Goal: Contribute content: Contribute content

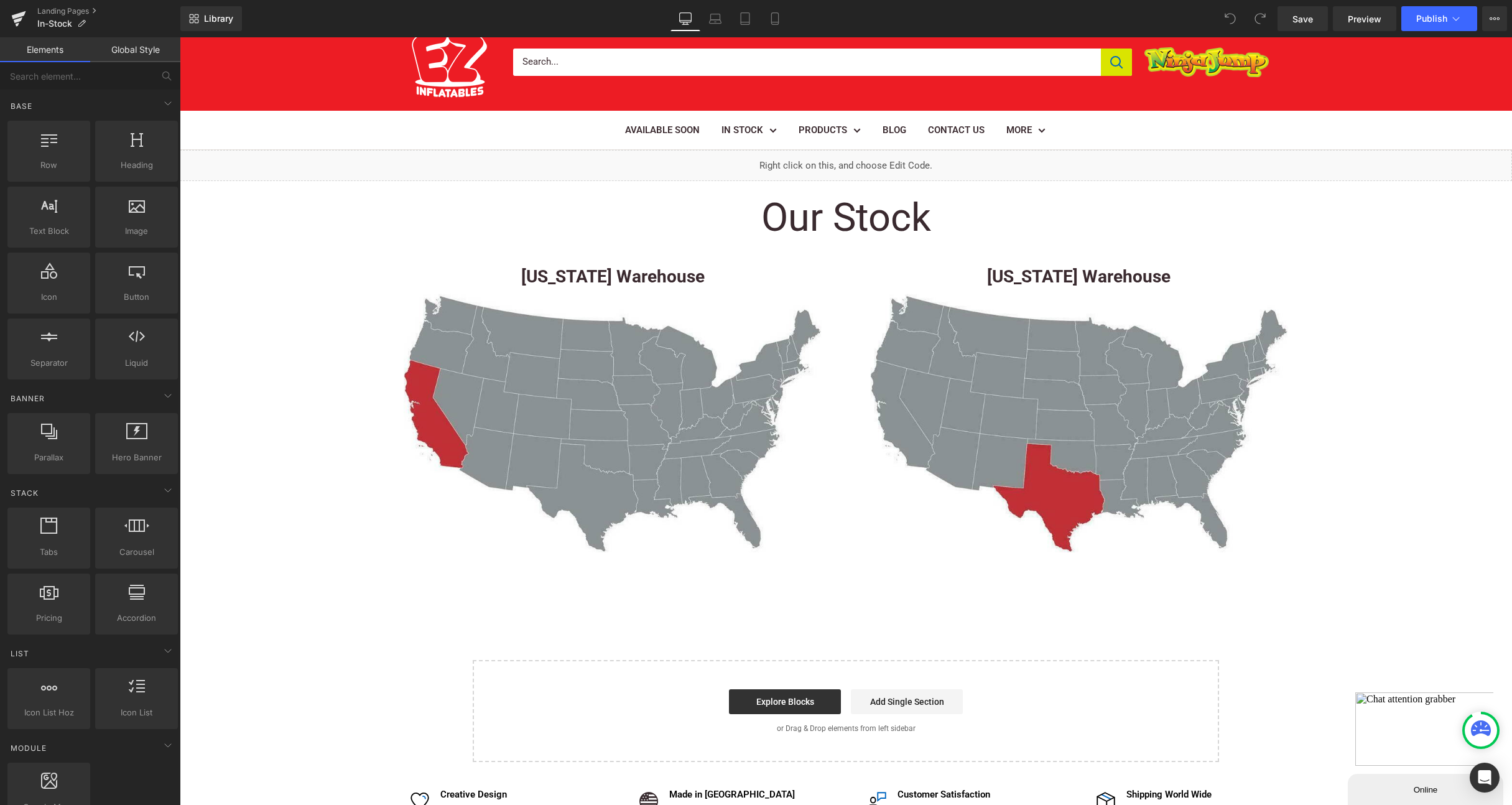
scroll to position [56, 0]
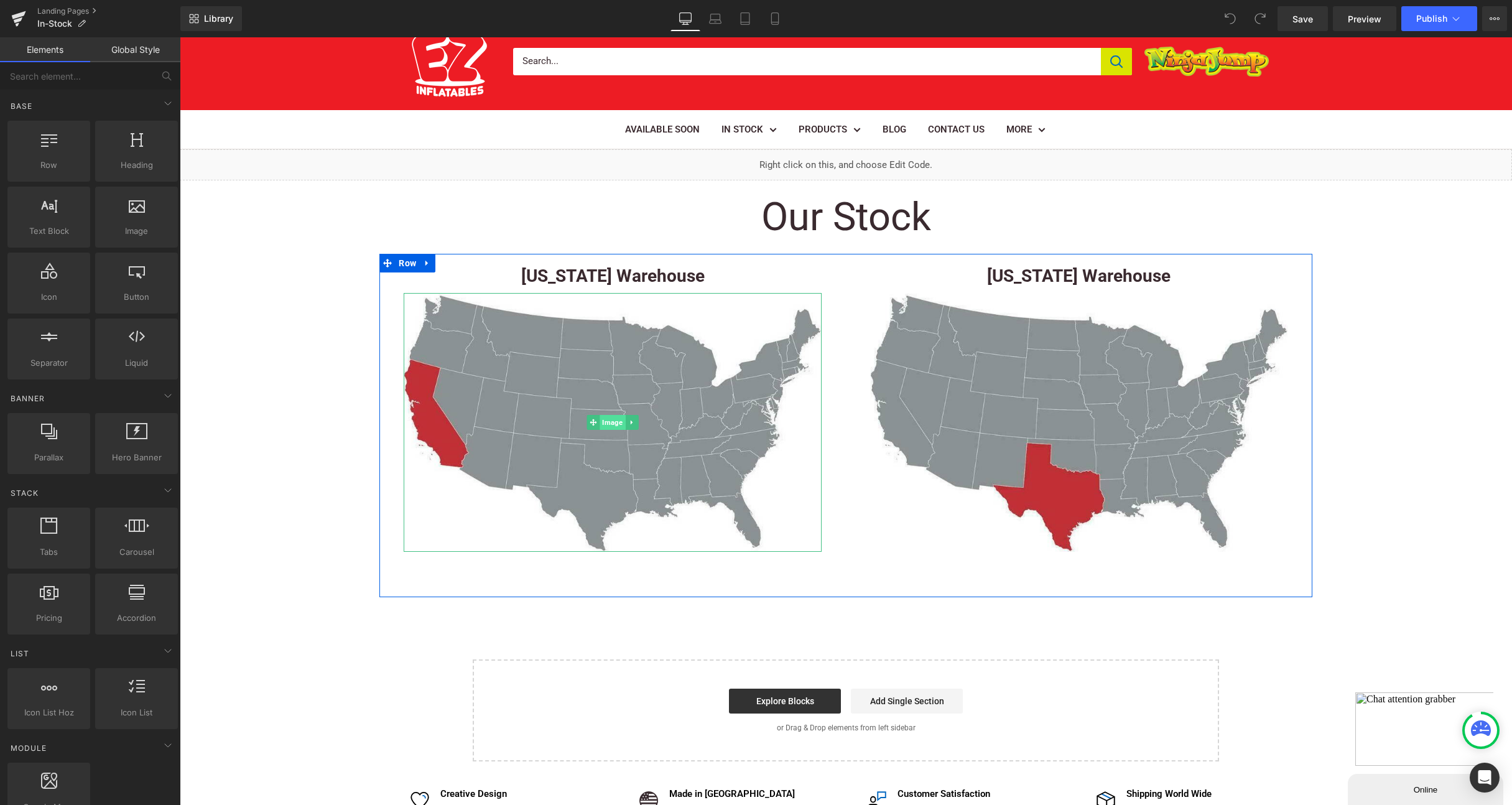
click at [603, 419] on span "Image" at bounding box center [613, 423] width 25 height 15
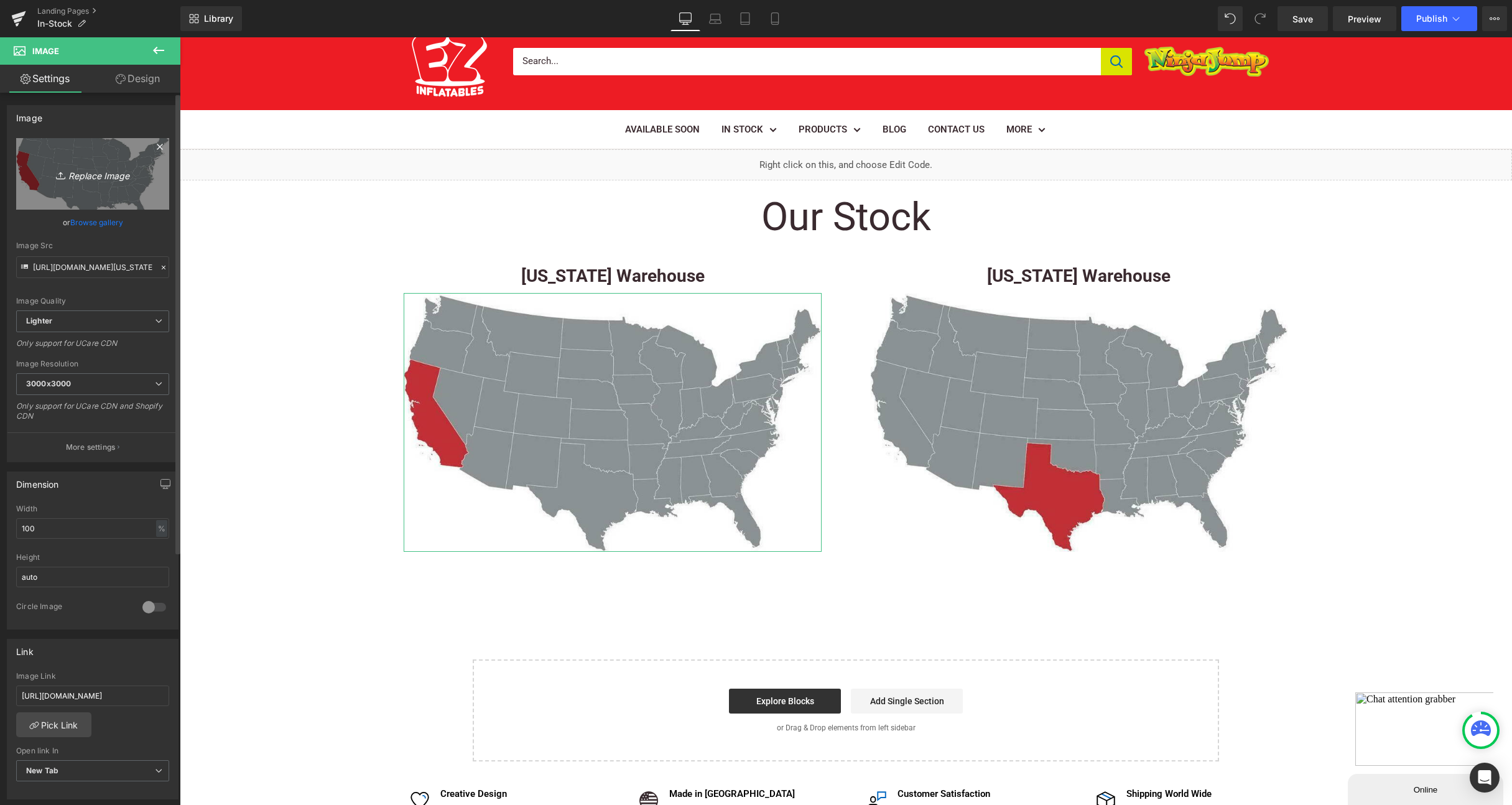
click at [90, 175] on icon "Replace Image" at bounding box center [92, 174] width 99 height 15
click at [109, 218] on link "Browse gallery" at bounding box center [96, 222] width 53 height 22
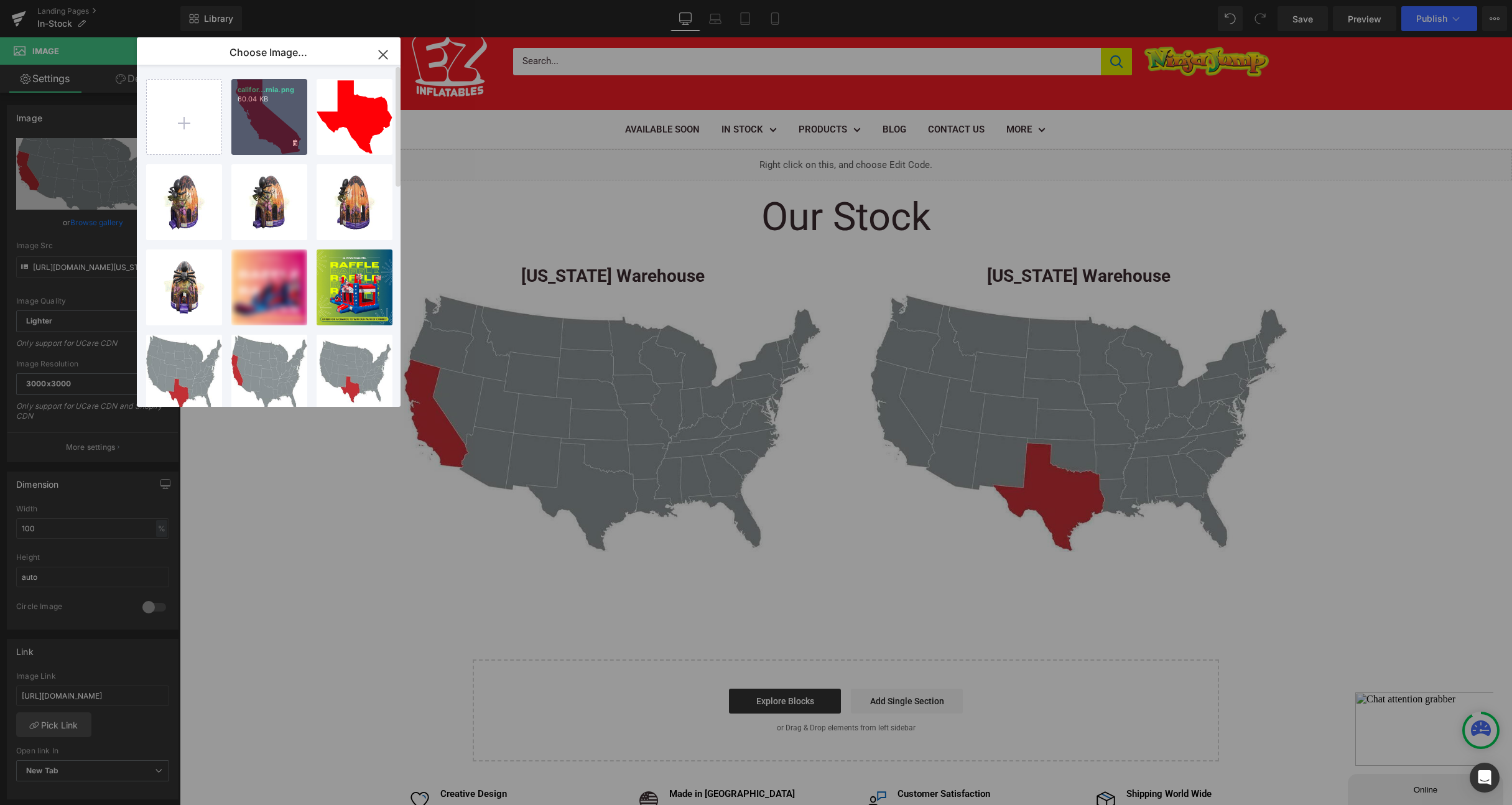
click at [259, 120] on div "califor...rnia.png 60.04 KB" at bounding box center [269, 117] width 76 height 75
type input "[URL][DOMAIN_NAME][US_STATE]"
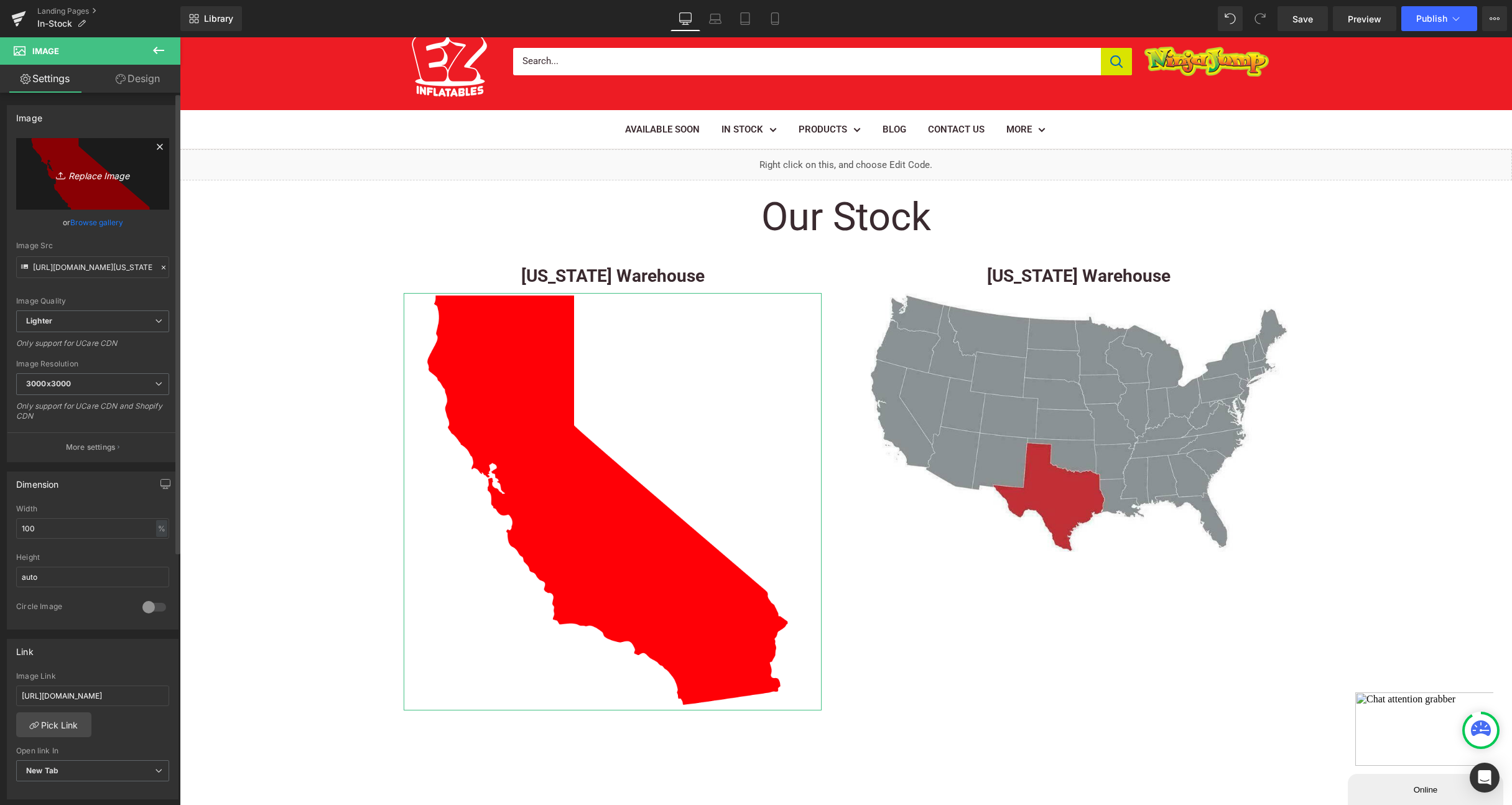
click at [86, 180] on icon "Replace Image" at bounding box center [92, 174] width 99 height 15
type input "C:\fakepath\CaliforniaMap.png"
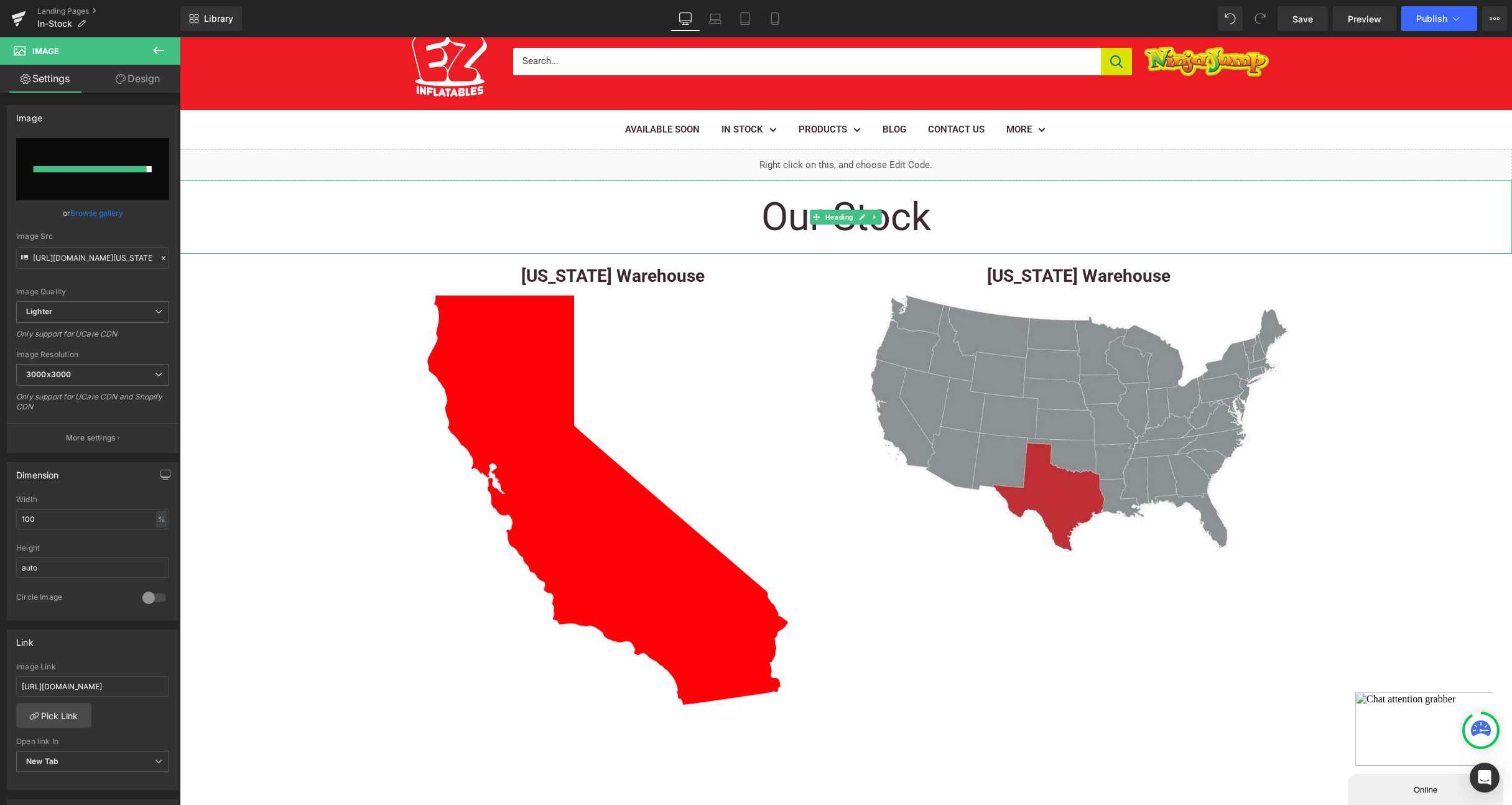
type input "[URL][DOMAIN_NAME]"
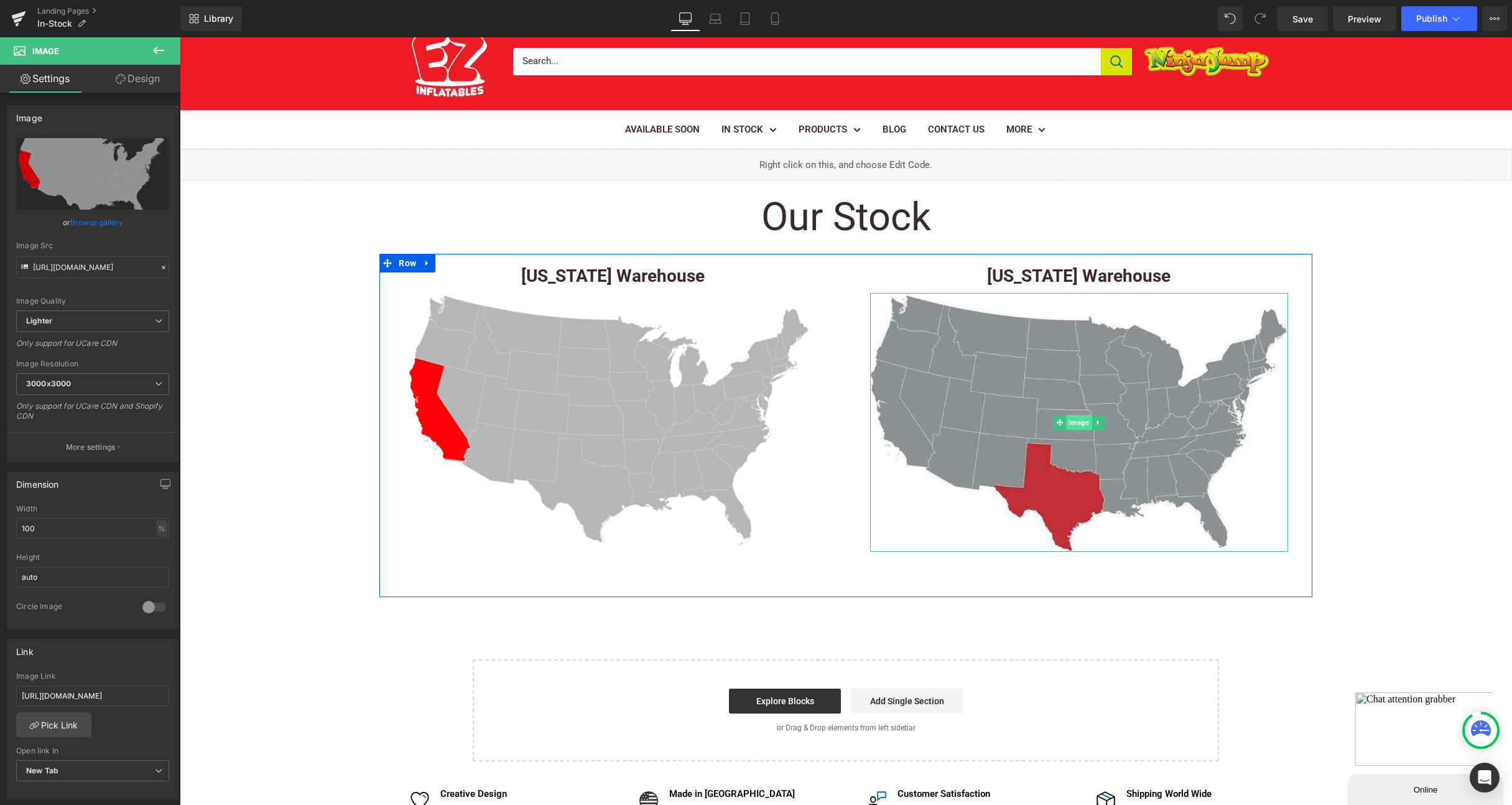
click at [1079, 425] on span "Image" at bounding box center [1079, 423] width 25 height 15
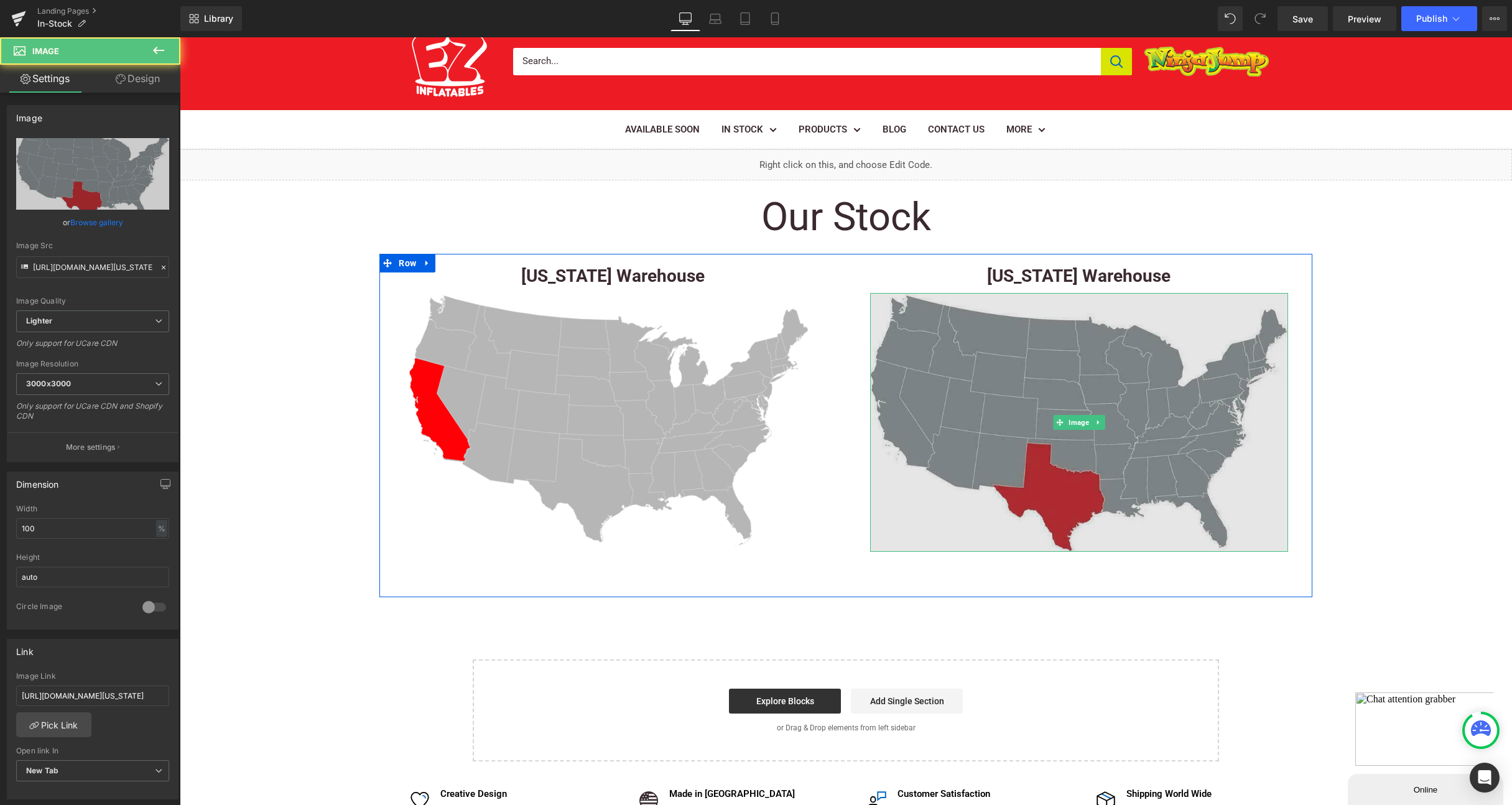
scroll to position [55, 0]
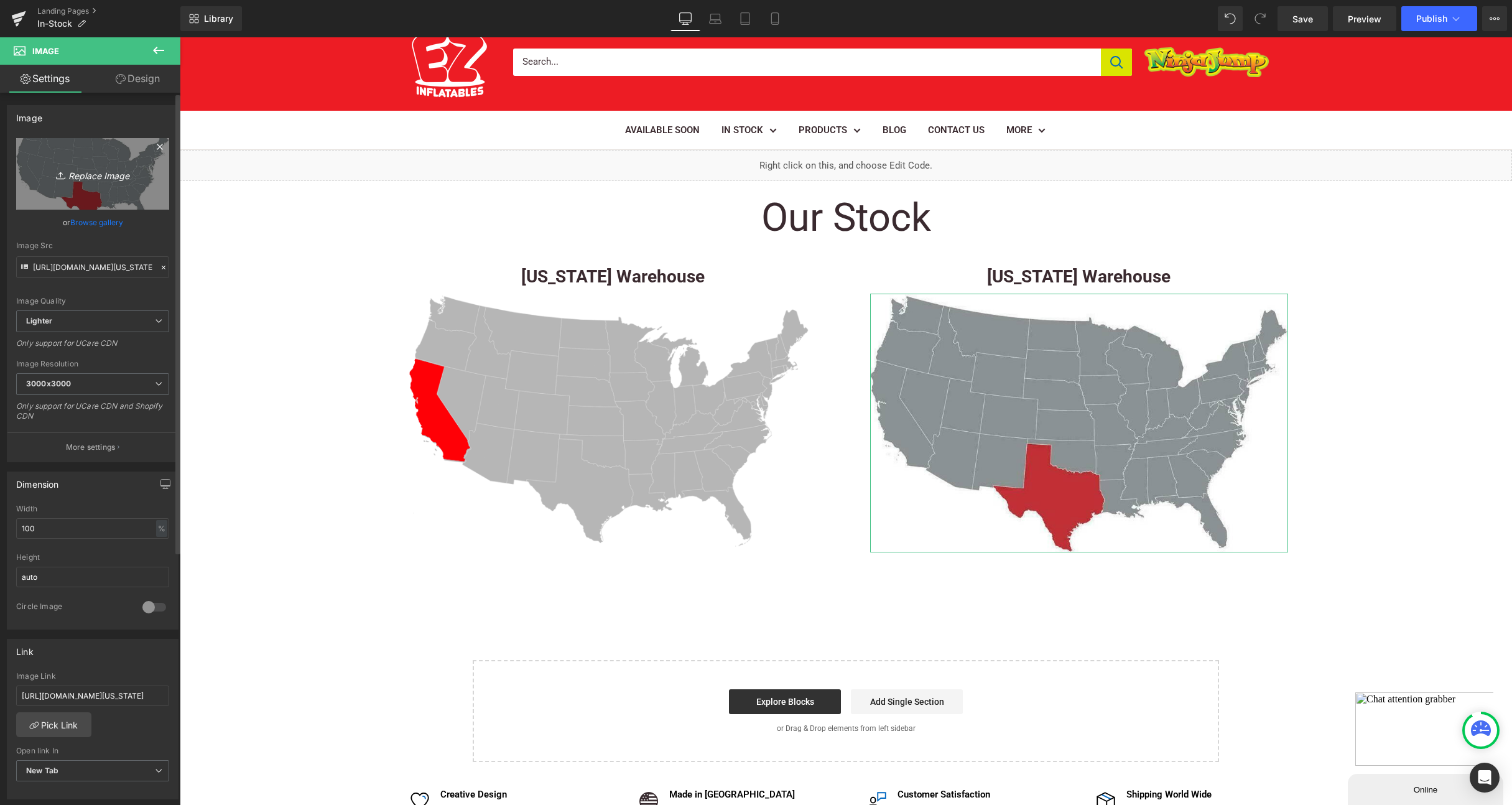
click at [97, 177] on icon "Replace Image" at bounding box center [92, 174] width 99 height 15
type input "C:\fakepath\TexasMap.png"
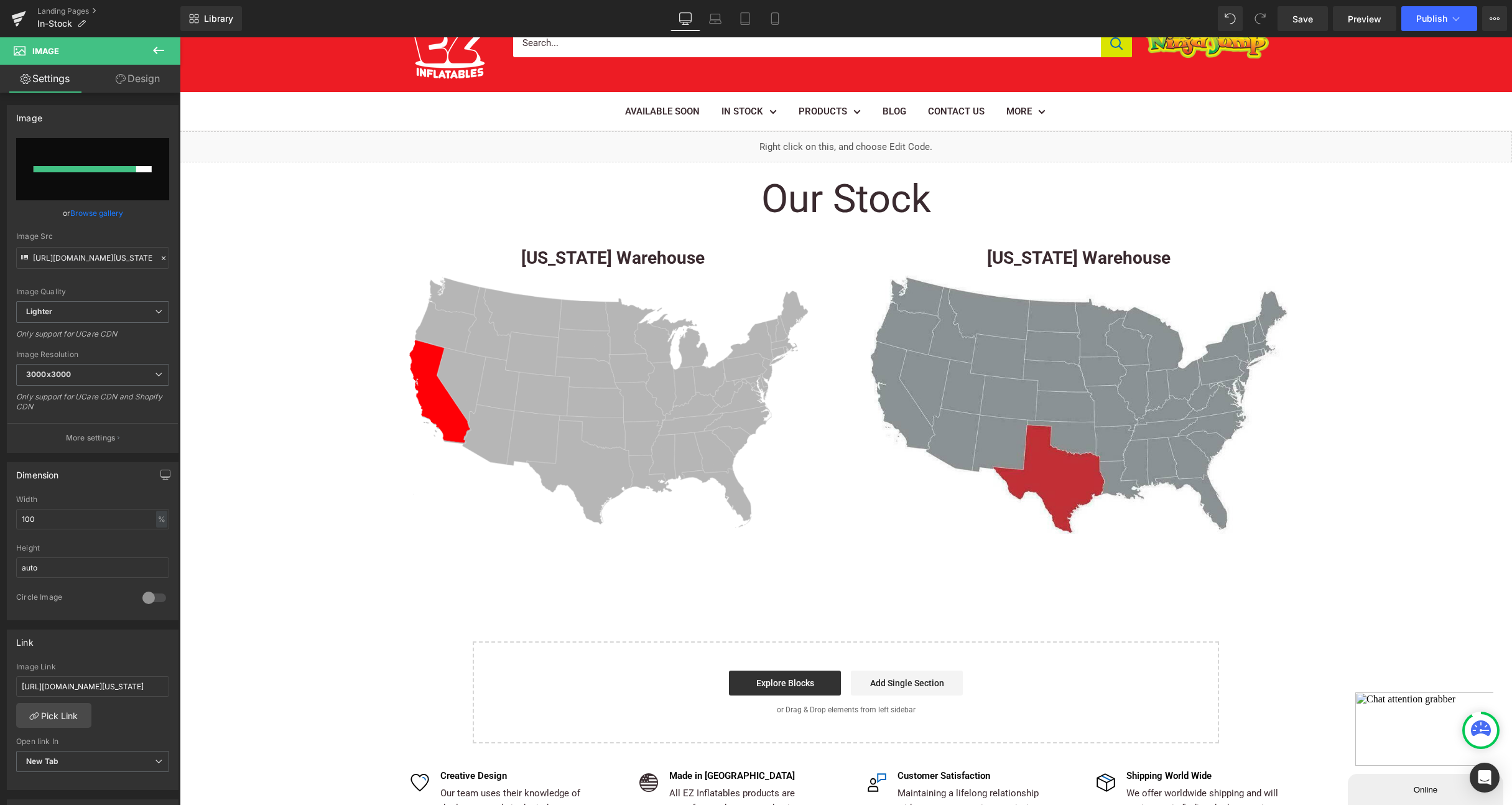
scroll to position [65, 0]
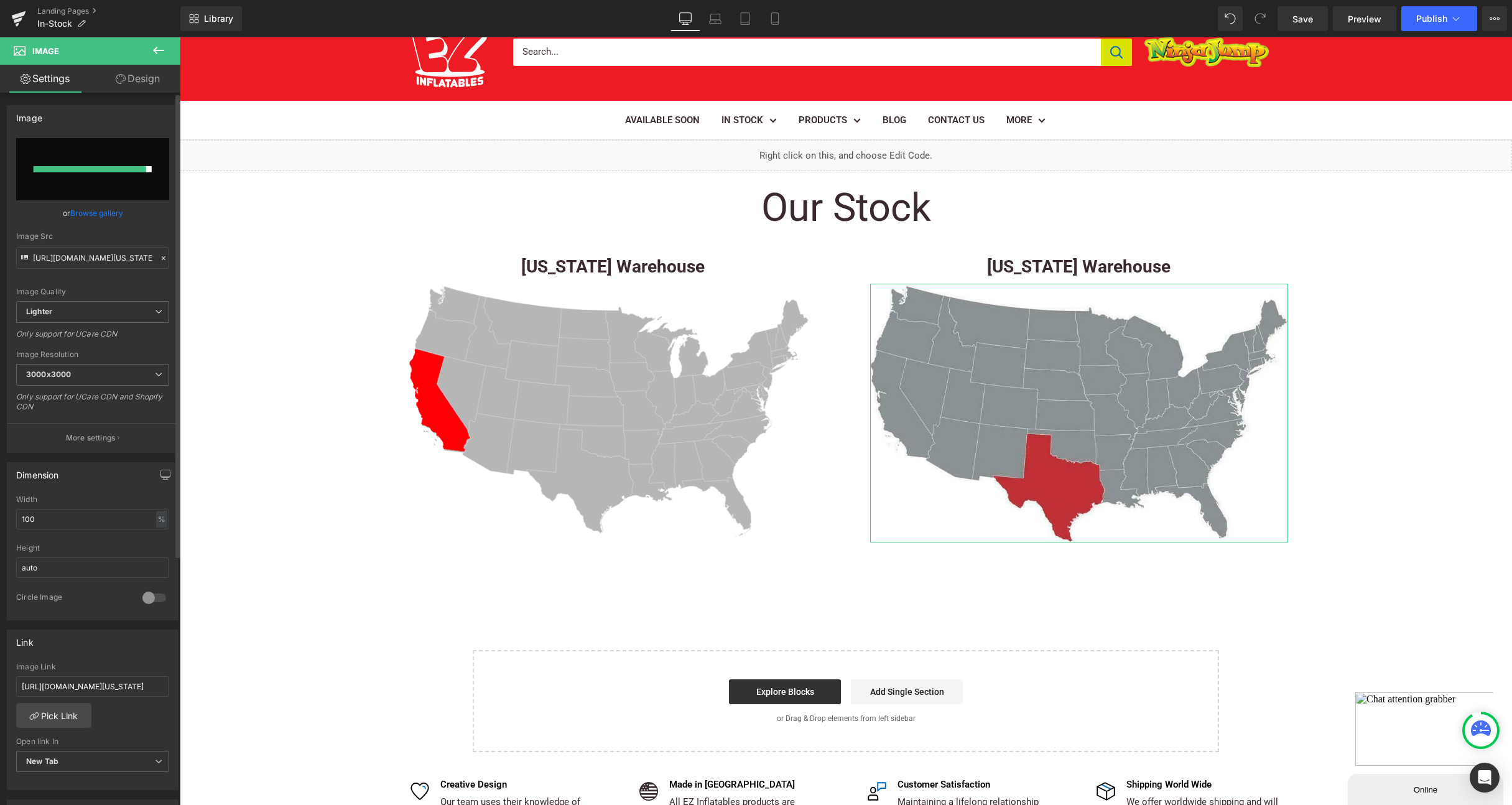
click at [105, 166] on div at bounding box center [90, 169] width 112 height 7
click at [94, 211] on link "Browse gallery" at bounding box center [96, 212] width 53 height 22
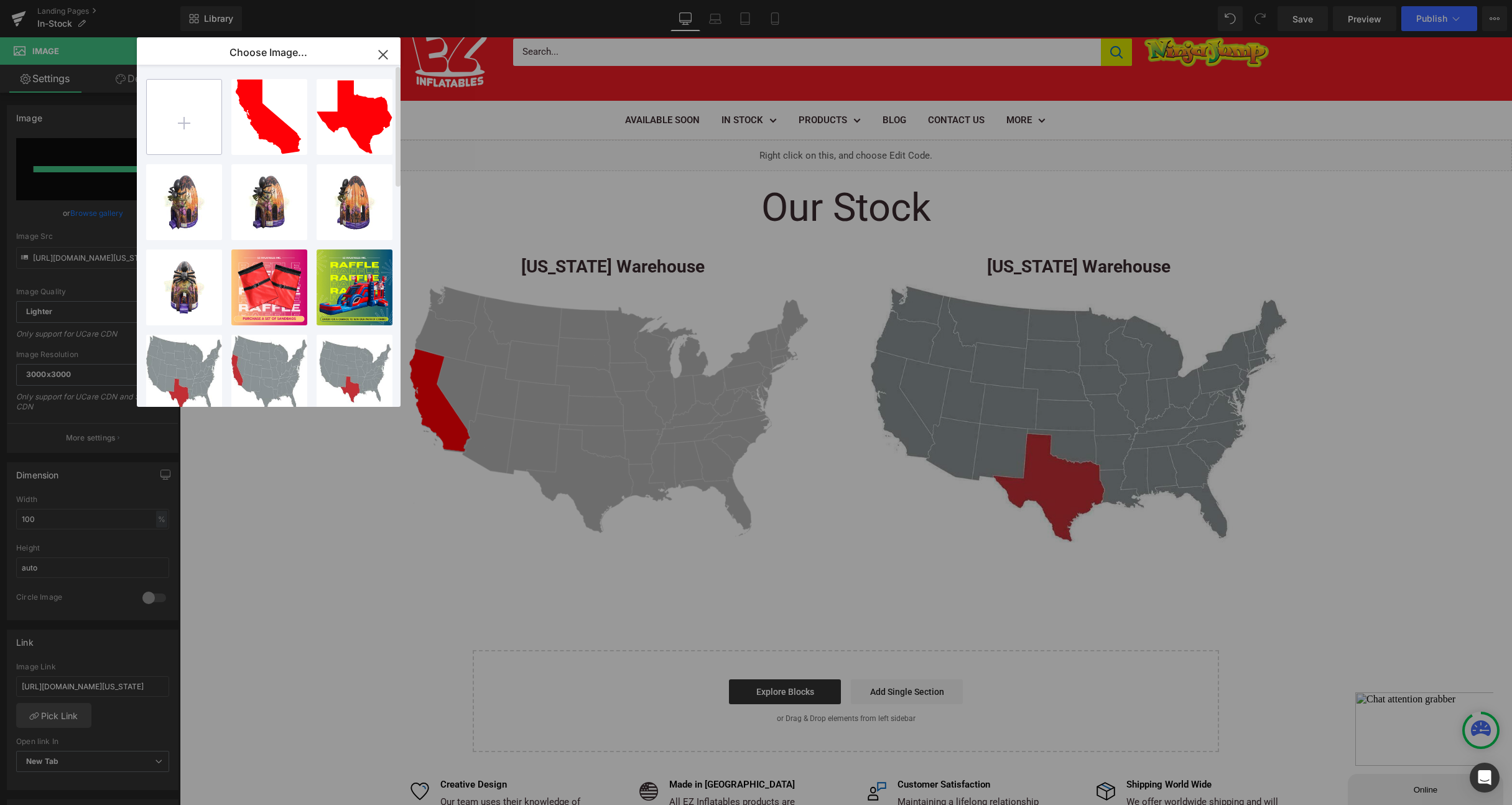
click at [179, 120] on input "file" at bounding box center [184, 116] width 75 height 75
type input "C:\fakepath\CaliforniaMap.png"
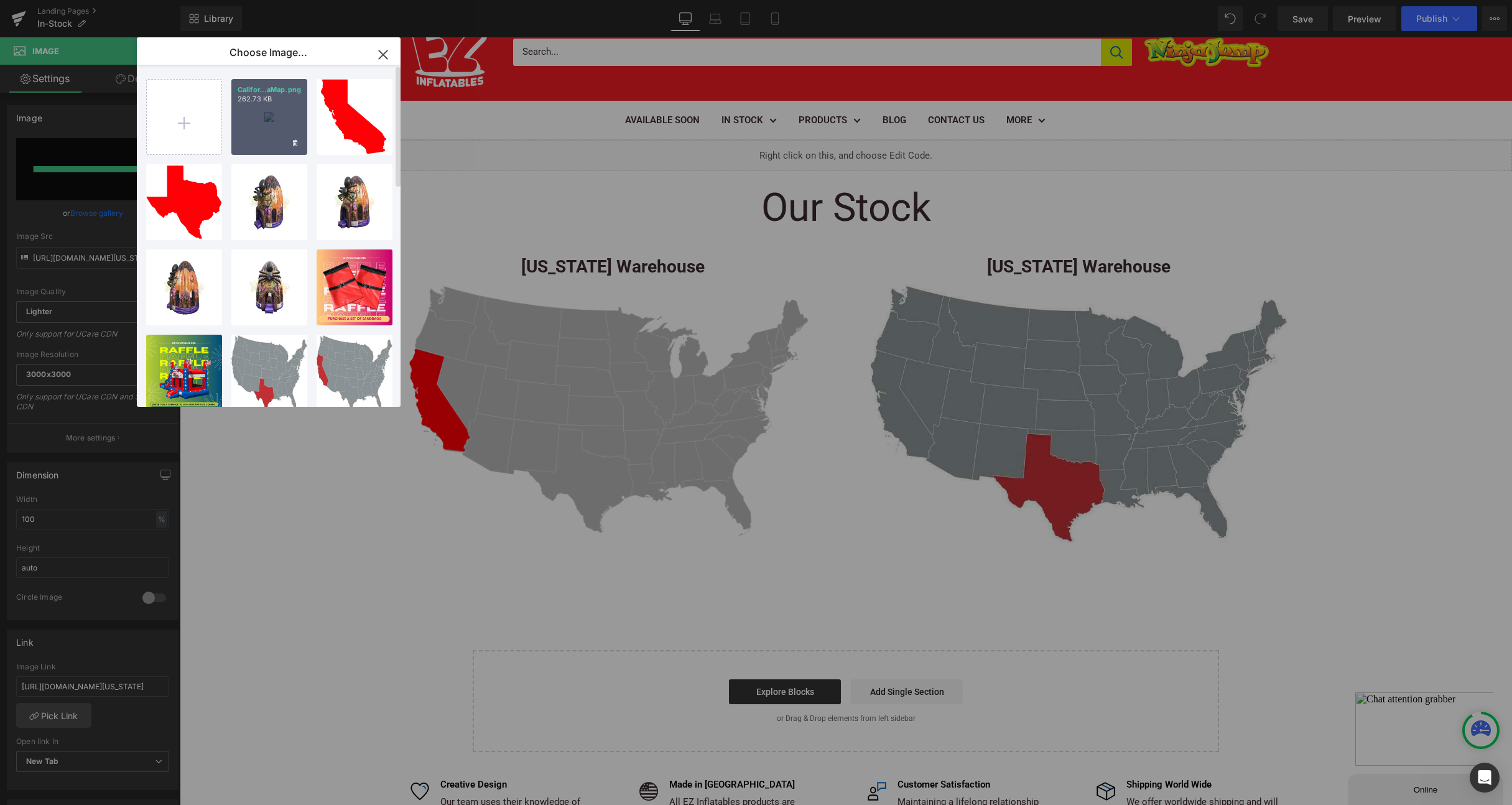
click at [267, 103] on p "262.73 KB" at bounding box center [269, 99] width 63 height 9
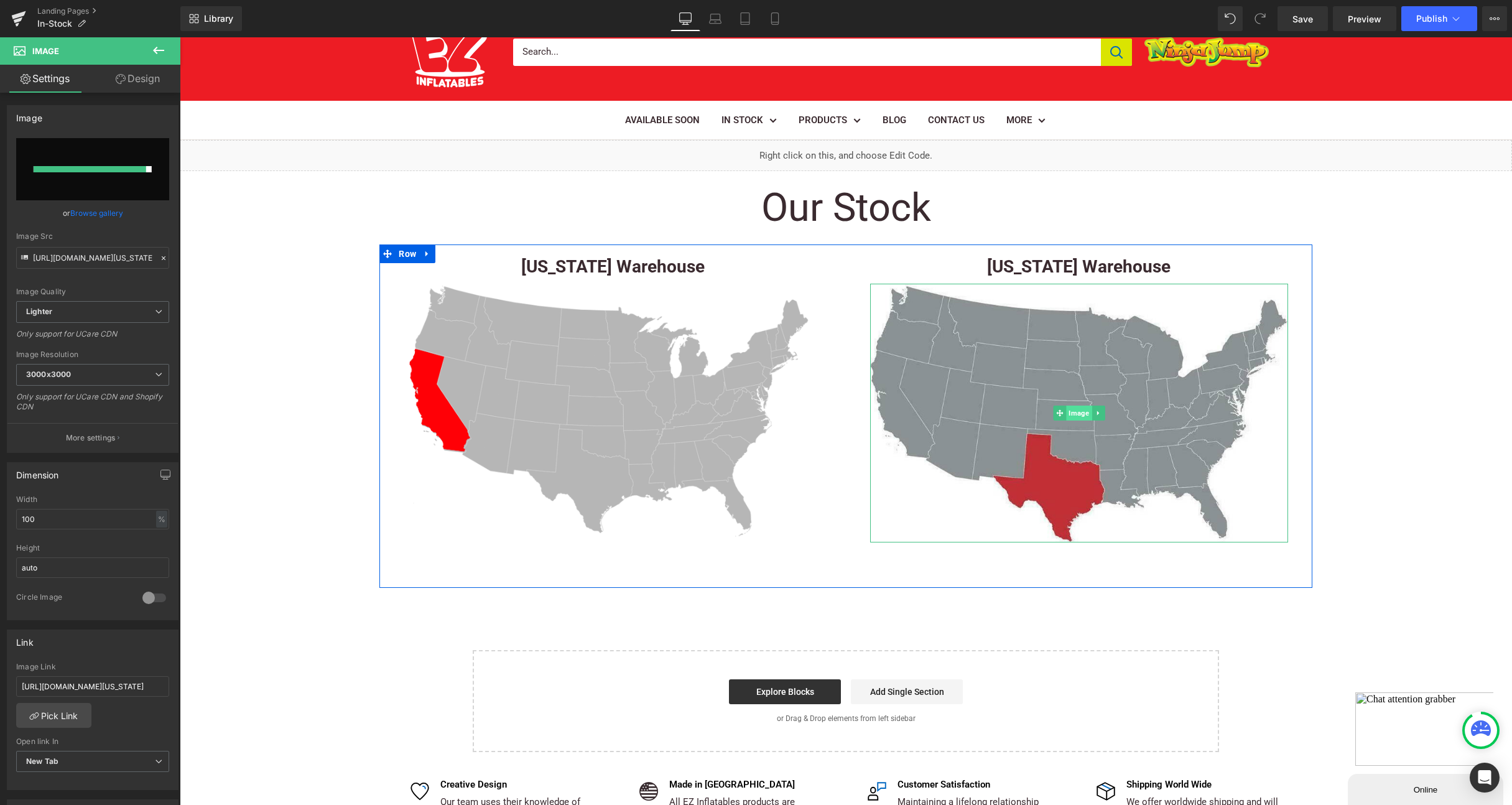
click at [1070, 413] on span "Image" at bounding box center [1079, 413] width 25 height 15
click at [101, 173] on input "file" at bounding box center [92, 169] width 153 height 62
type input "C:\fakepath\TexasMap.png"
type input "[URL][DOMAIN_NAME]"
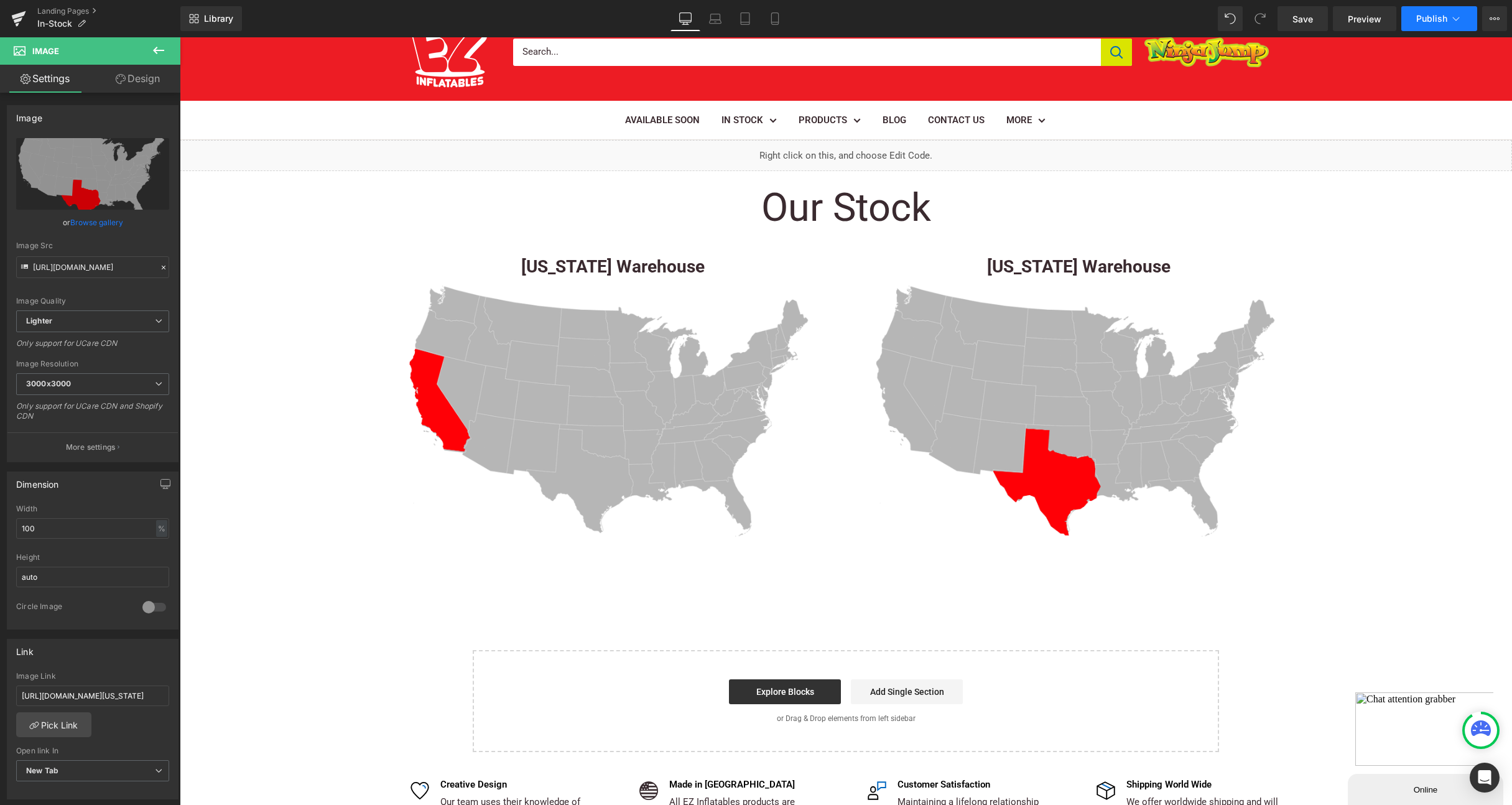
click at [1436, 16] on span "Publish" at bounding box center [1432, 18] width 31 height 10
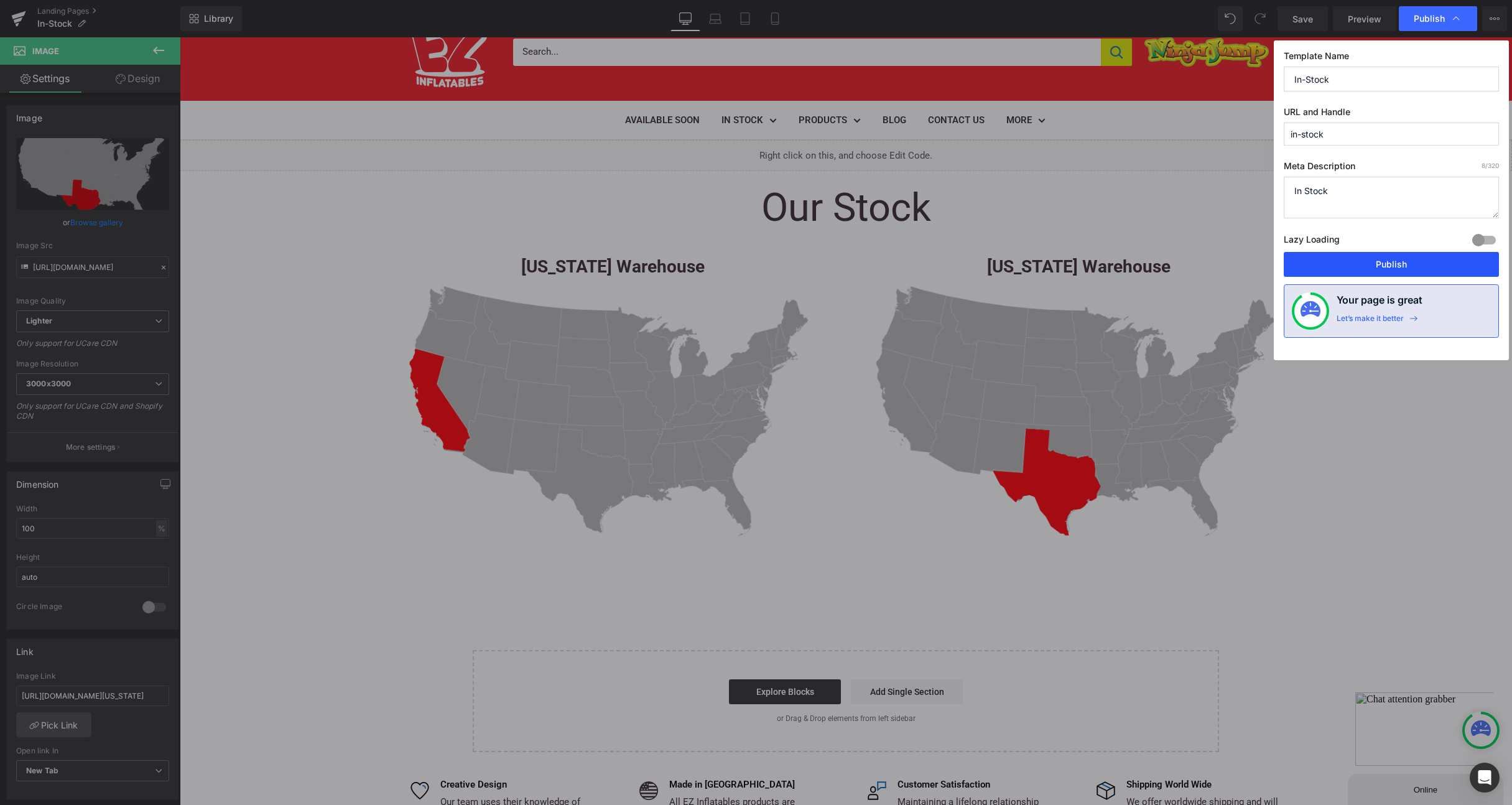
click at [1369, 265] on button "Publish" at bounding box center [1391, 264] width 215 height 25
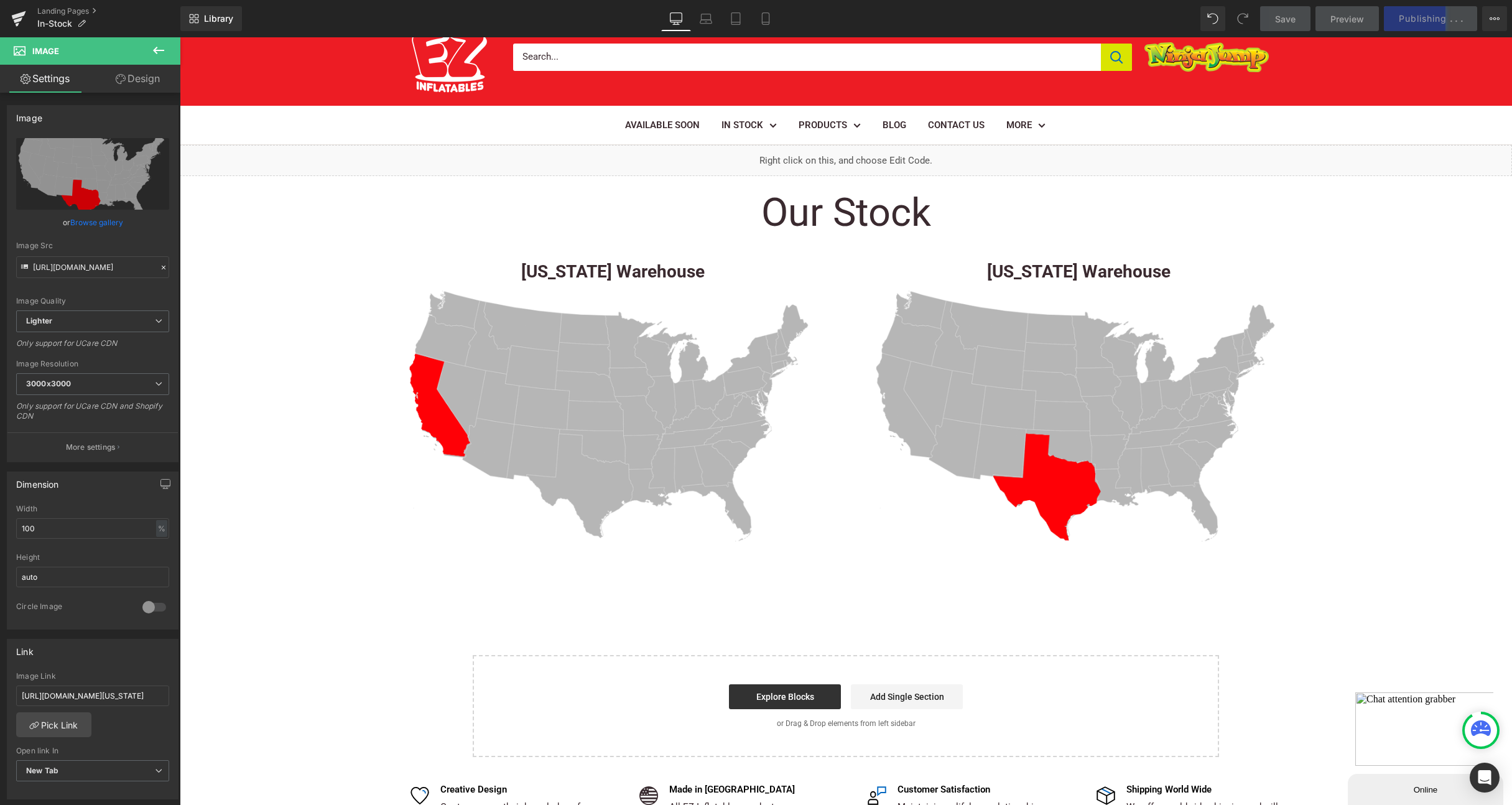
scroll to position [50, 0]
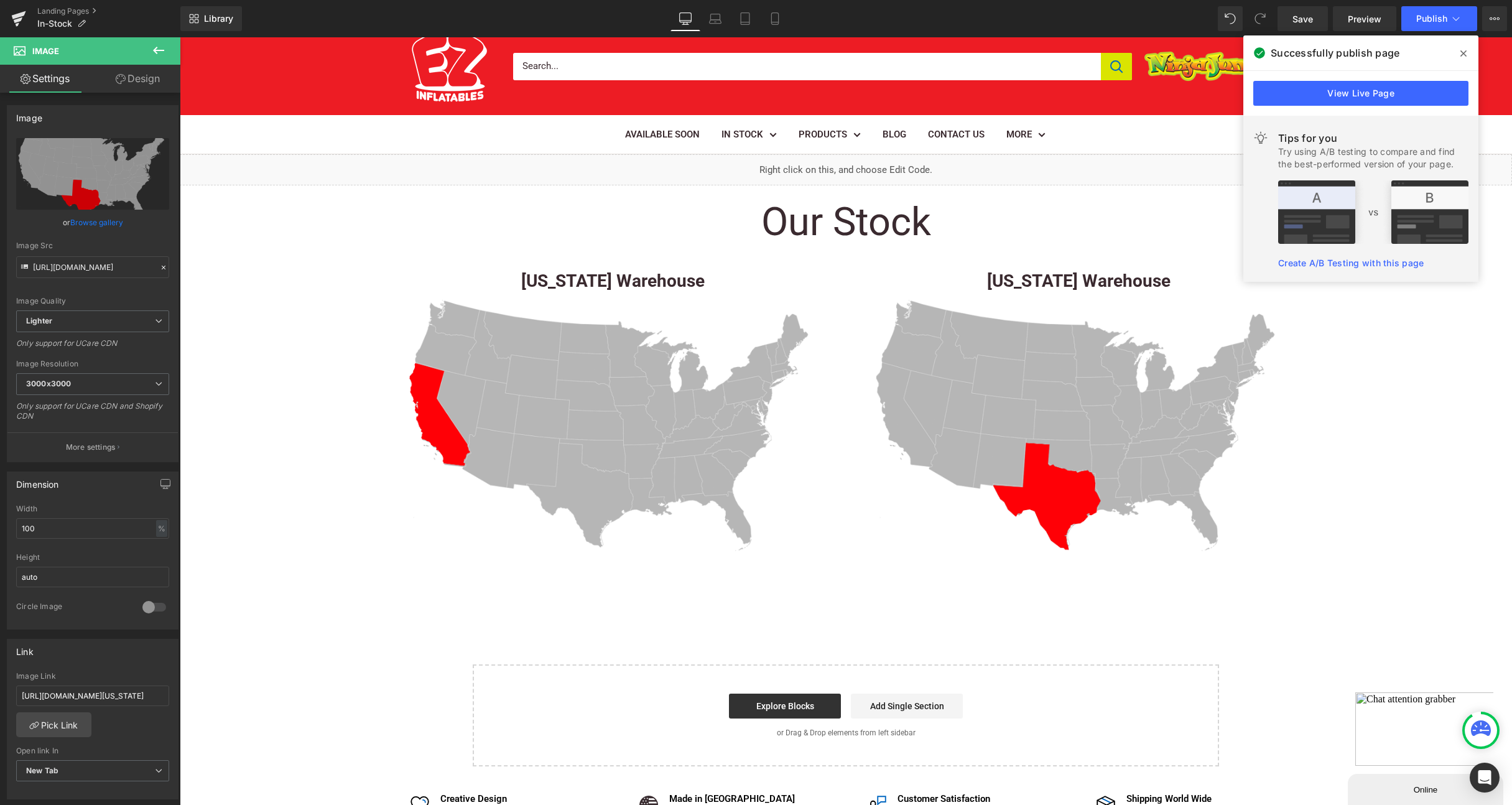
click at [1466, 52] on icon at bounding box center [1463, 53] width 7 height 10
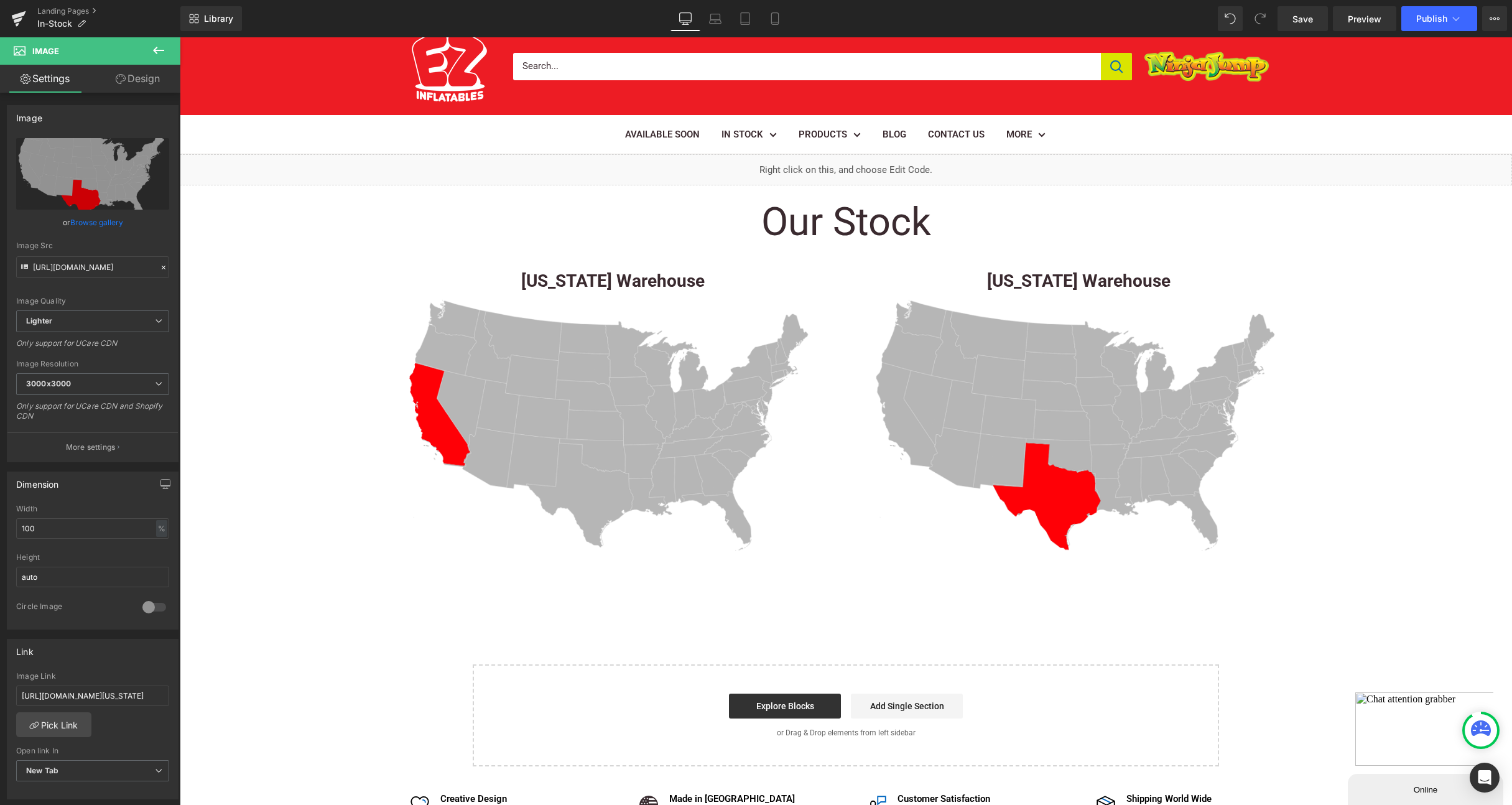
scroll to position [0, 0]
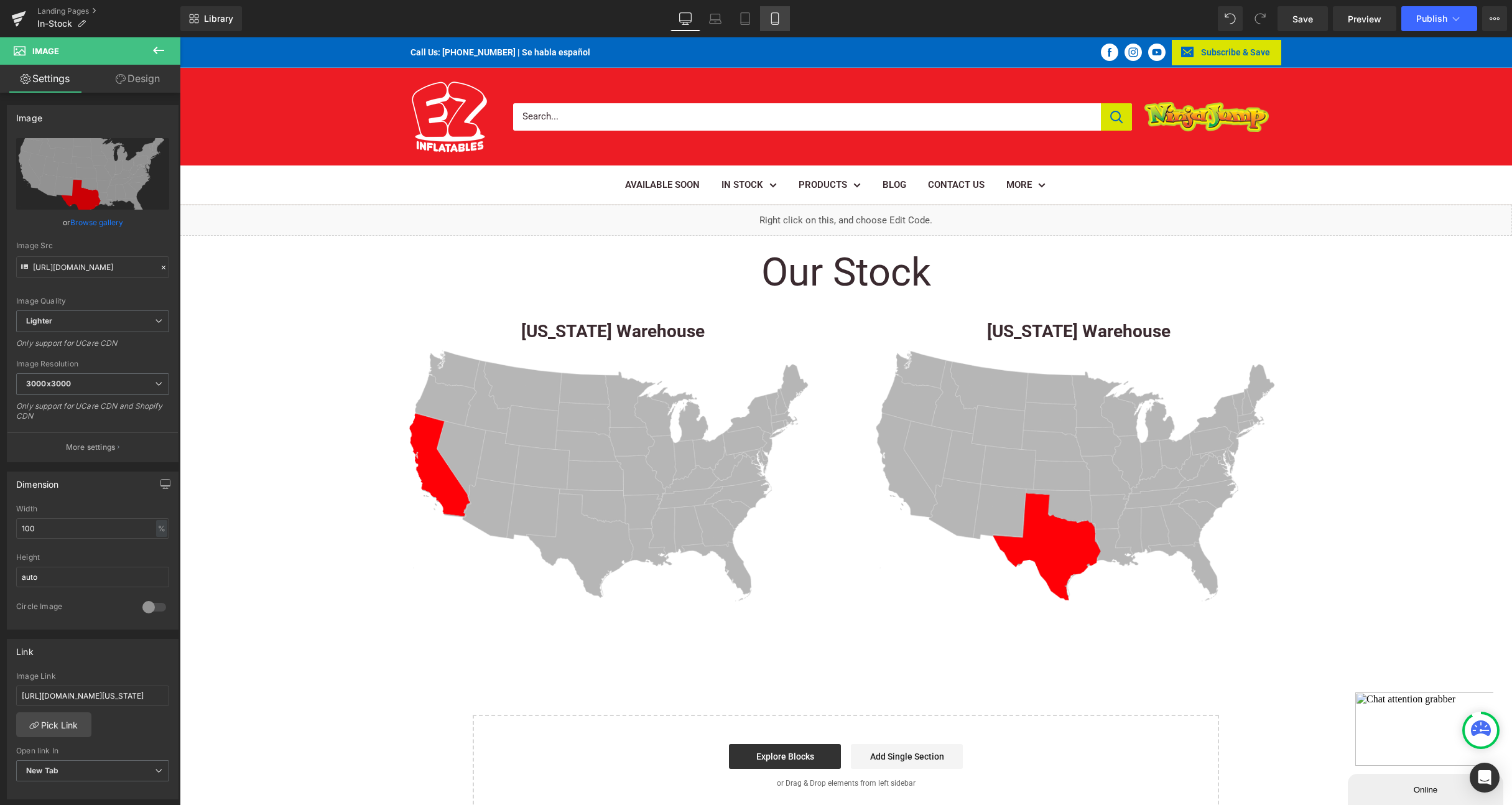
click at [777, 13] on icon at bounding box center [774, 19] width 7 height 12
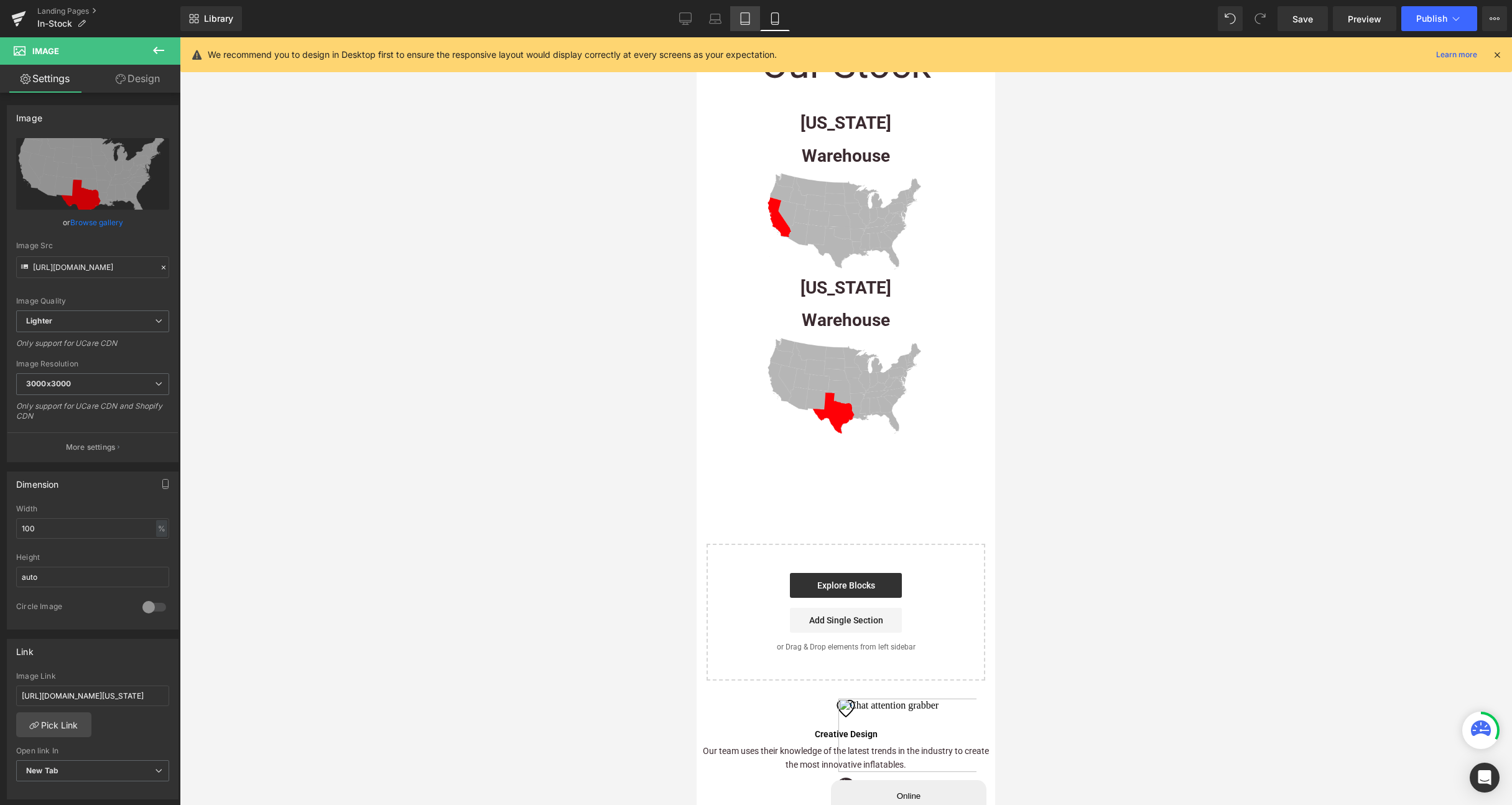
scroll to position [195, 0]
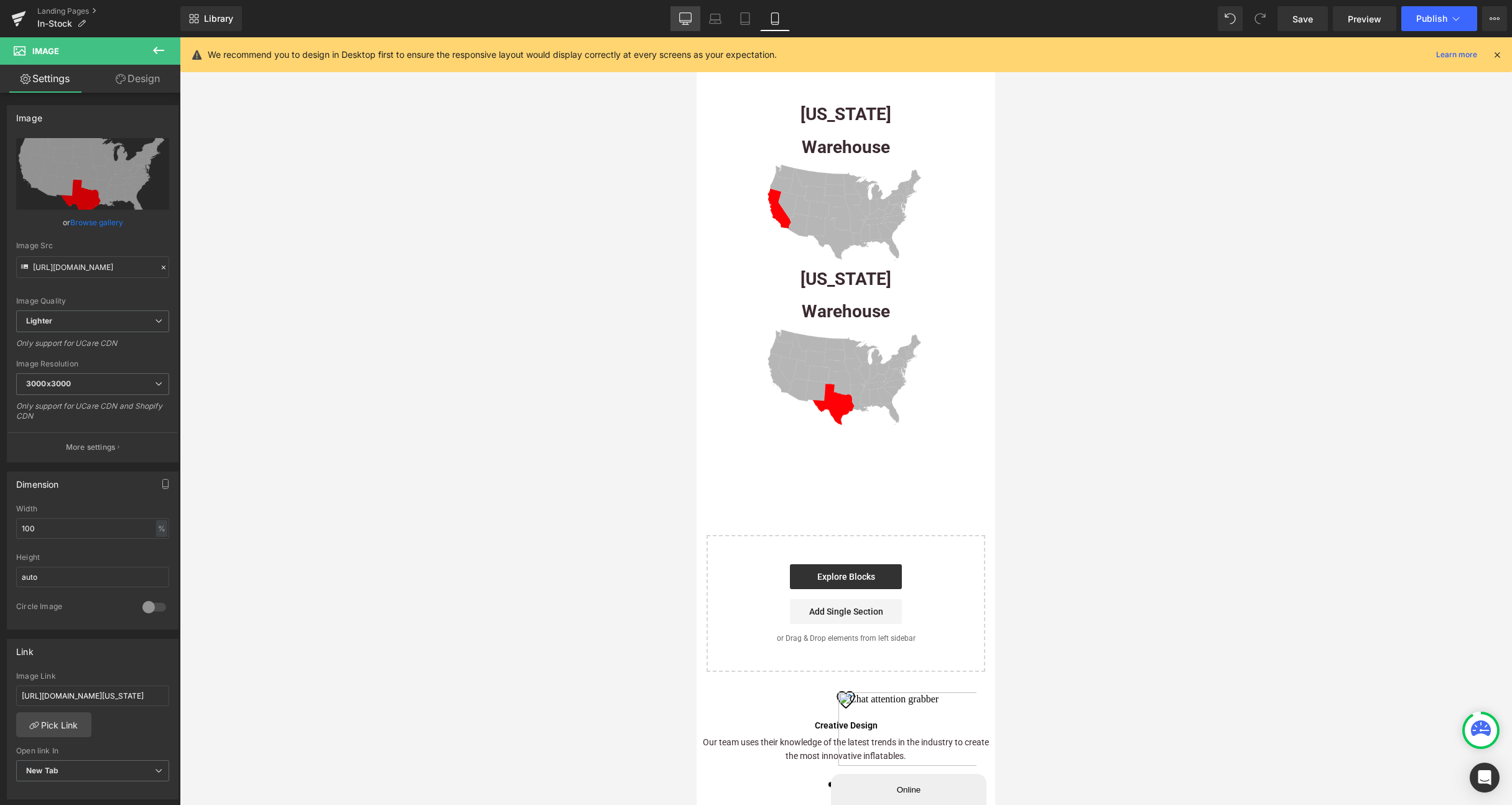
click at [687, 15] on icon at bounding box center [685, 18] width 12 height 12
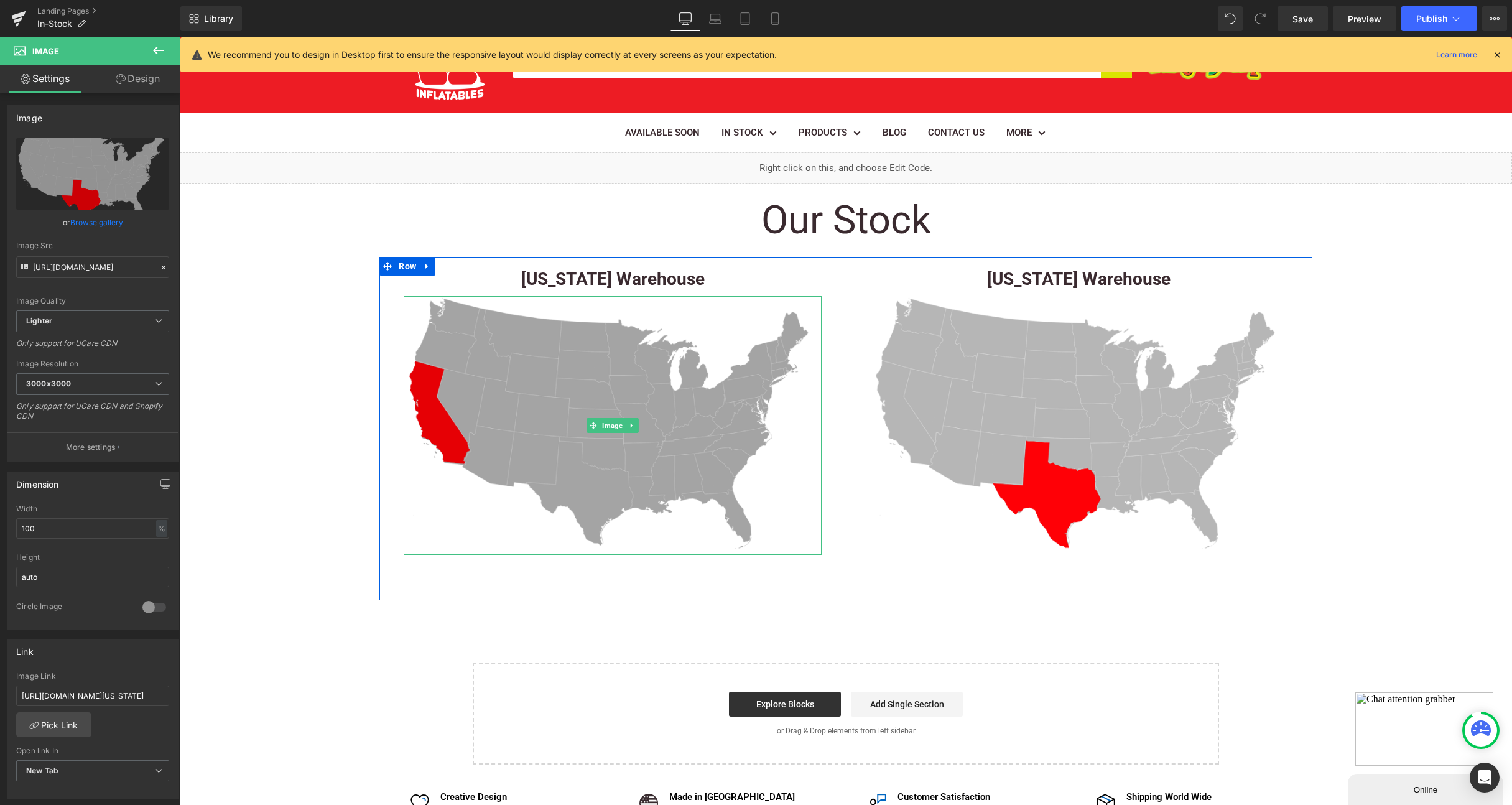
scroll to position [0, 0]
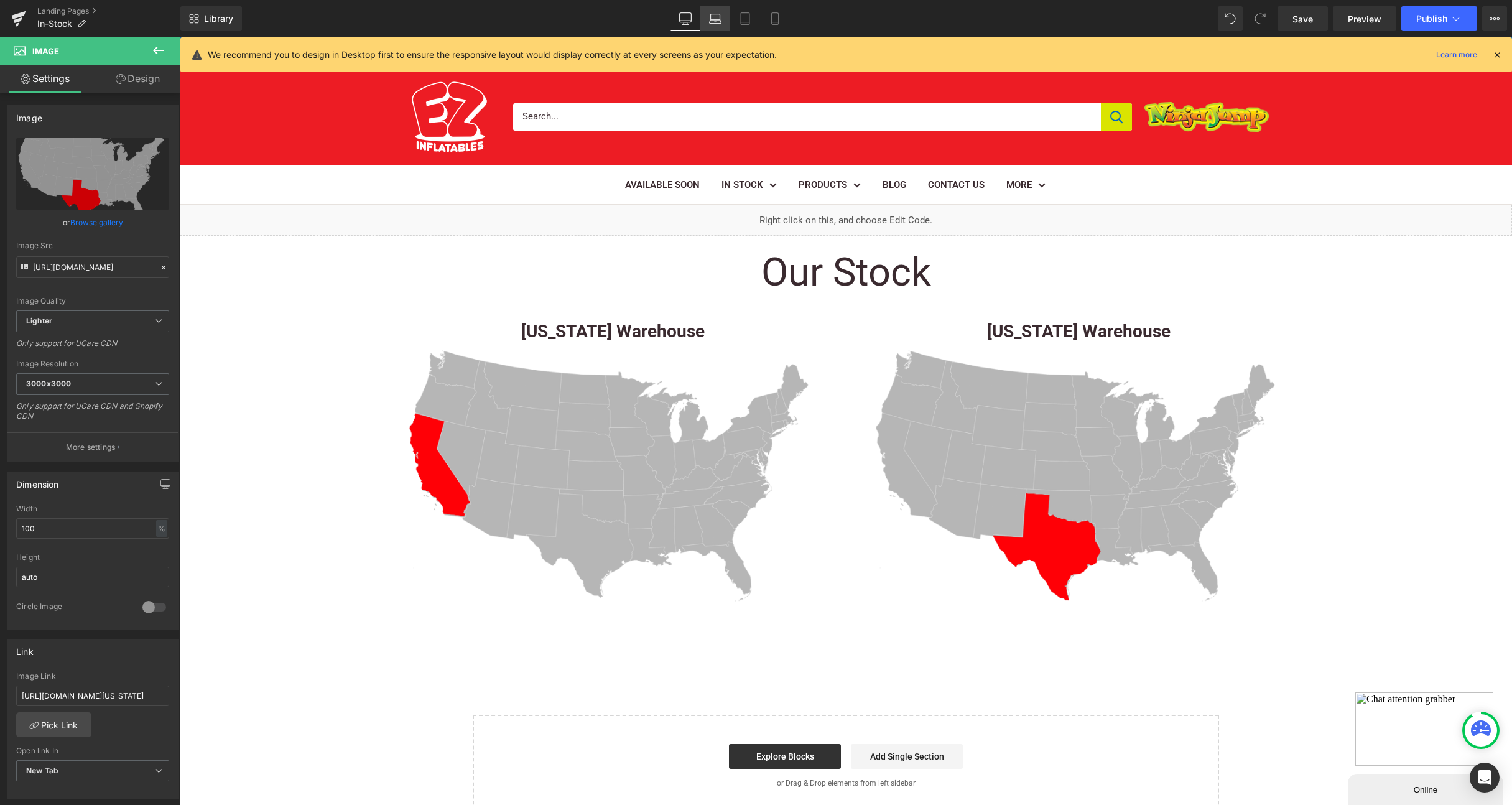
click at [719, 23] on icon at bounding box center [714, 18] width 12 height 12
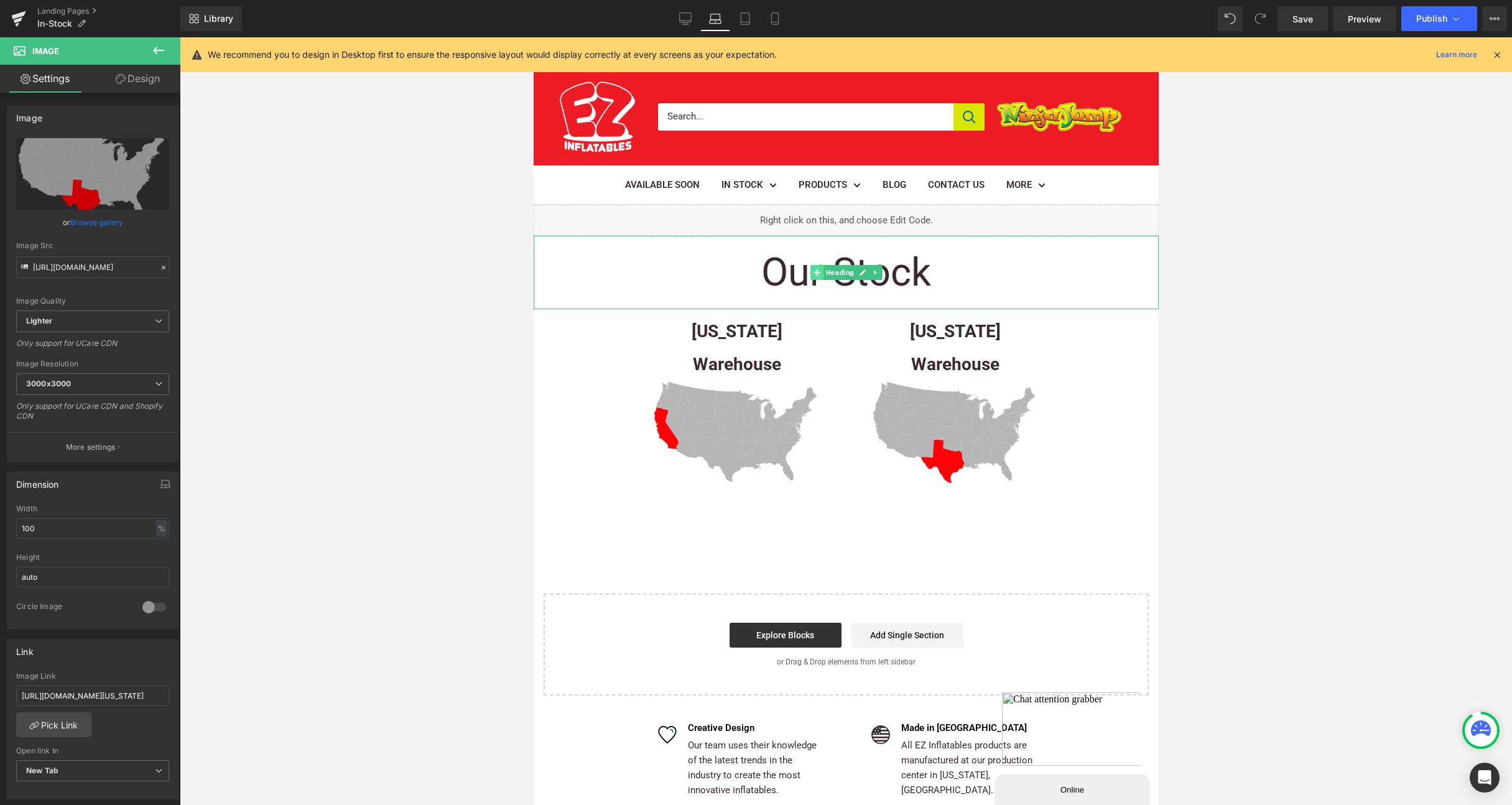
click at [817, 270] on icon at bounding box center [815, 272] width 7 height 7
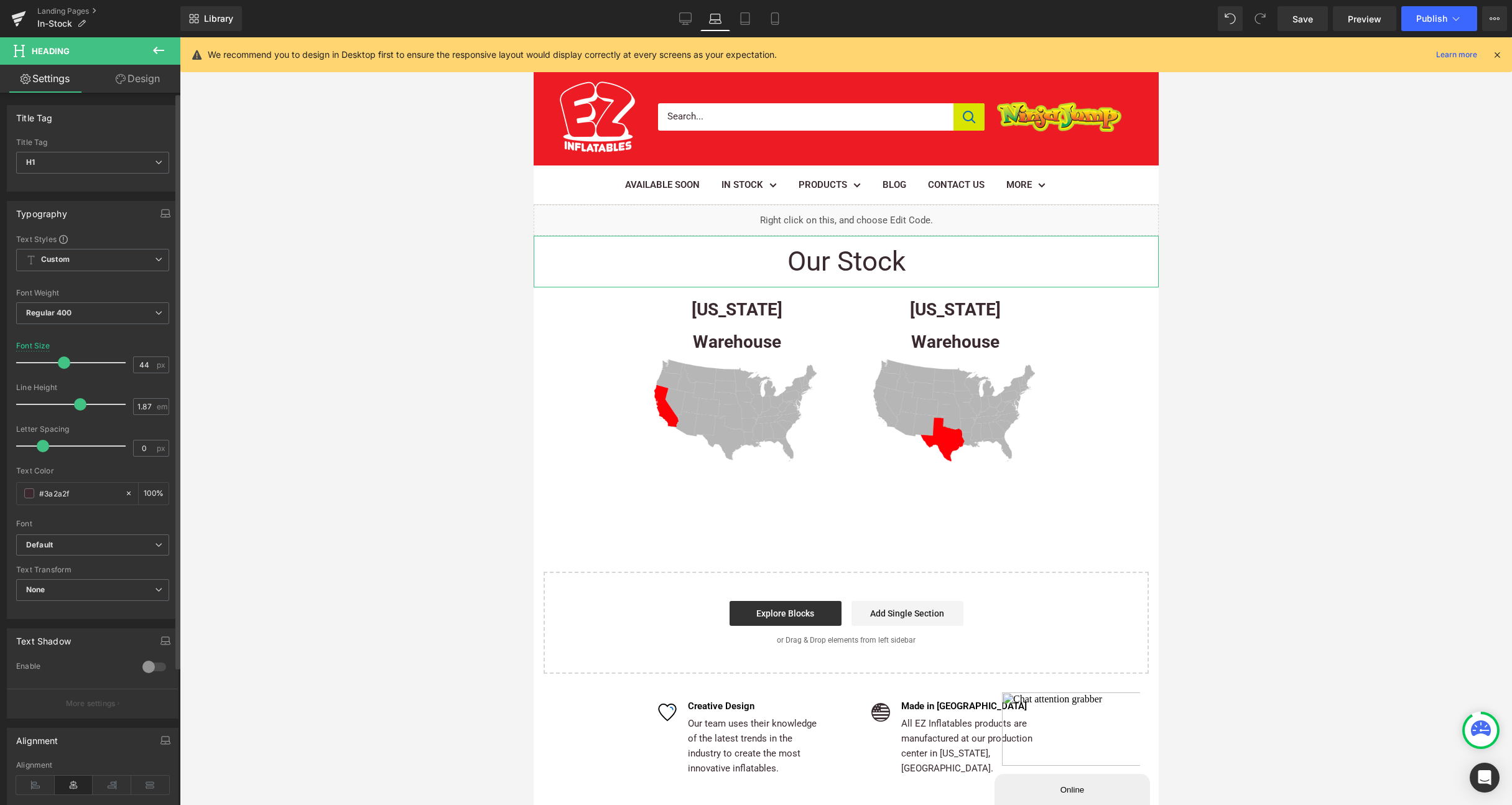
type input "43"
drag, startPoint x: 83, startPoint y: 362, endPoint x: 62, endPoint y: 367, distance: 21.6
click at [62, 367] on span at bounding box center [62, 362] width 12 height 12
click at [634, 293] on icon at bounding box center [634, 294] width 8 height 8
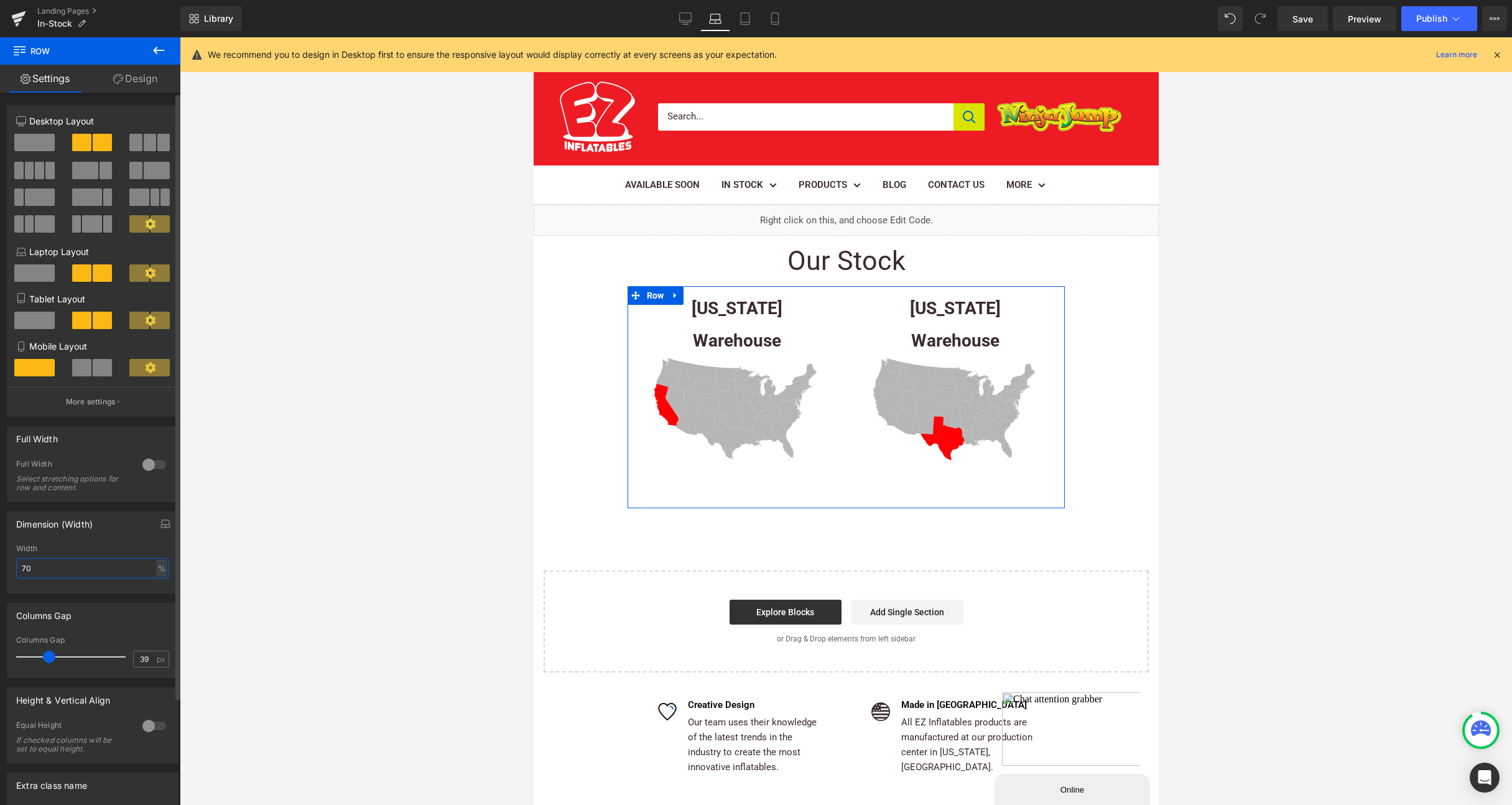
click at [59, 573] on input "70" at bounding box center [92, 568] width 153 height 21
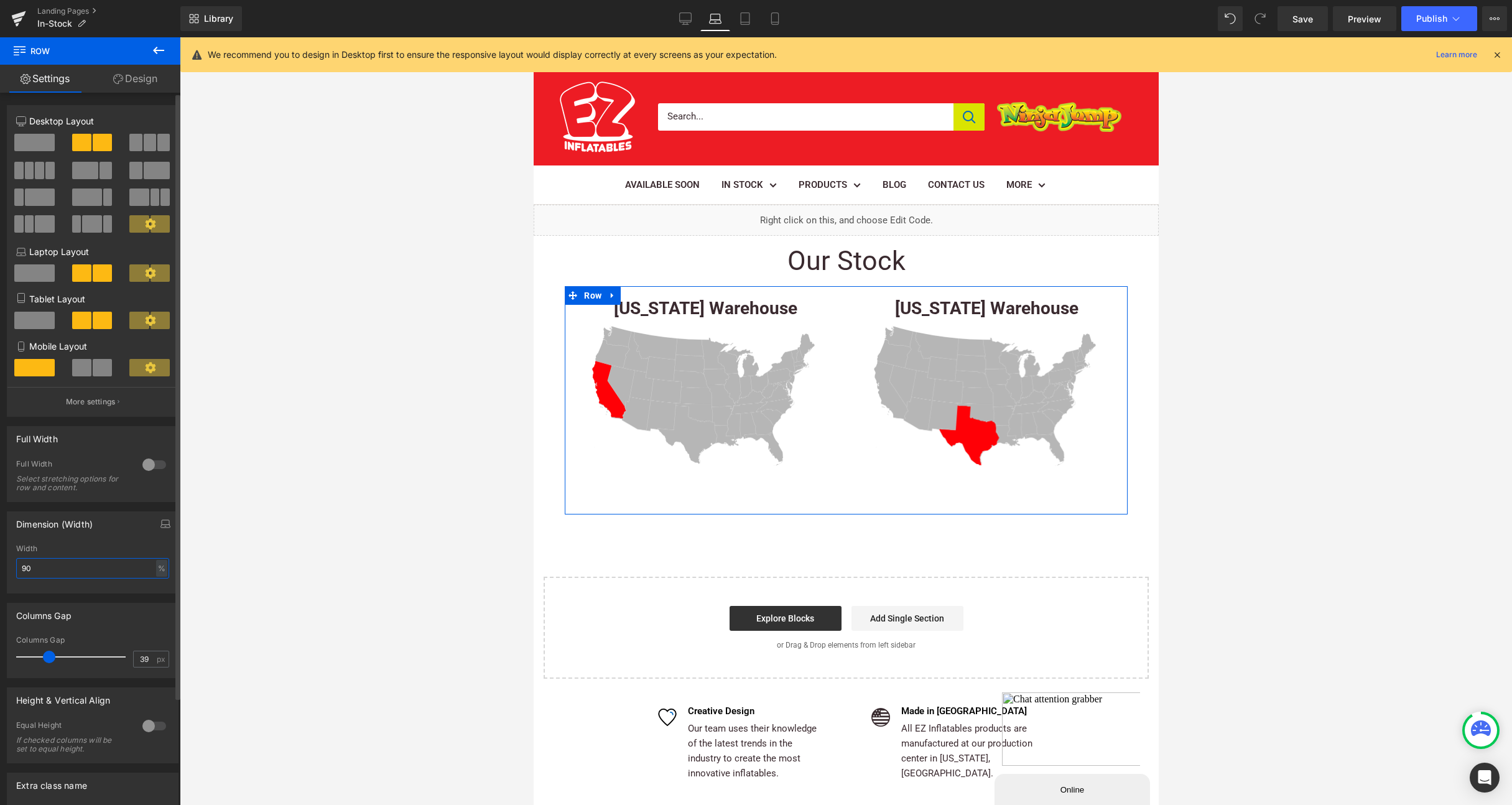
type input "90"
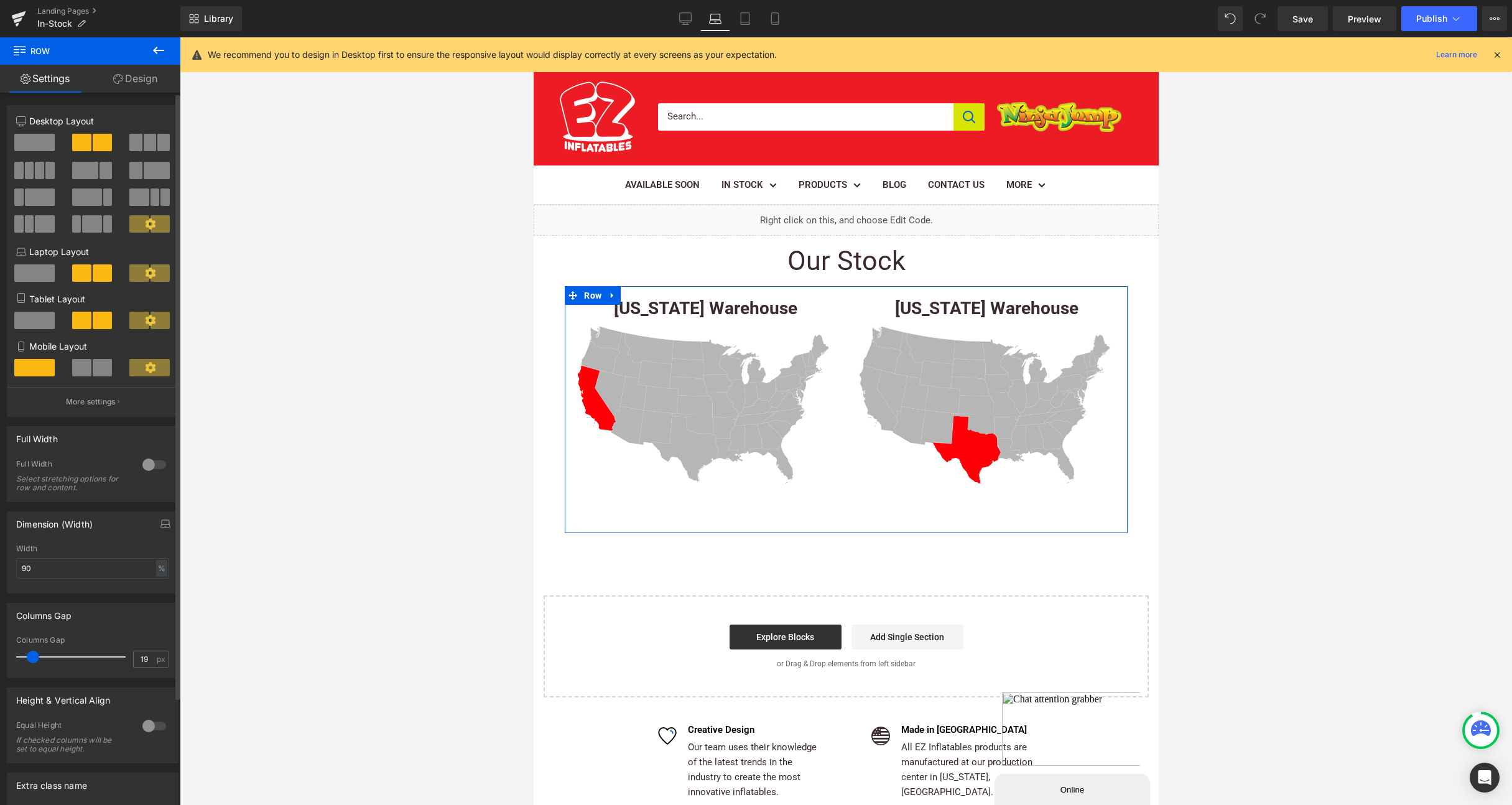
type input "20"
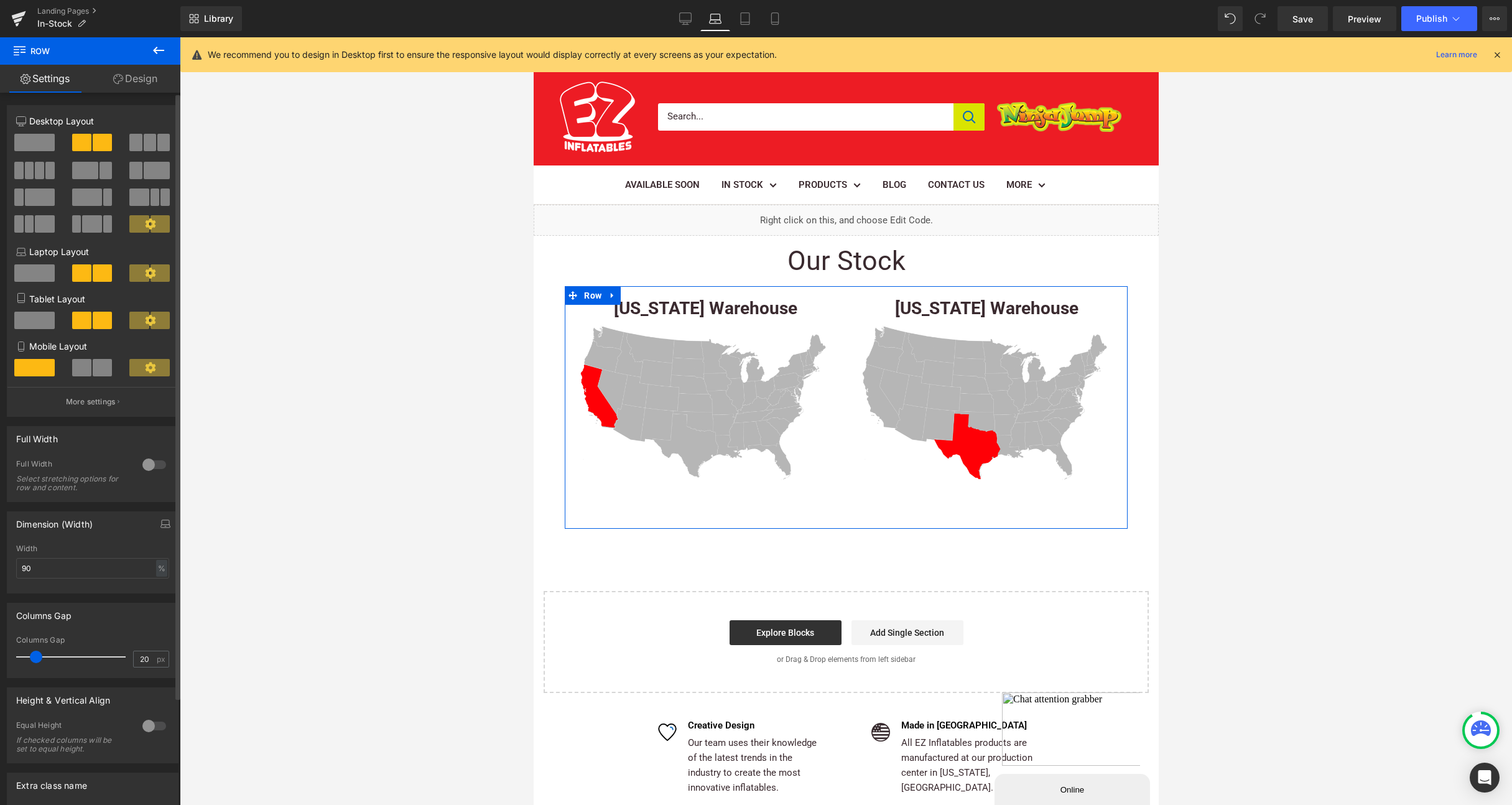
drag, startPoint x: 48, startPoint y: 655, endPoint x: 36, endPoint y: 656, distance: 12.0
click at [36, 656] on span at bounding box center [36, 656] width 12 height 12
click at [749, 13] on icon at bounding box center [745, 19] width 8 height 12
type input "70"
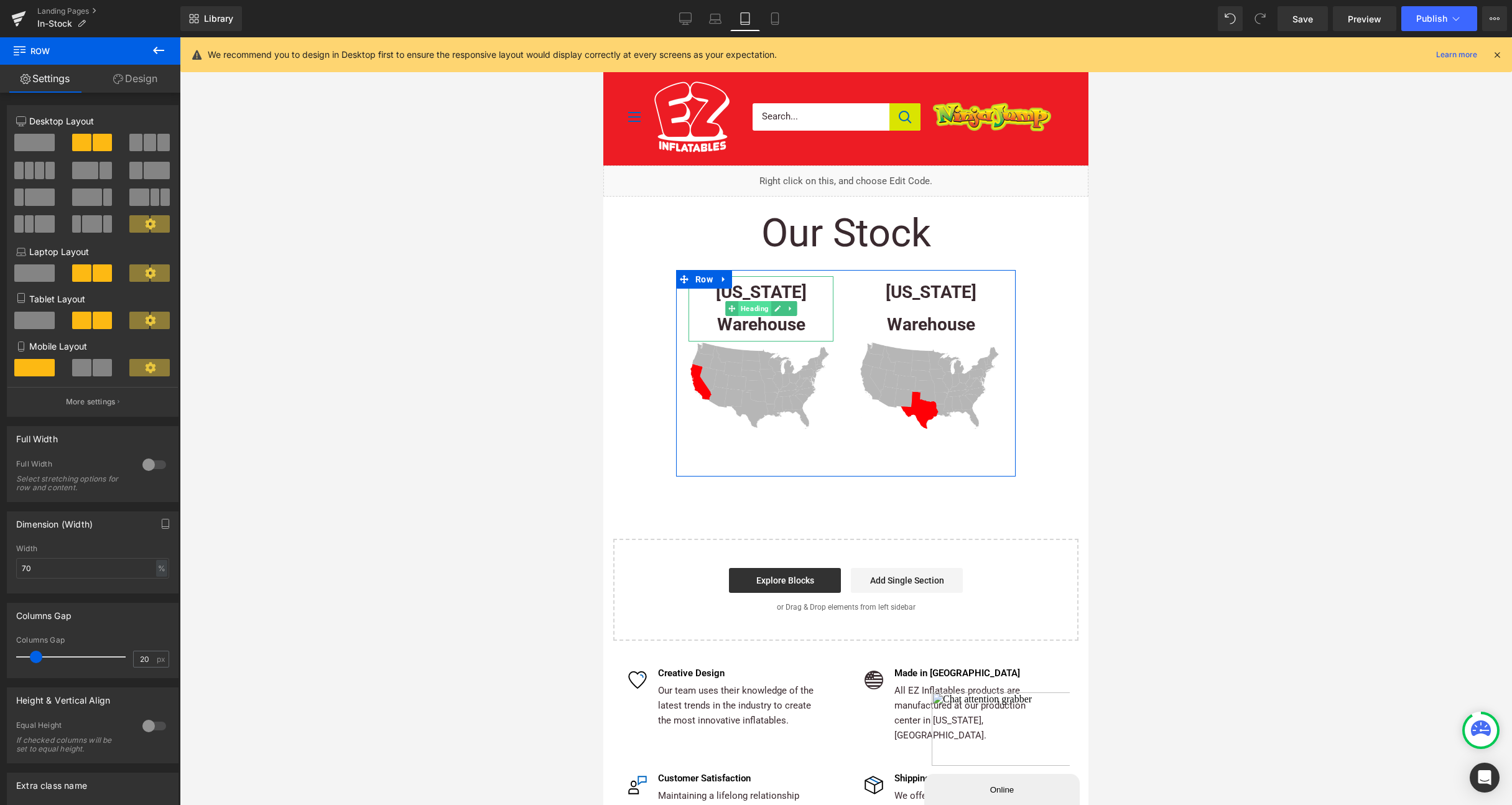
click at [741, 310] on span "Heading" at bounding box center [754, 309] width 33 height 15
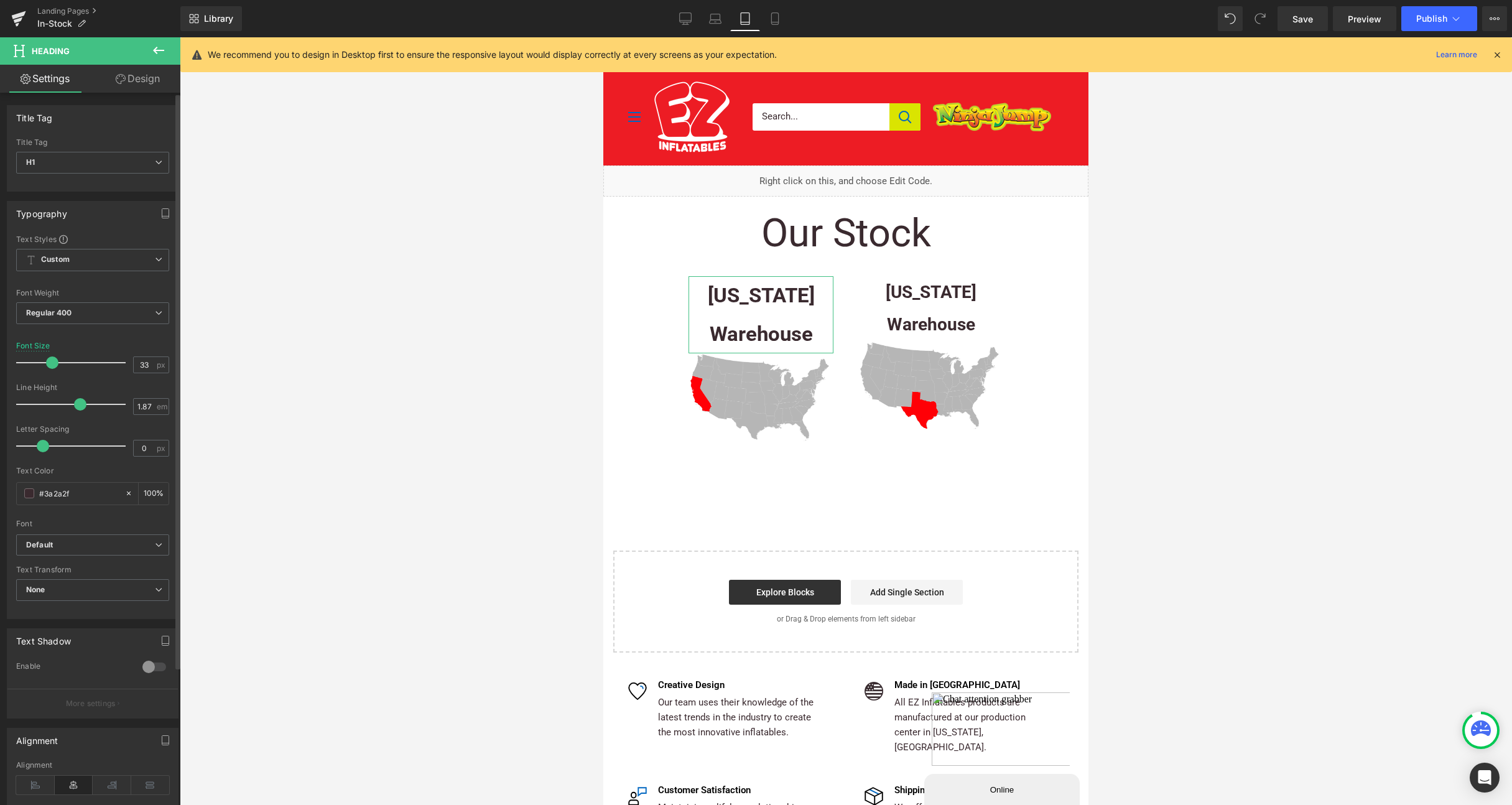
click at [50, 361] on span at bounding box center [52, 362] width 12 height 12
type input "28"
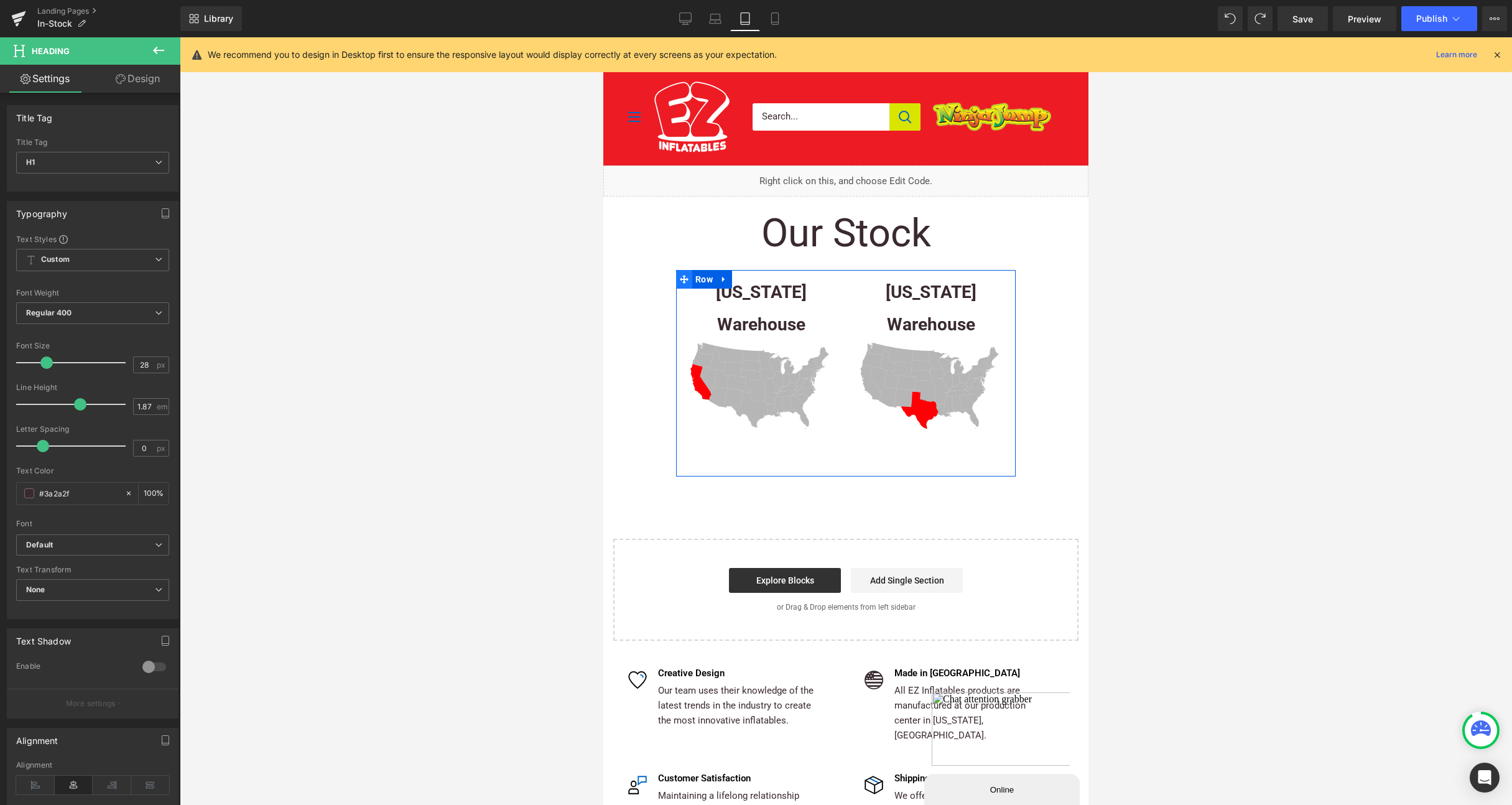
click at [688, 280] on icon at bounding box center [683, 279] width 8 height 9
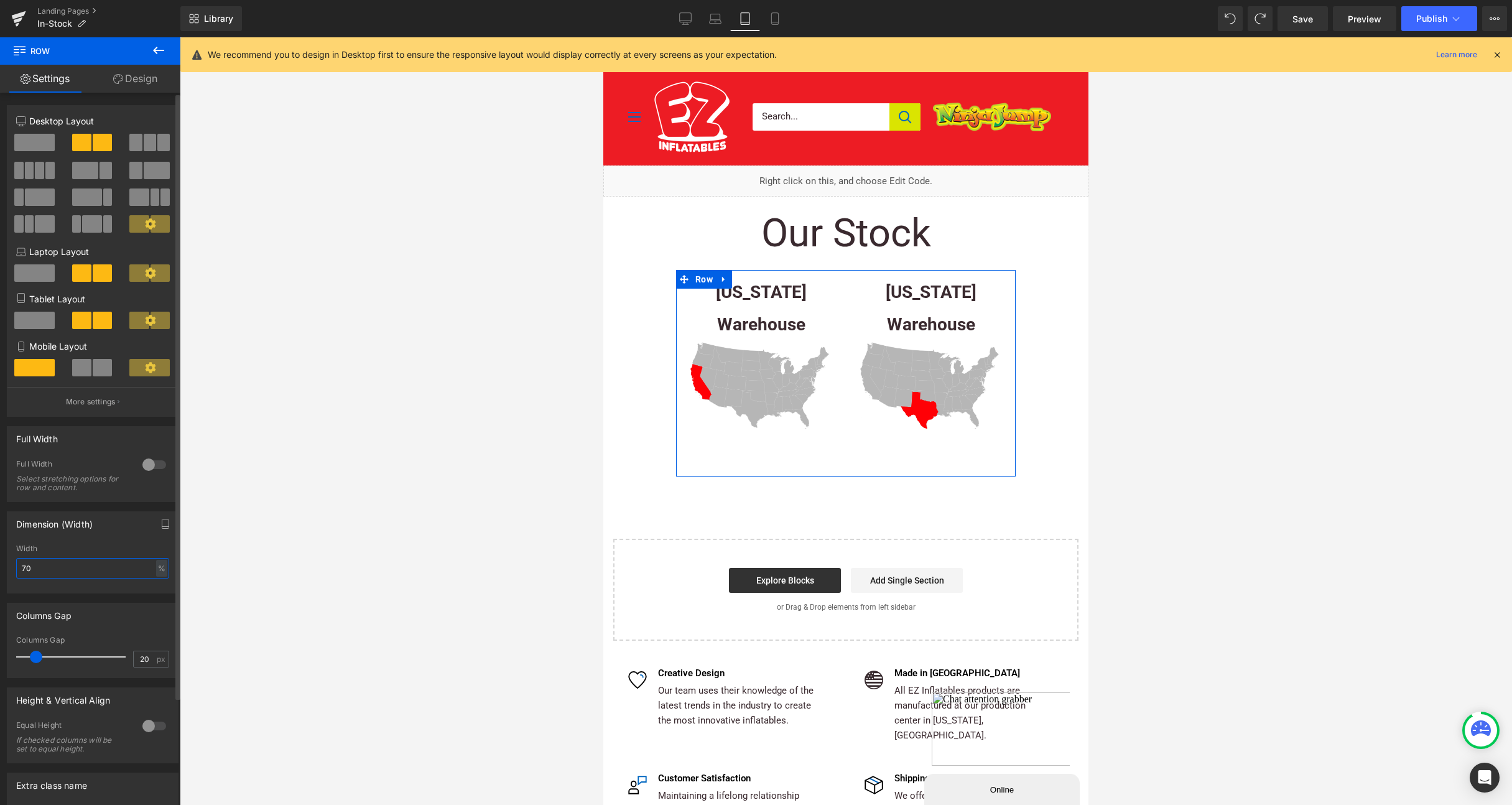
click at [53, 571] on input "70" at bounding box center [92, 568] width 153 height 21
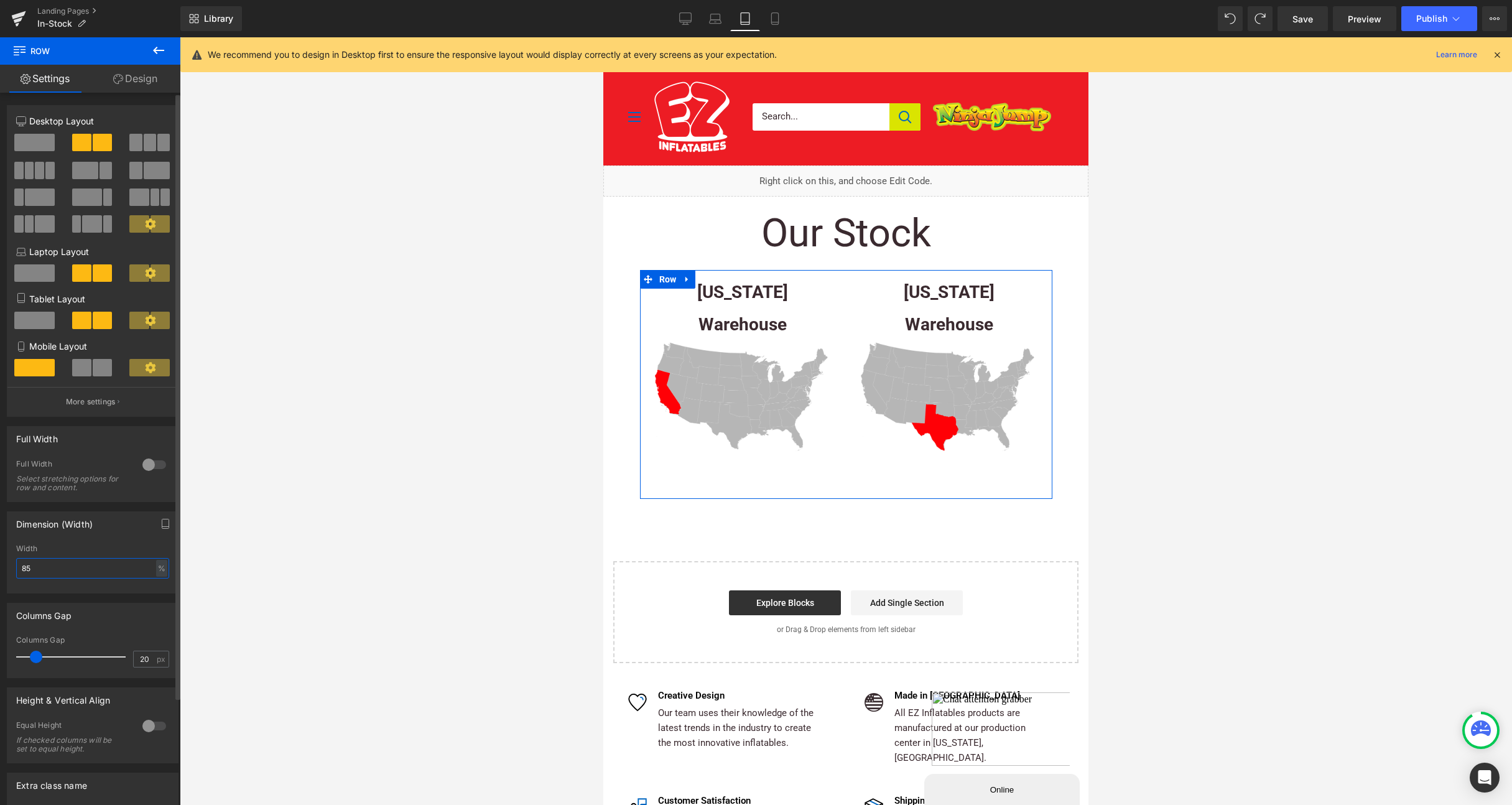
click at [41, 570] on input "85" at bounding box center [92, 568] width 153 height 21
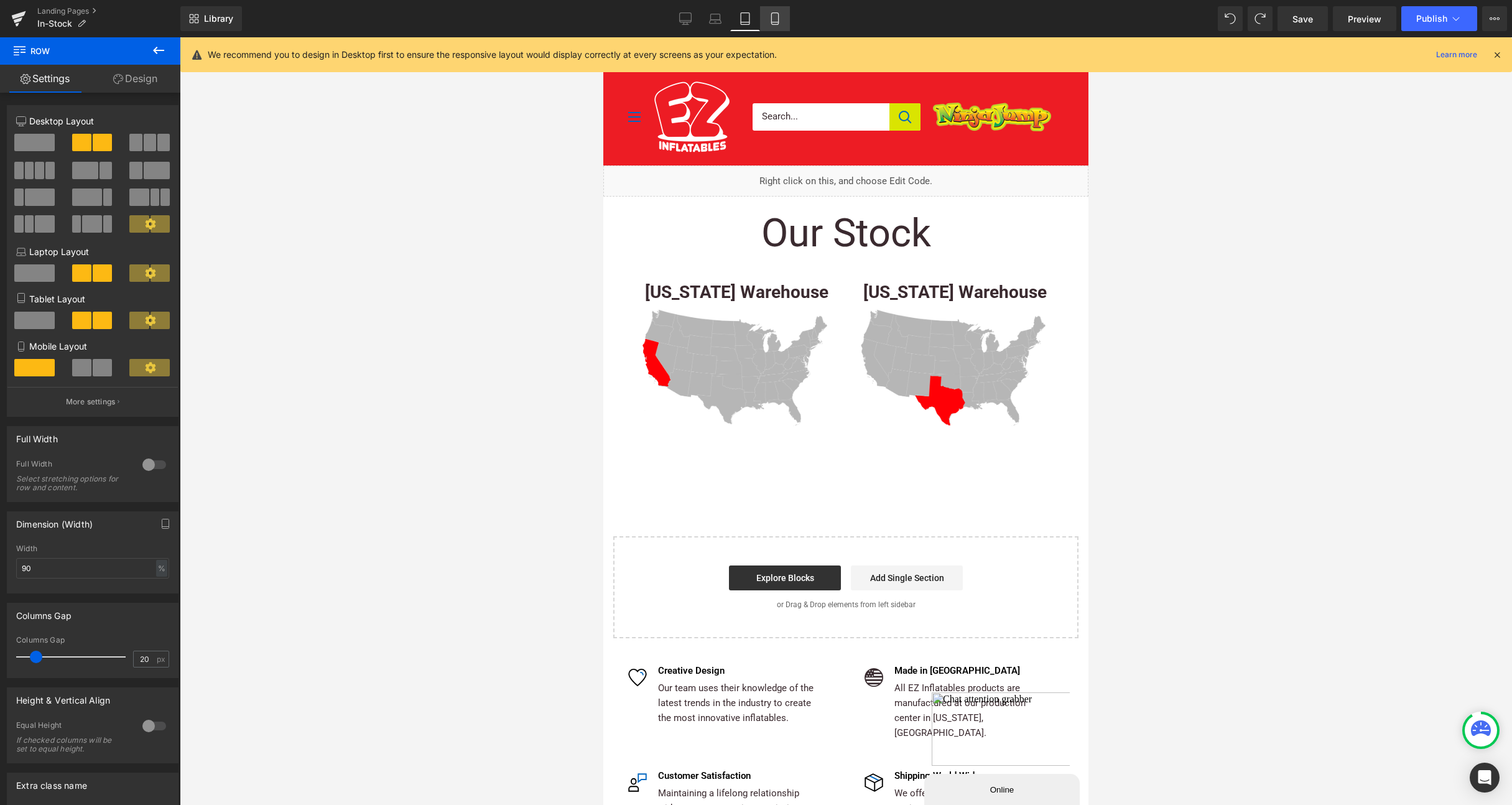
click at [778, 21] on icon at bounding box center [775, 18] width 12 height 12
type input "70"
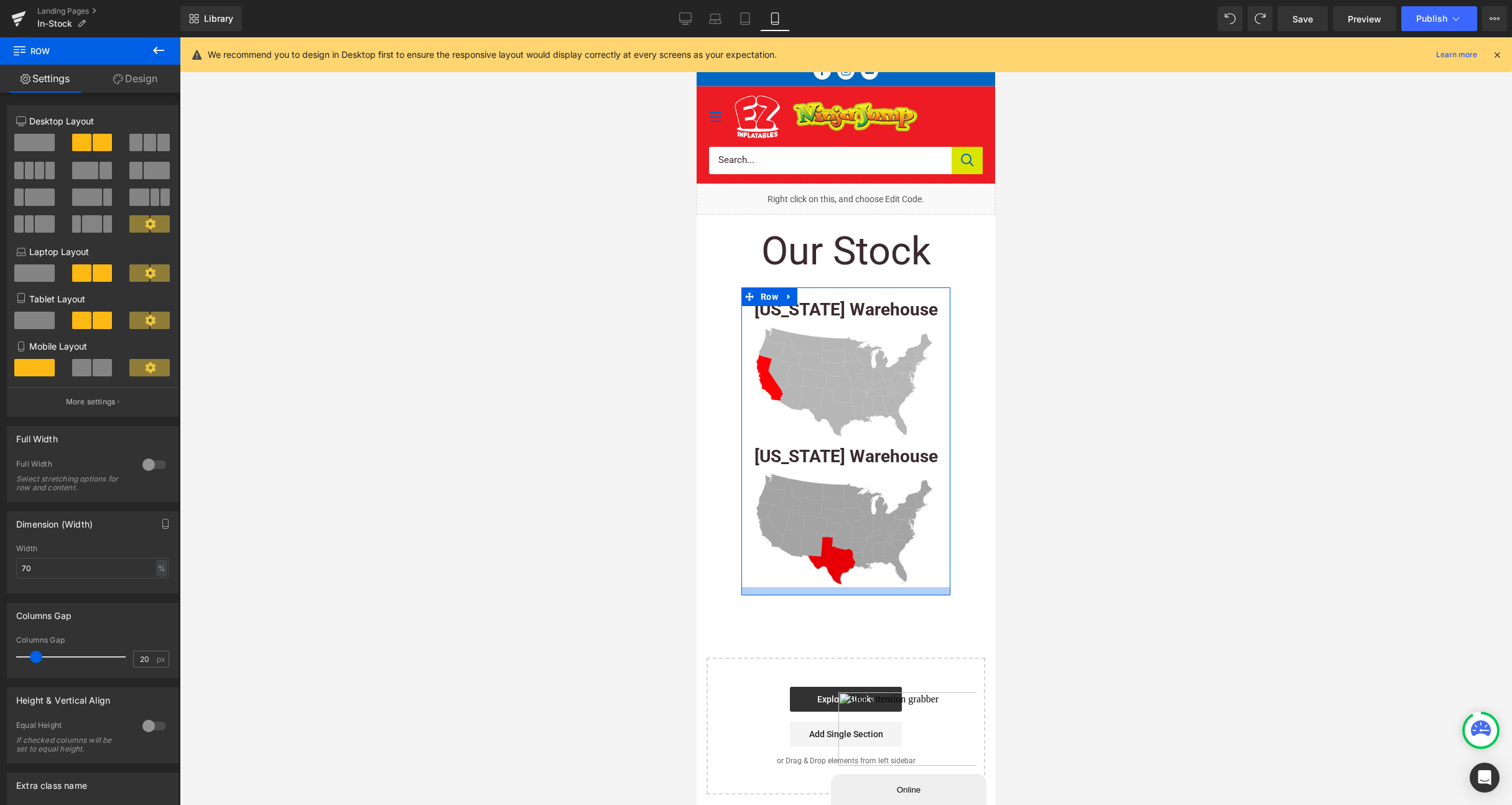
drag, startPoint x: 844, startPoint y: 607, endPoint x: 844, endPoint y: 570, distance: 37.0
click at [844, 570] on div "[US_STATE] Warehouse Heading Image [US_STATE] Warehouse Heading Image Row" at bounding box center [846, 441] width 209 height 308
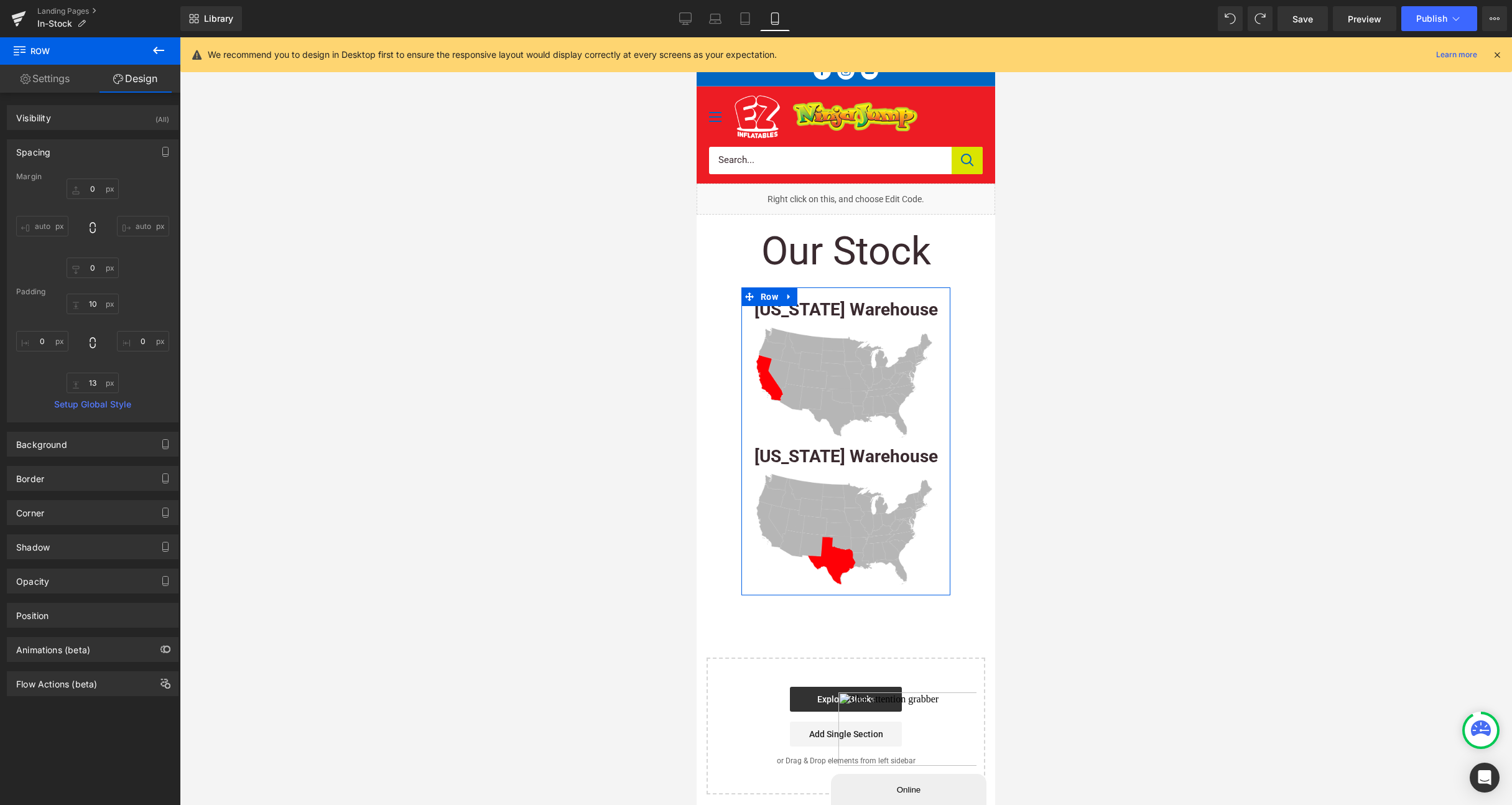
click at [64, 81] on link "Settings" at bounding box center [45, 79] width 91 height 28
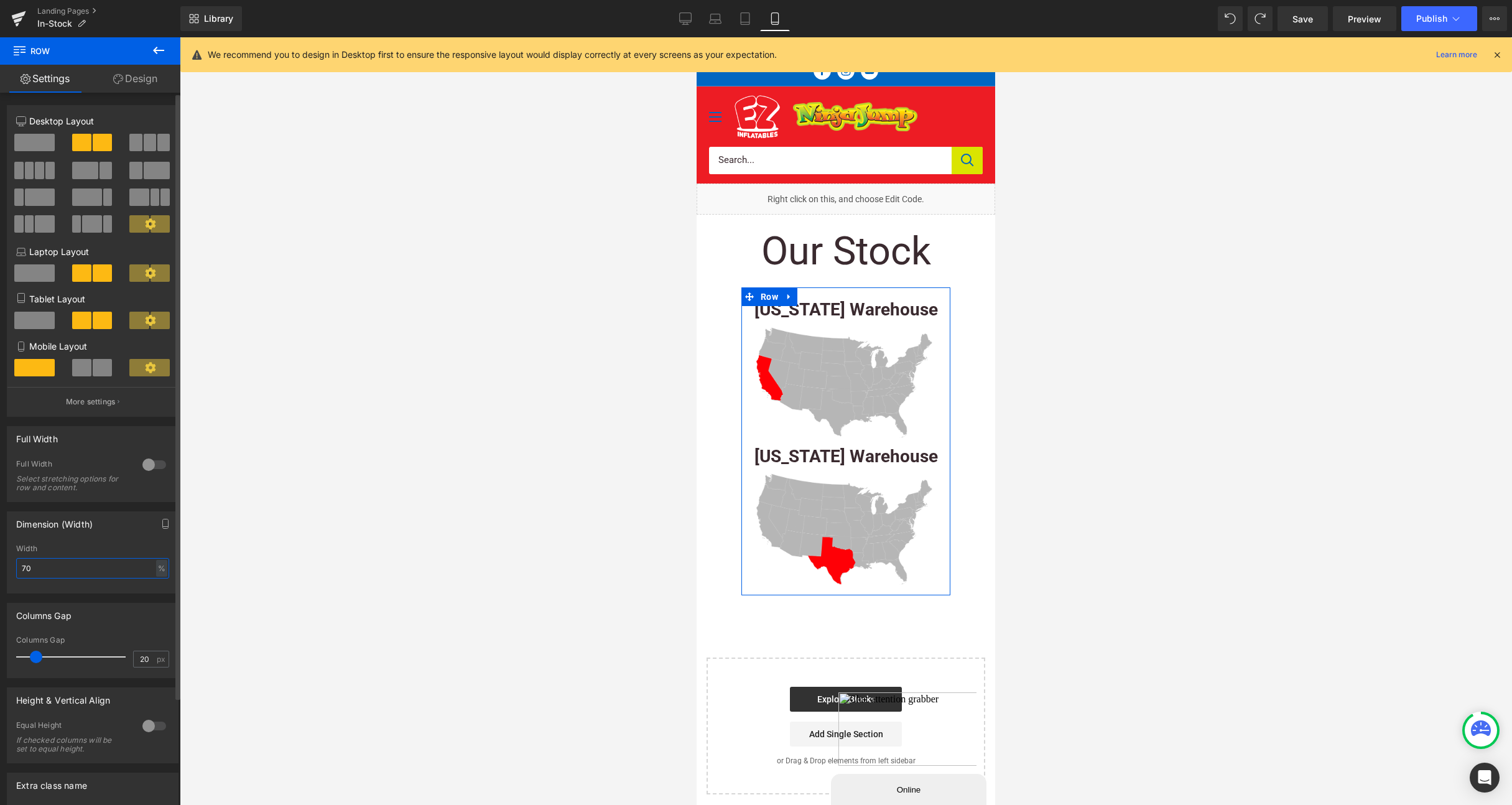
click at [127, 570] on input "70" at bounding box center [92, 568] width 153 height 21
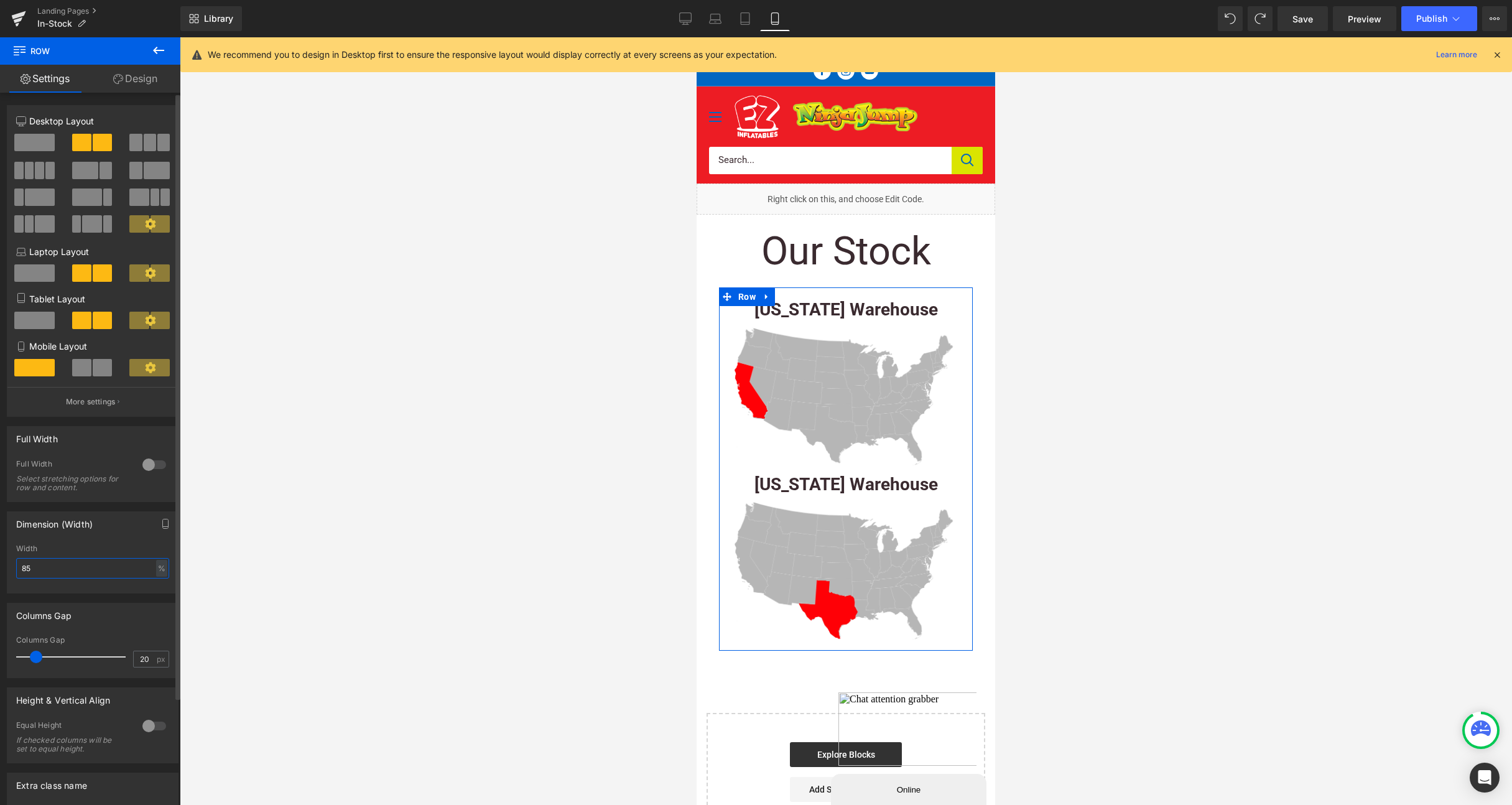
type input "85"
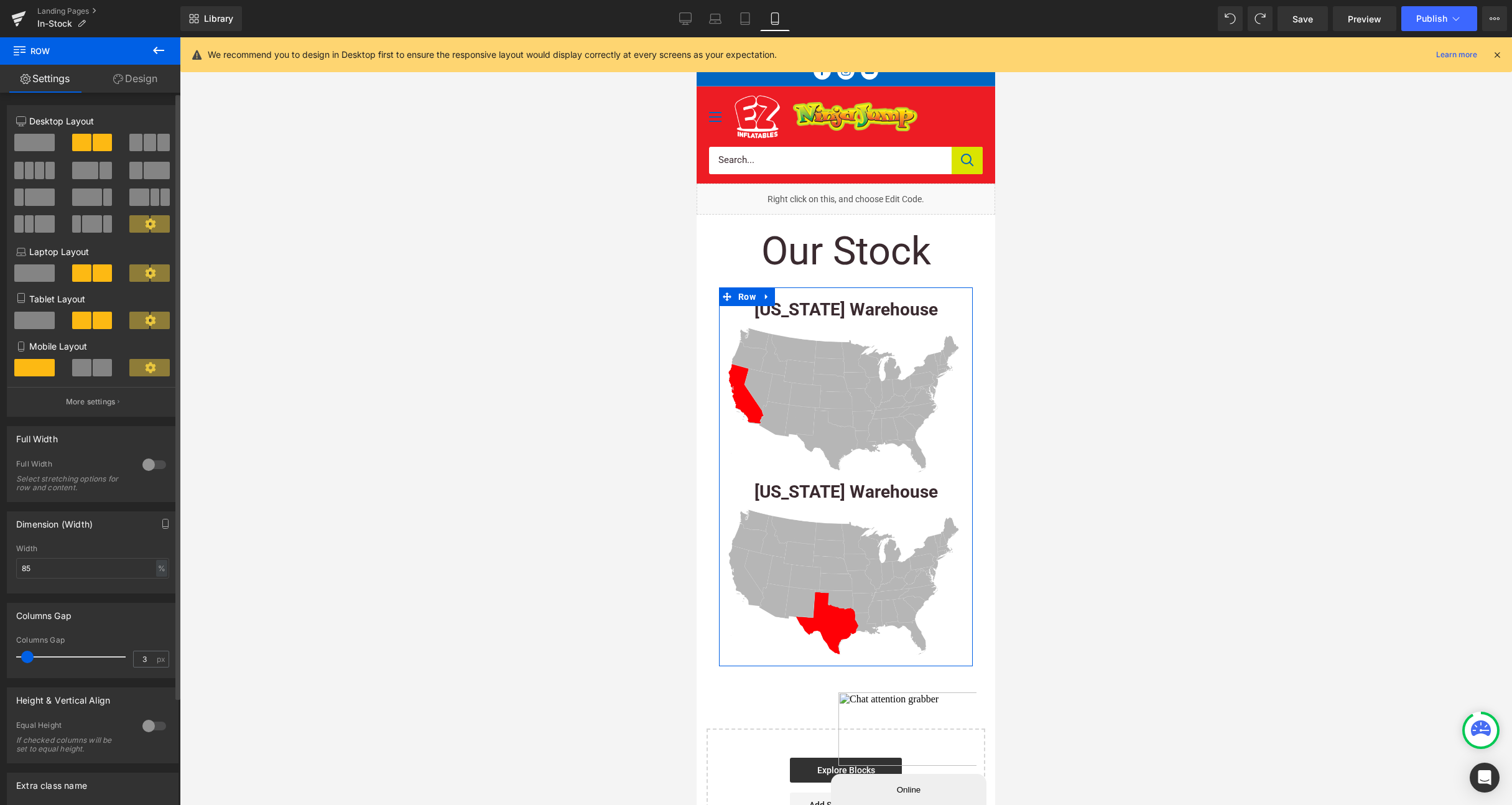
type input "0"
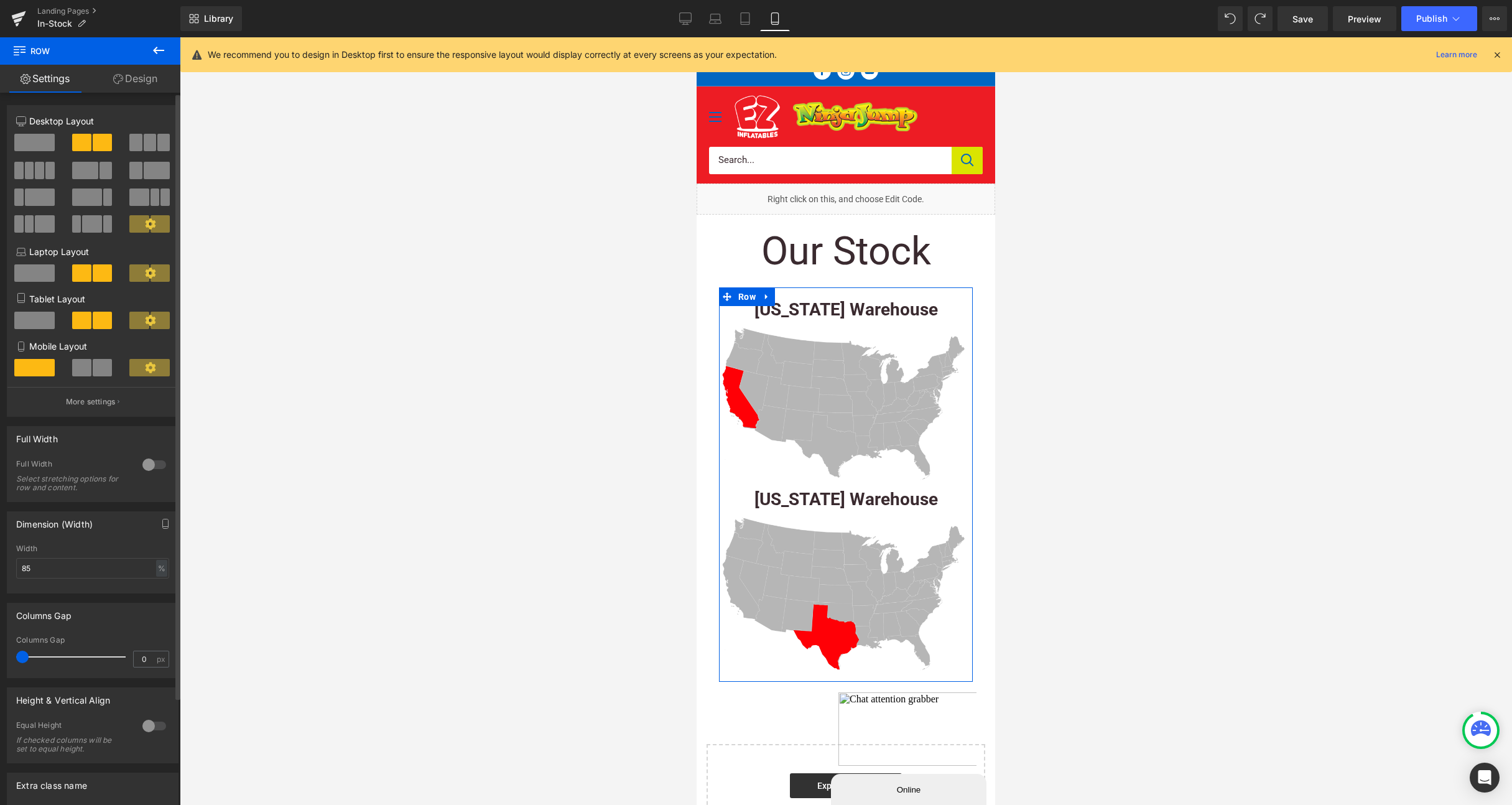
drag, startPoint x: 34, startPoint y: 657, endPoint x: 19, endPoint y: 660, distance: 15.3
click at [19, 660] on span at bounding box center [22, 656] width 12 height 12
click at [138, 78] on link "Design" at bounding box center [136, 79] width 91 height 28
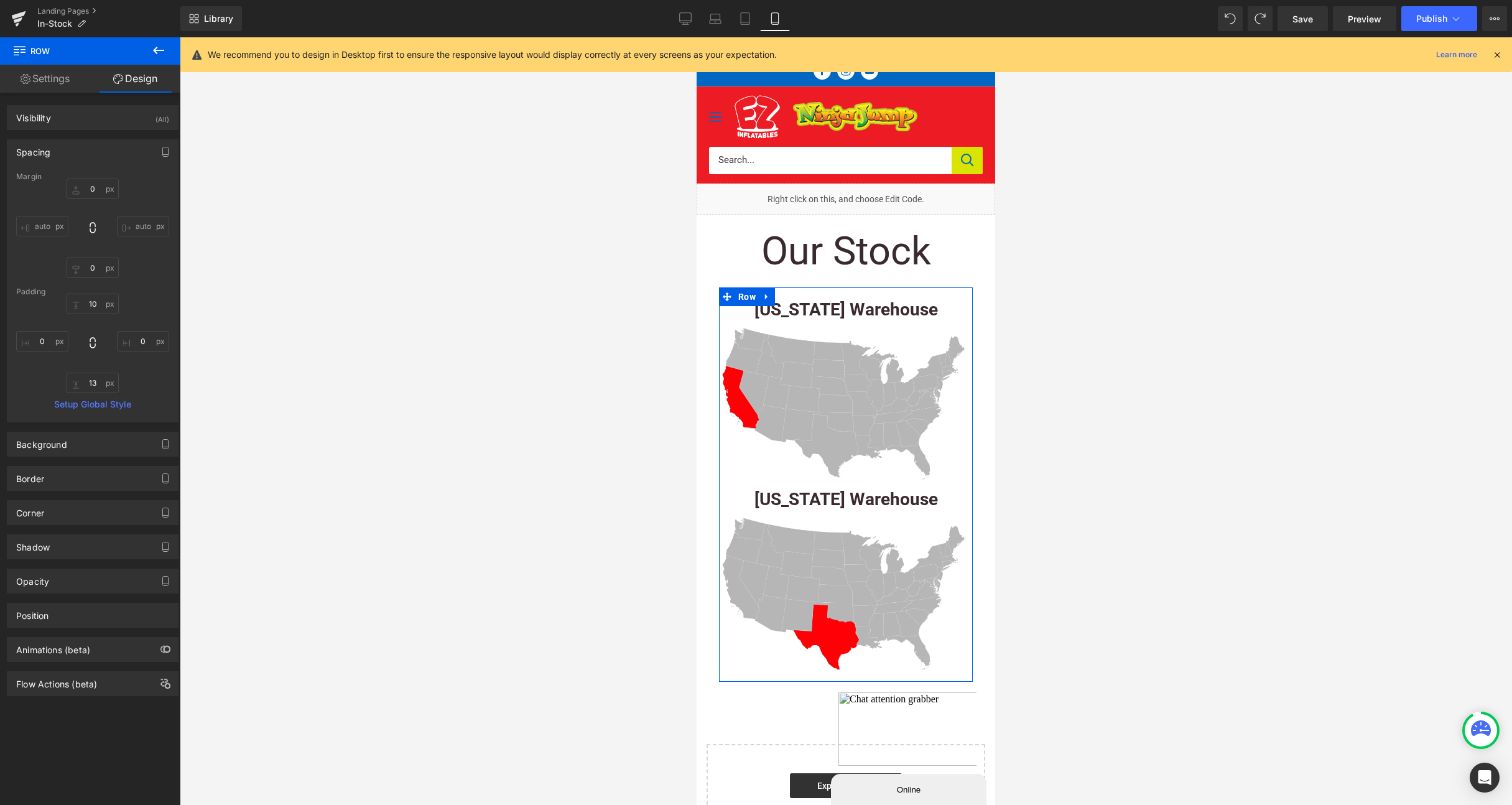
type input "0"
type input "10"
type input "0"
type input "13"
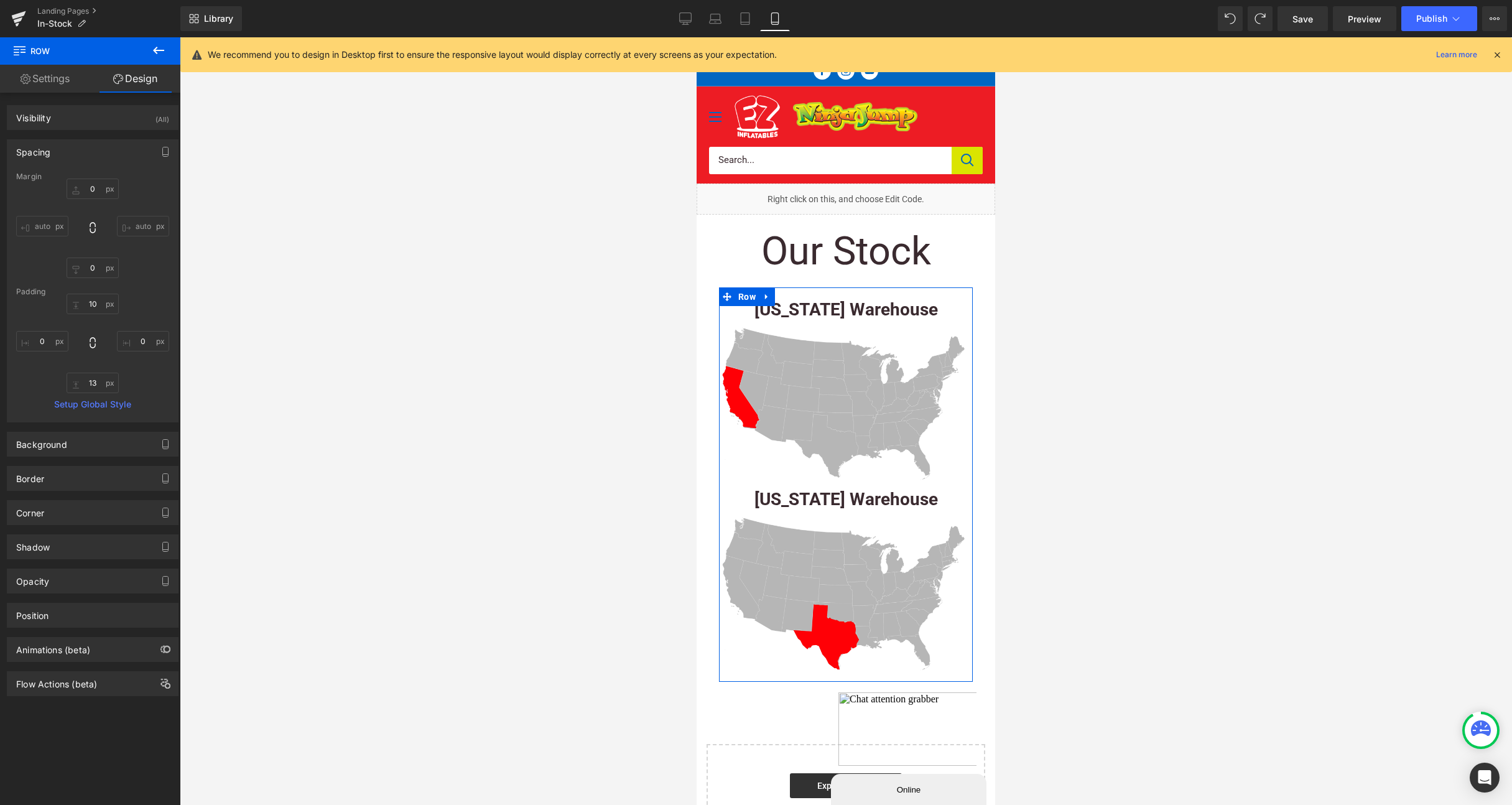
type input "0"
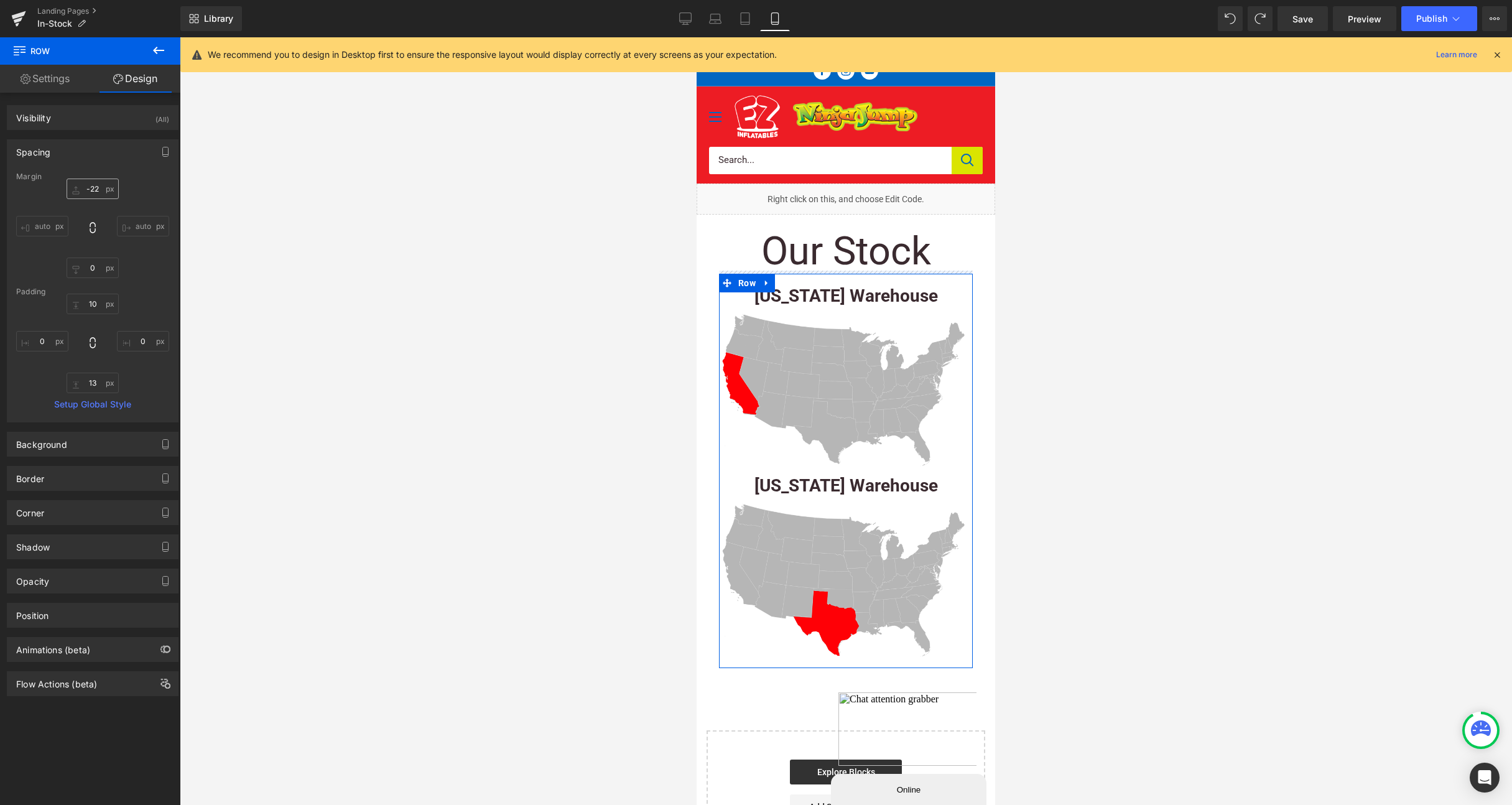
click at [85, 200] on div "-22px -22 auto auto 0px 0 auto auto" at bounding box center [92, 227] width 153 height 99
click at [91, 186] on input "-22" at bounding box center [92, 189] width 52 height 21
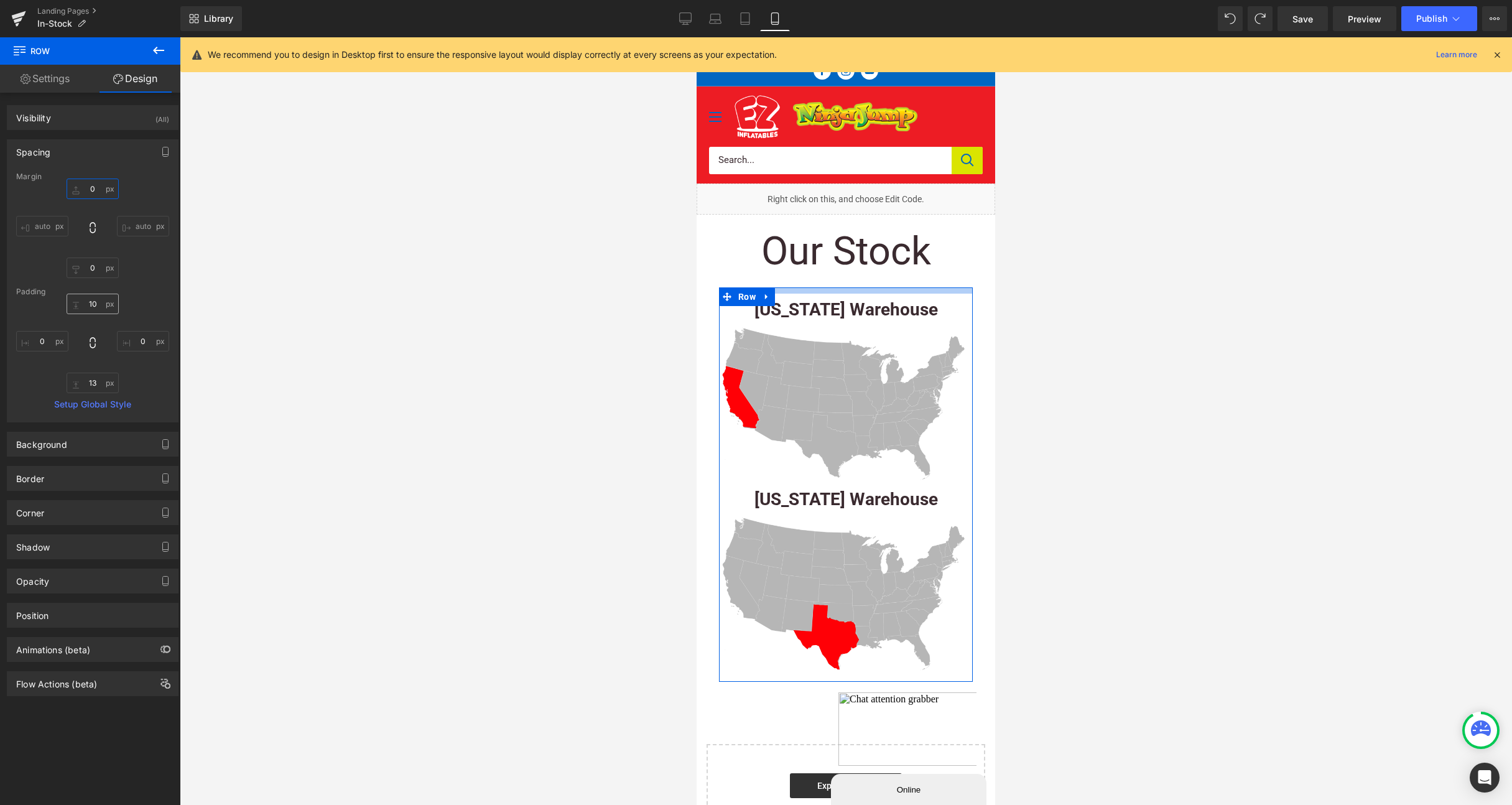
type input "0"
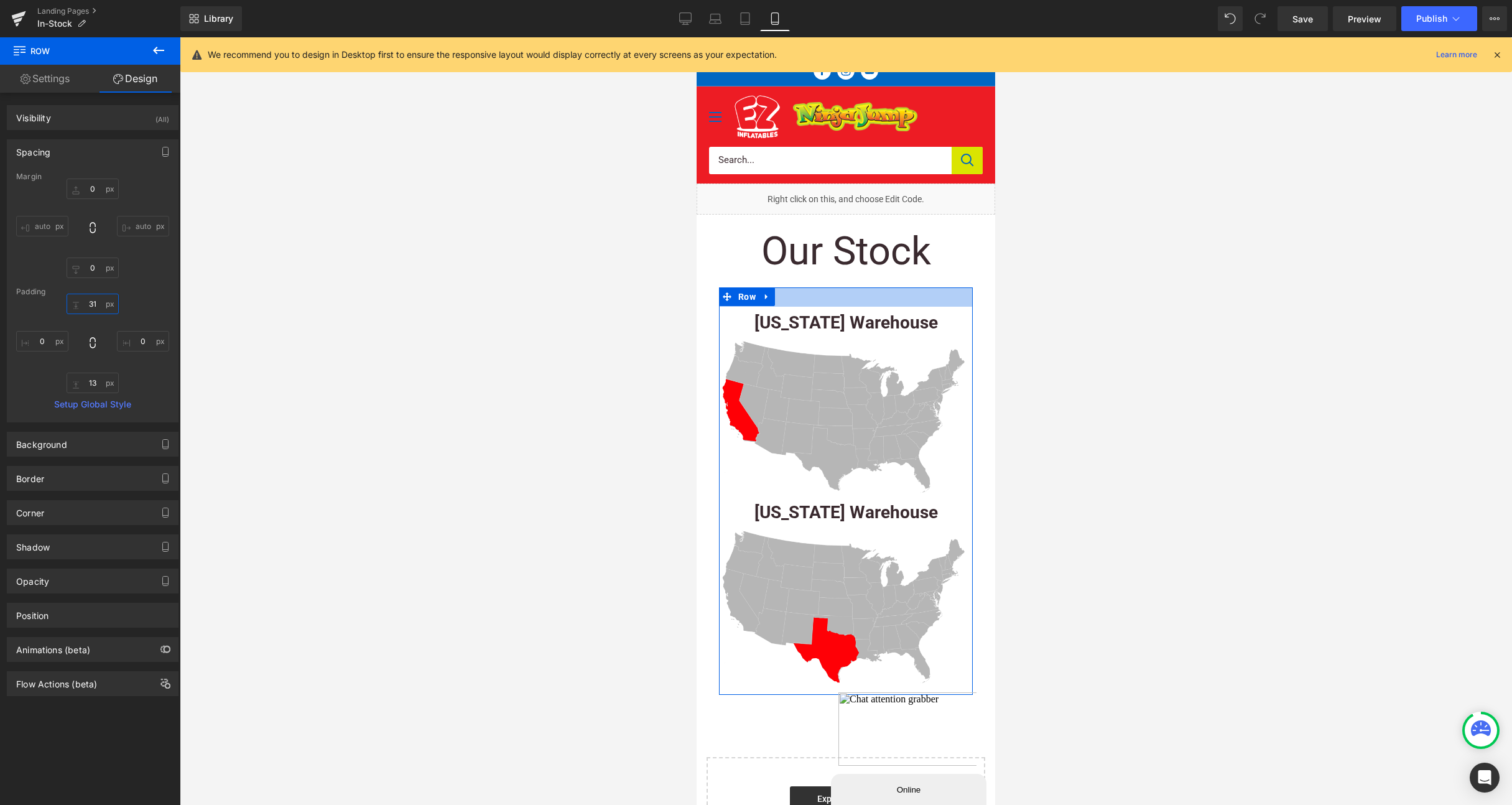
click at [80, 313] on input "31" at bounding box center [92, 304] width 52 height 21
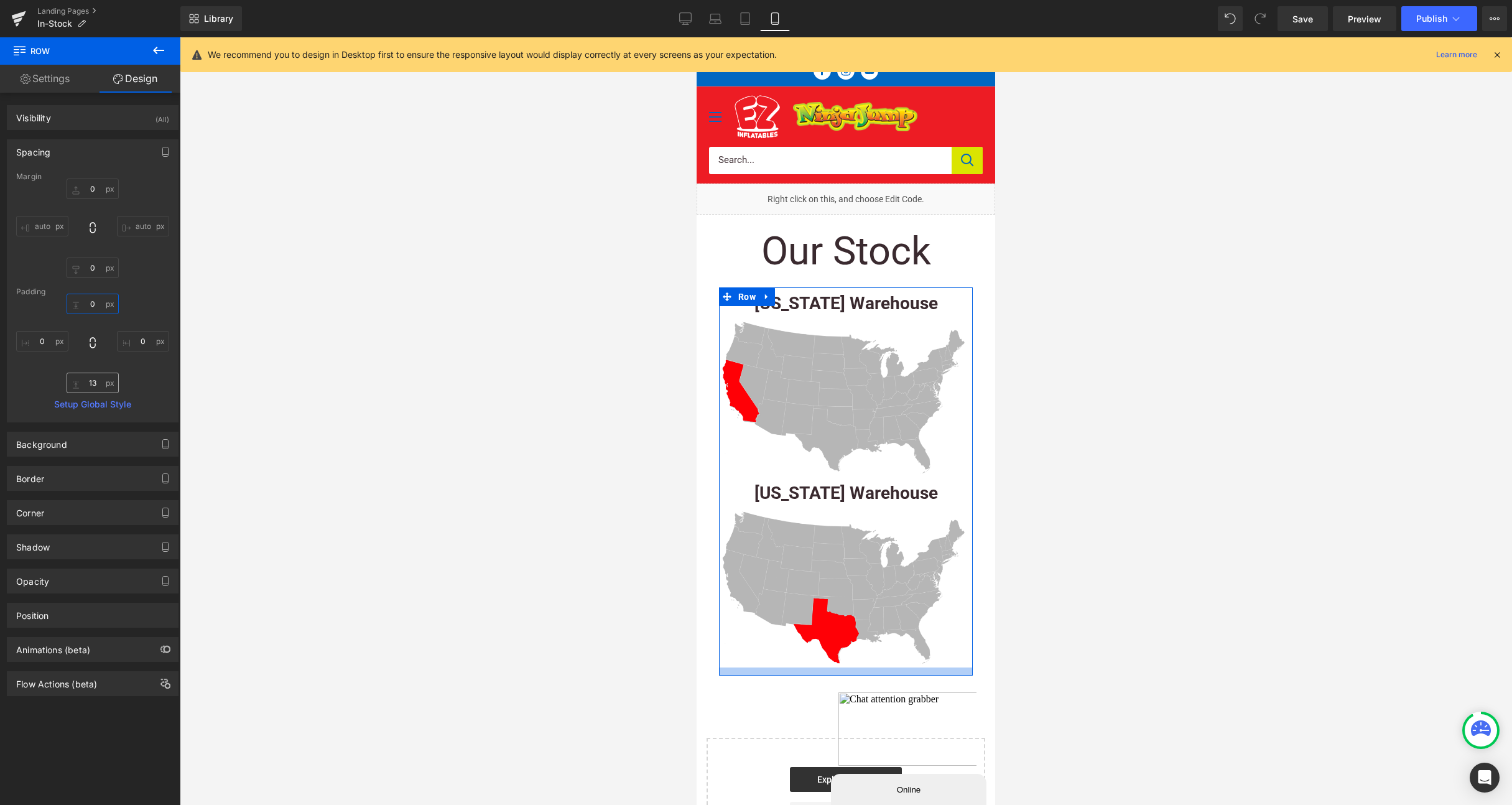
type input "0"
drag, startPoint x: 91, startPoint y: 382, endPoint x: 85, endPoint y: 358, distance: 24.7
click at [85, 358] on div "0 0 0px 0 52px 52 0px 0" at bounding box center [92, 343] width 153 height 99
click at [88, 381] on input "52" at bounding box center [92, 383] width 52 height 21
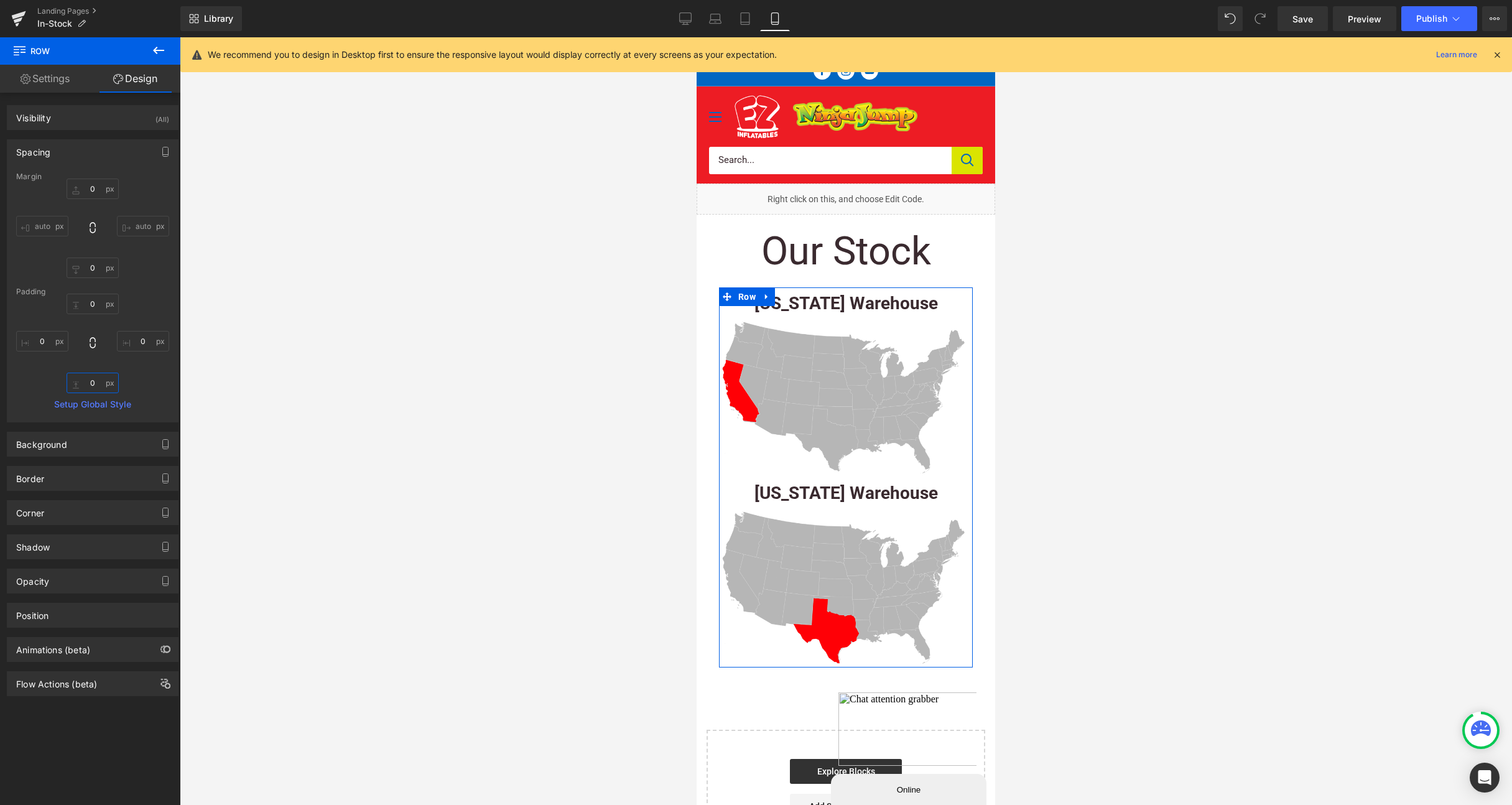
type input "0"
click at [38, 77] on link "Settings" at bounding box center [45, 79] width 91 height 28
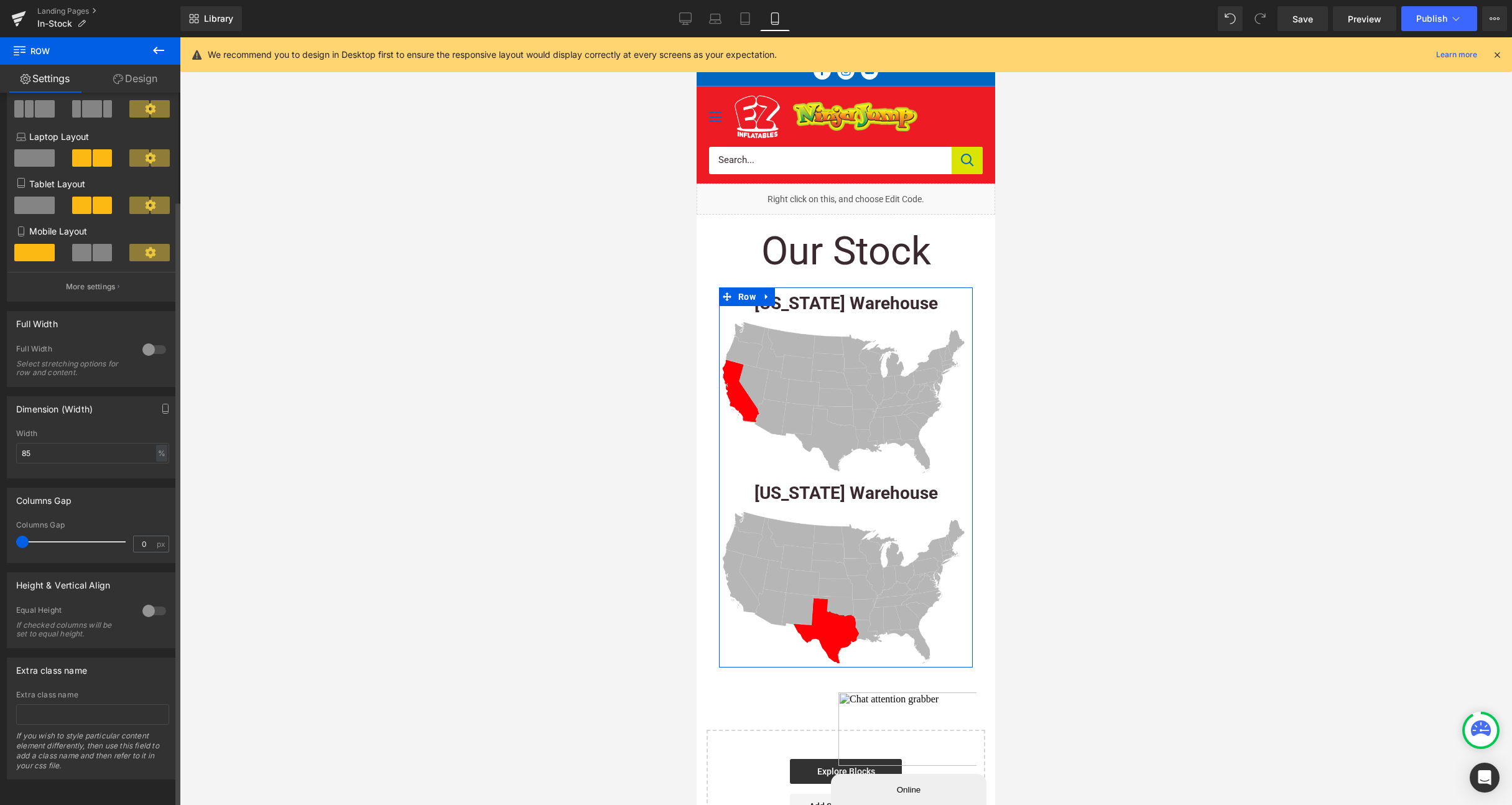
scroll to position [126, 0]
click at [91, 281] on p "More settings" at bounding box center [91, 287] width 50 height 11
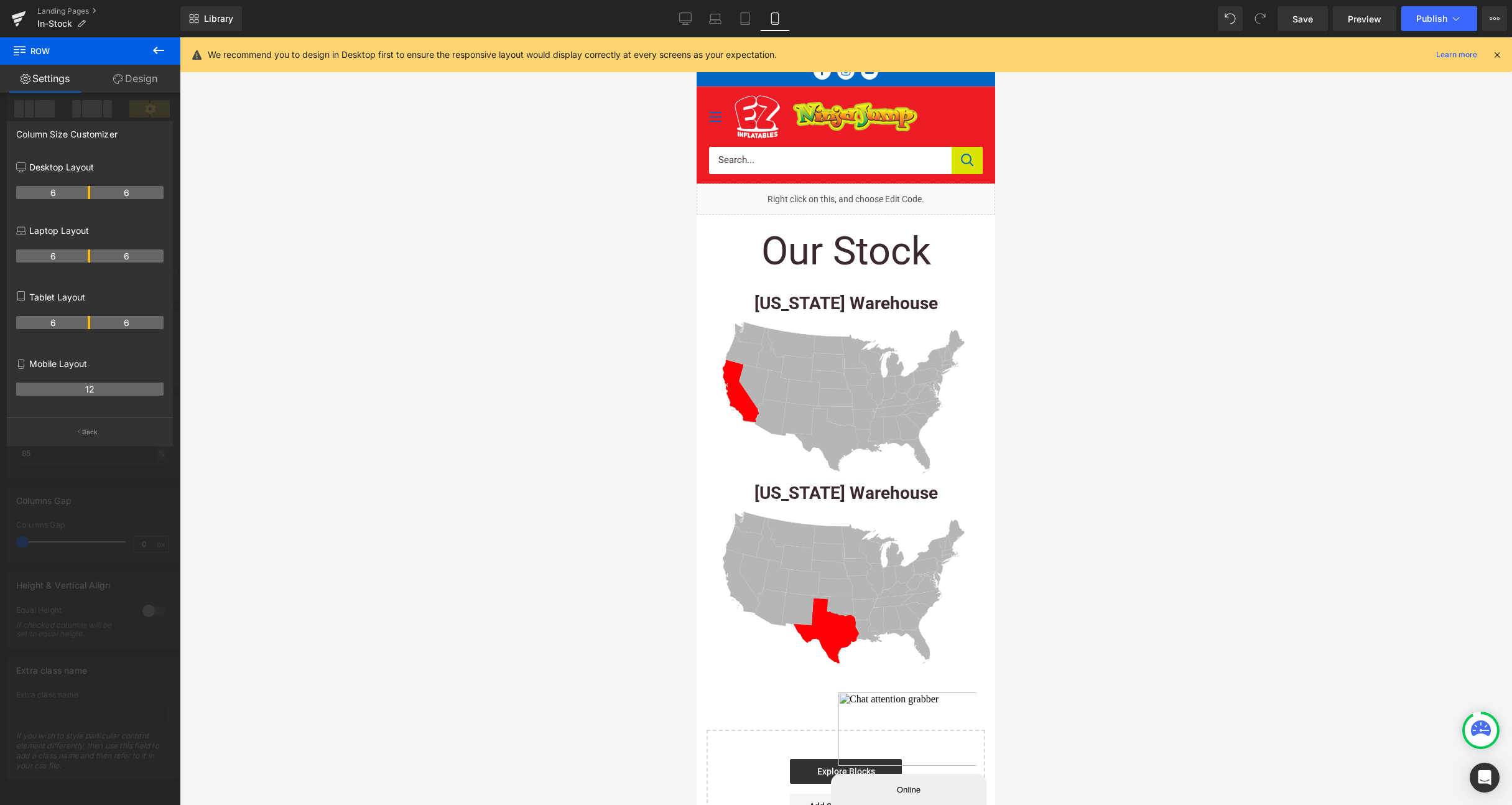
click at [152, 47] on icon at bounding box center [159, 50] width 15 height 15
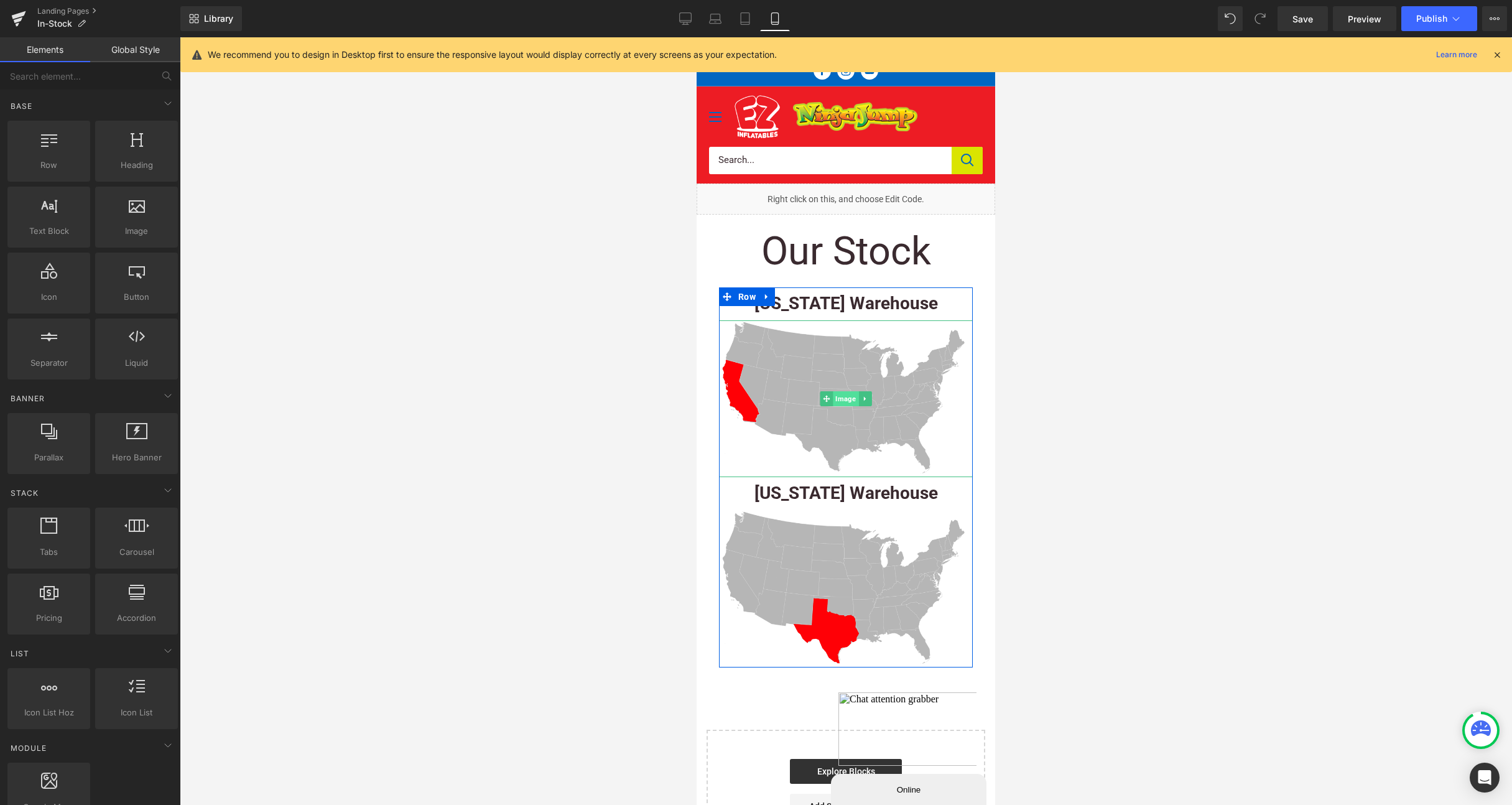
click at [843, 398] on span "Image" at bounding box center [845, 399] width 25 height 15
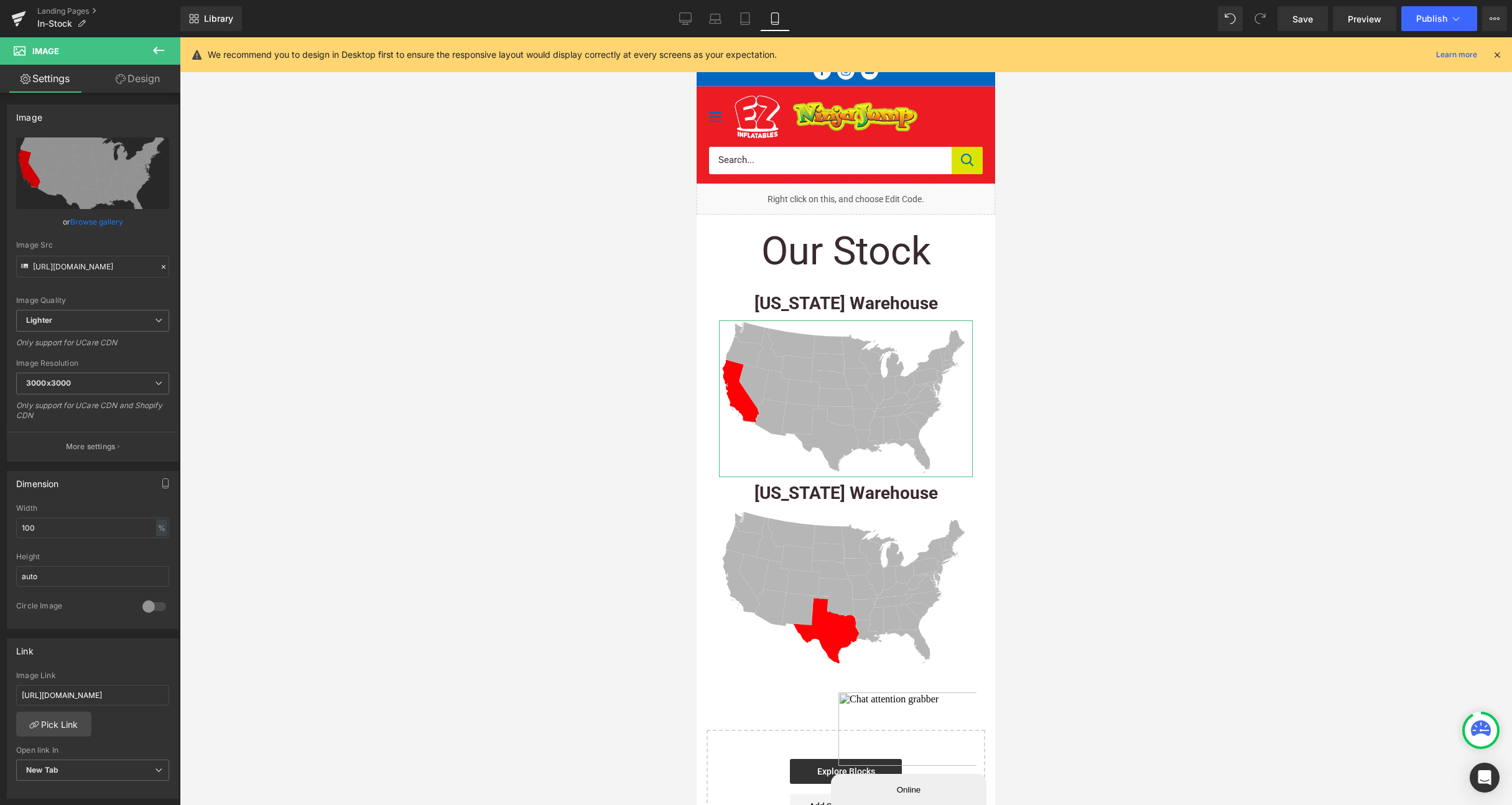
scroll to position [2, 0]
click at [132, 77] on link "Design" at bounding box center [138, 79] width 91 height 28
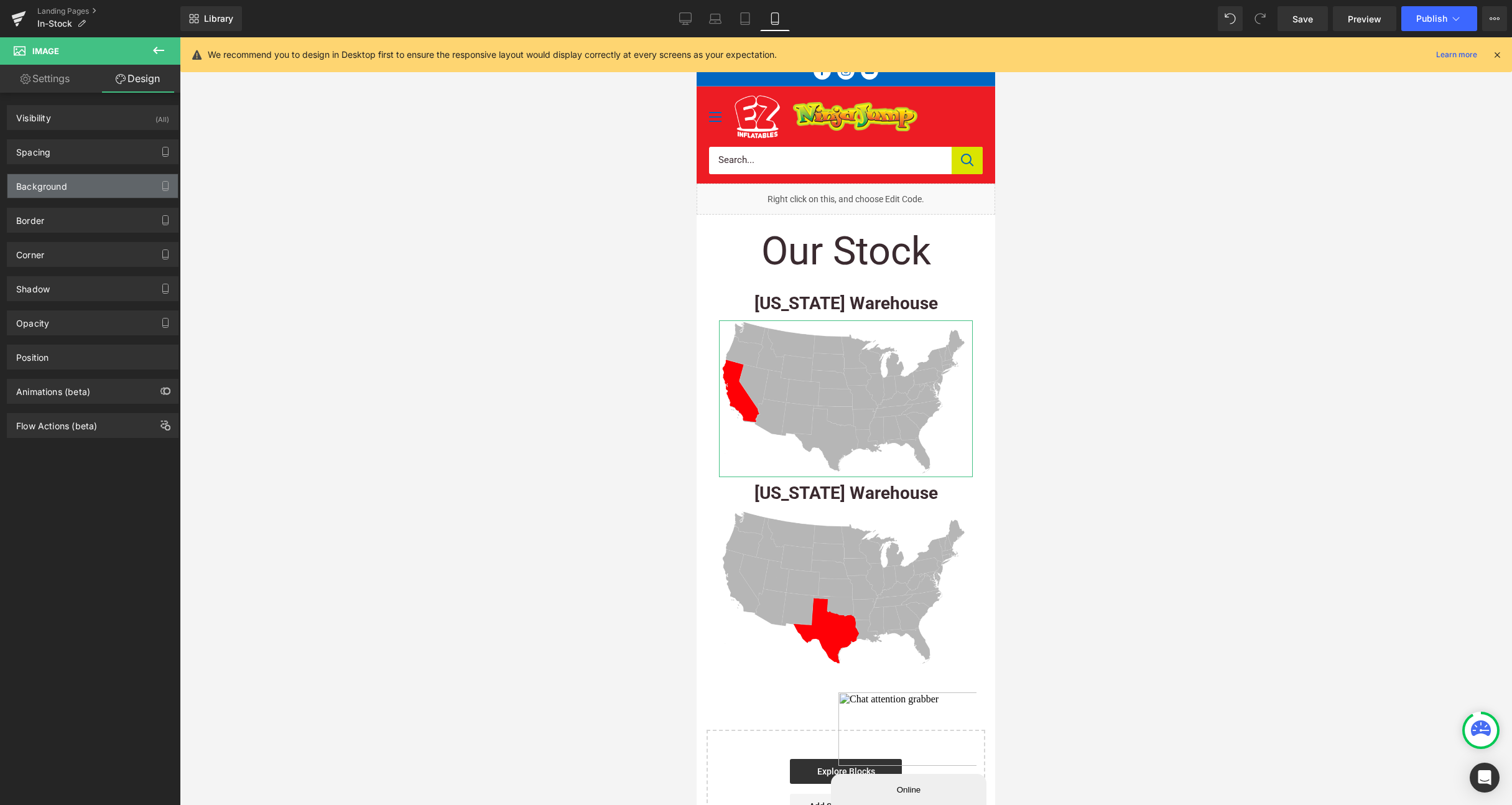
type input "0"
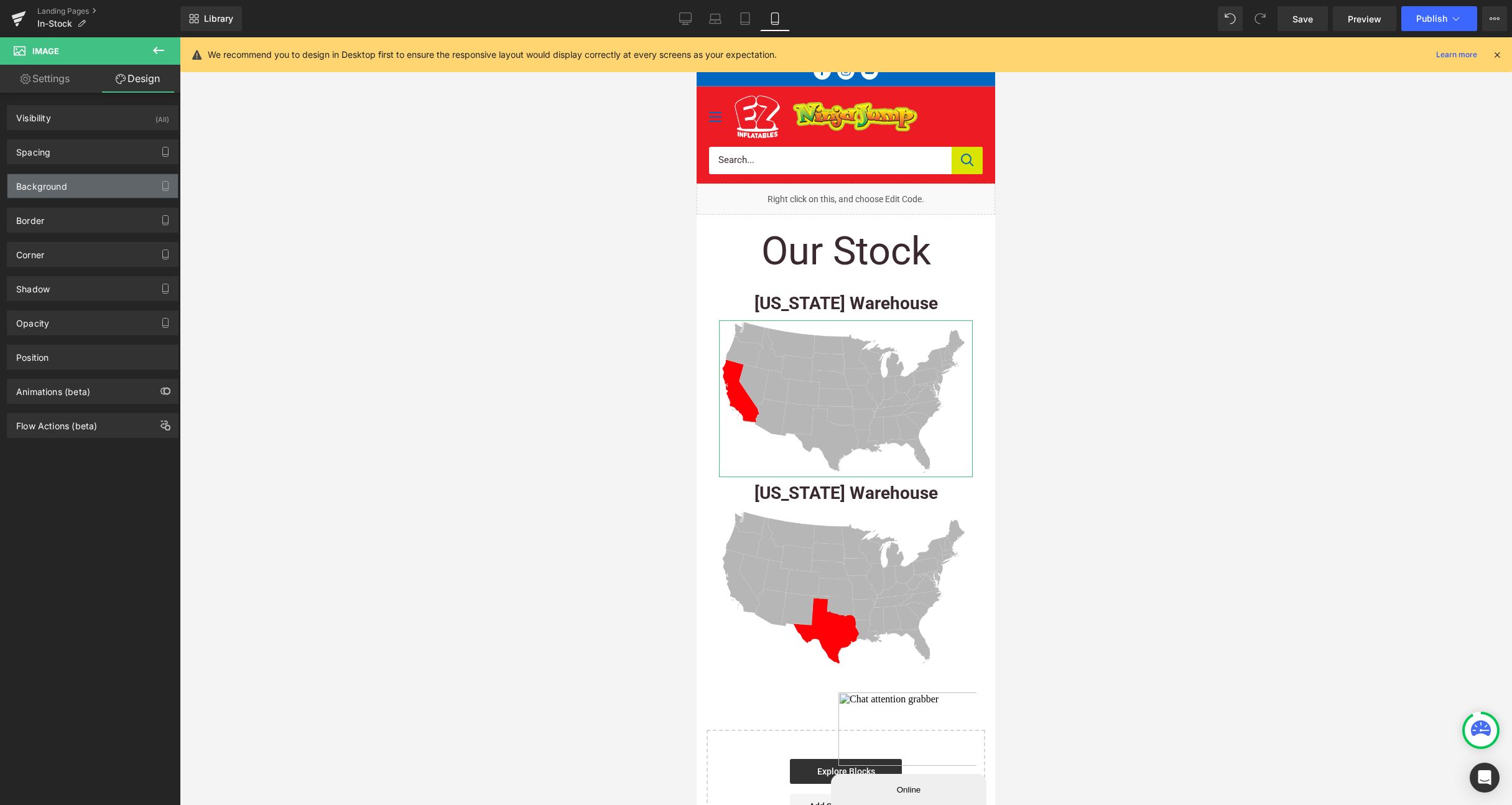
type input "0"
click at [38, 156] on div "Spacing" at bounding box center [33, 148] width 34 height 17
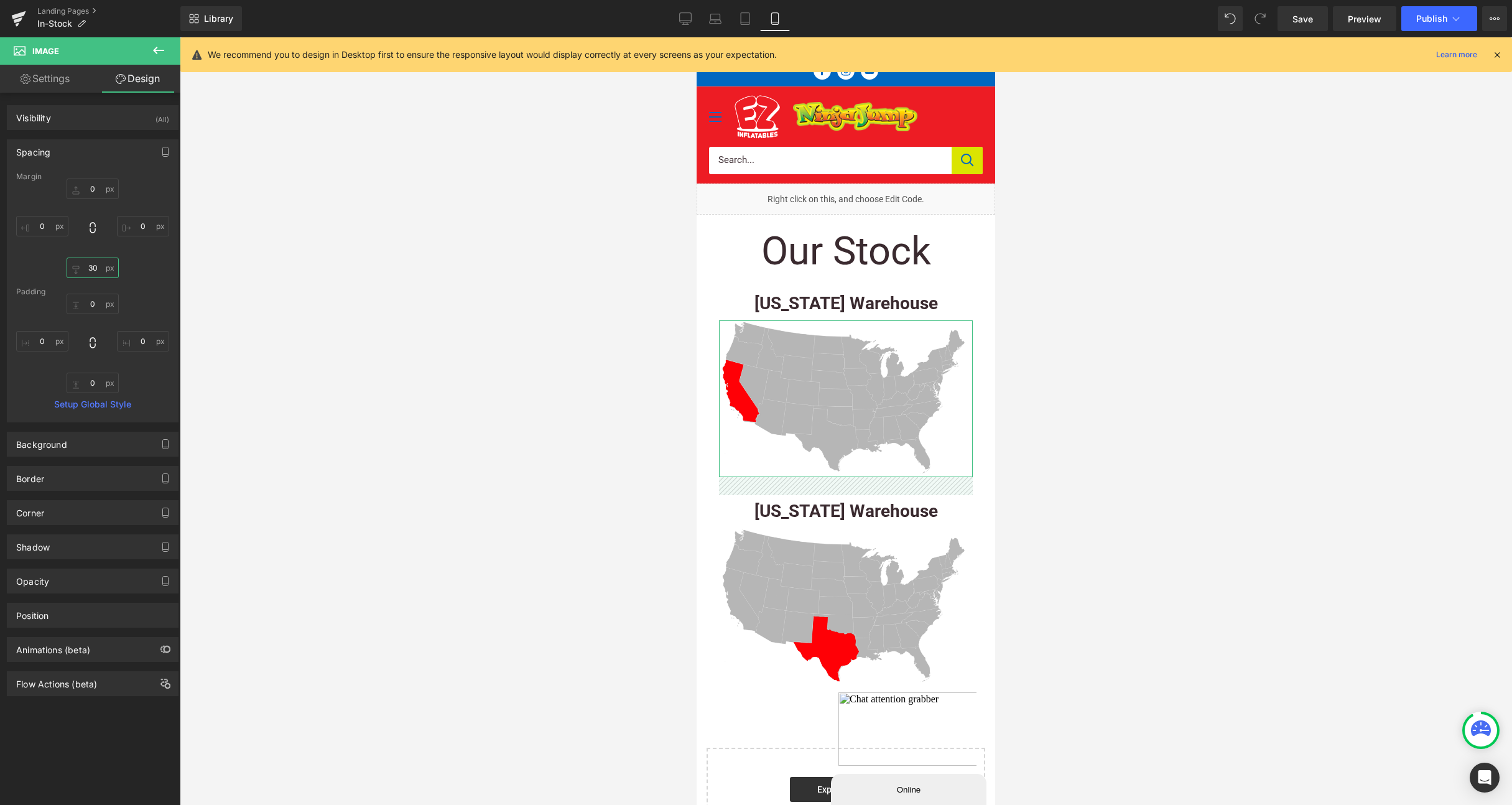
type input "30"
drag, startPoint x: 90, startPoint y: 267, endPoint x: 89, endPoint y: 248, distance: 19.0
click at [89, 248] on div "0px 0 0px 0 30px 30 0px 0" at bounding box center [92, 227] width 153 height 99
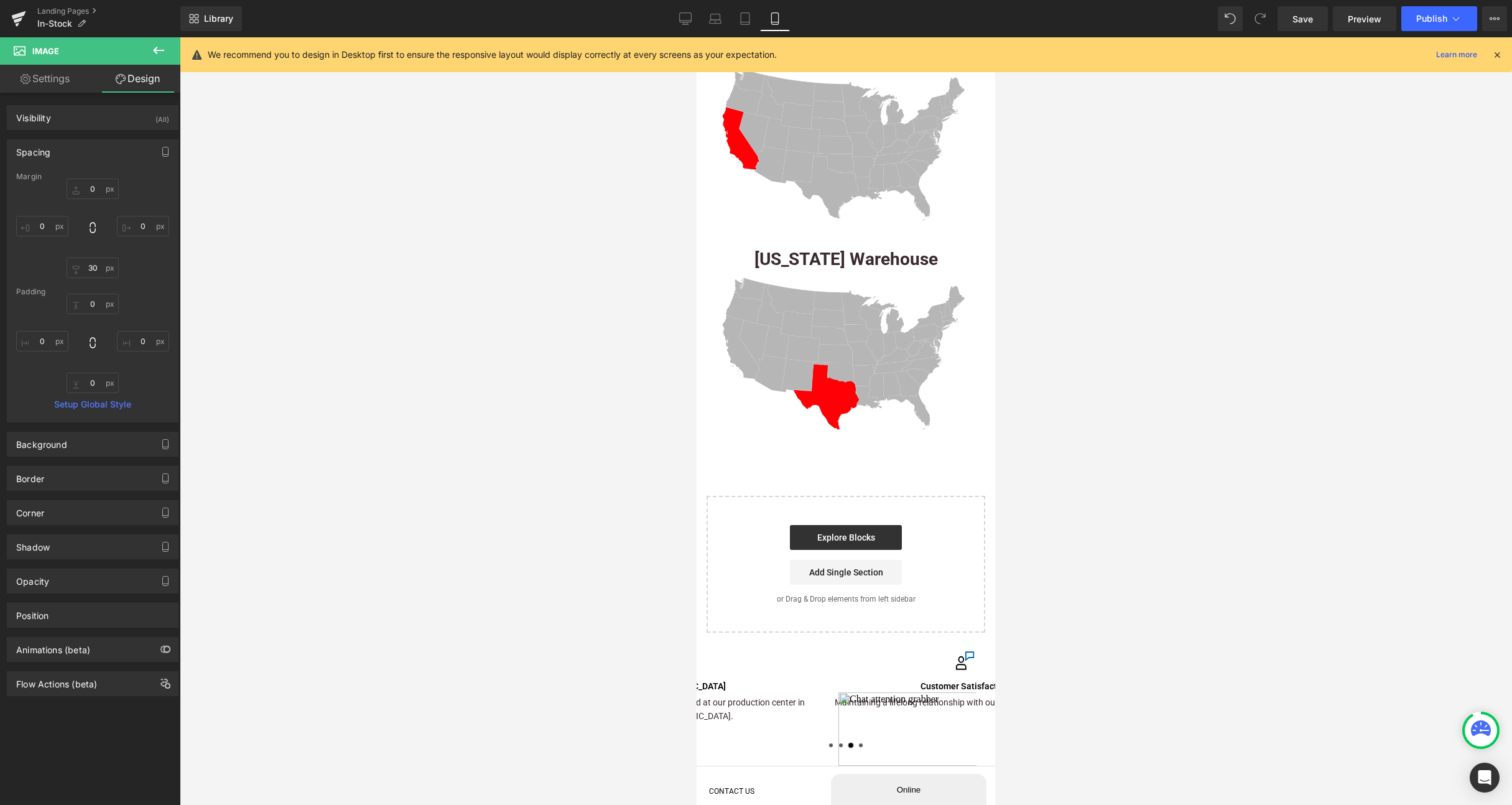
scroll to position [0, 0]
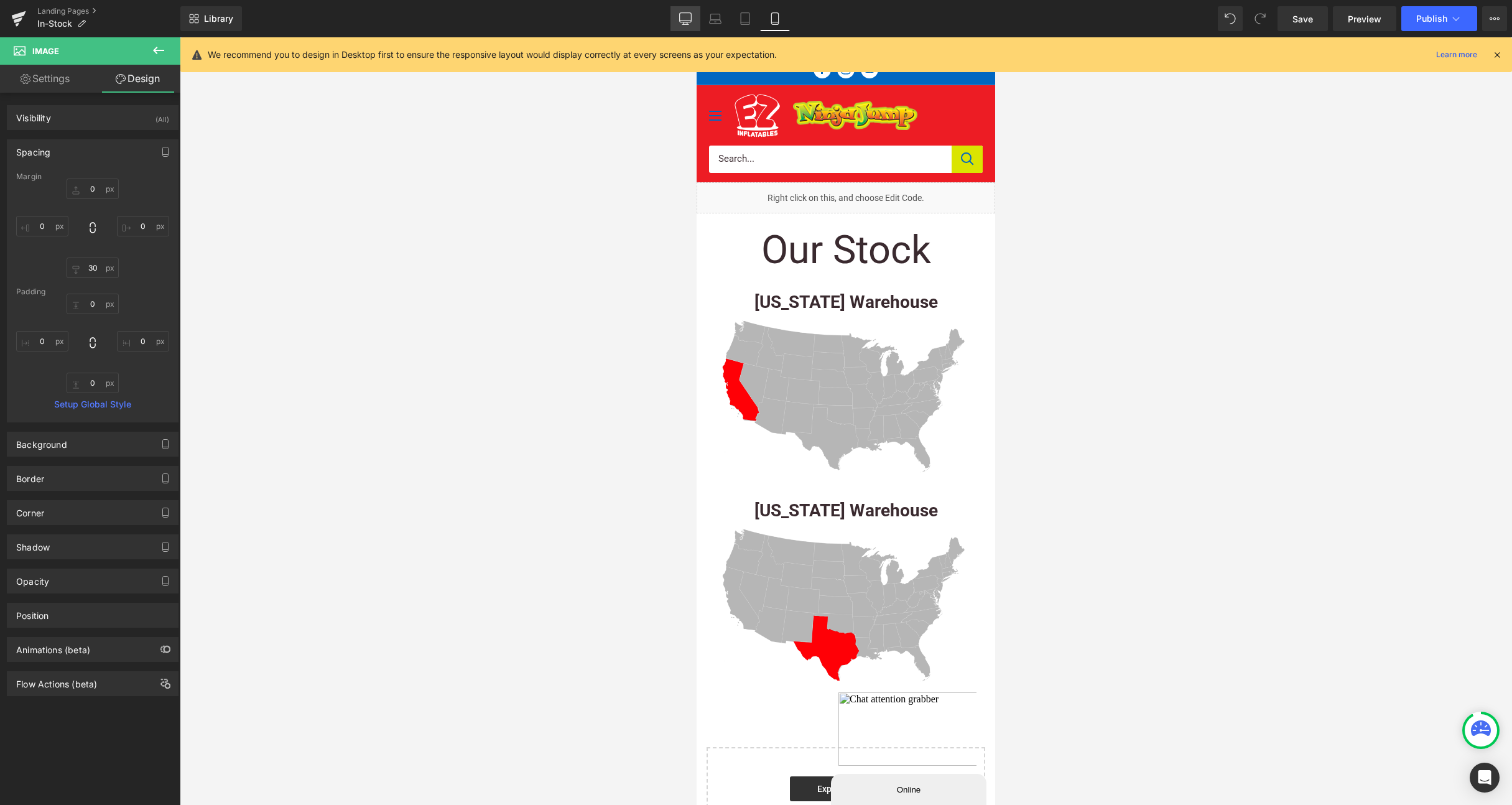
click at [687, 21] on icon at bounding box center [685, 21] width 12 height 0
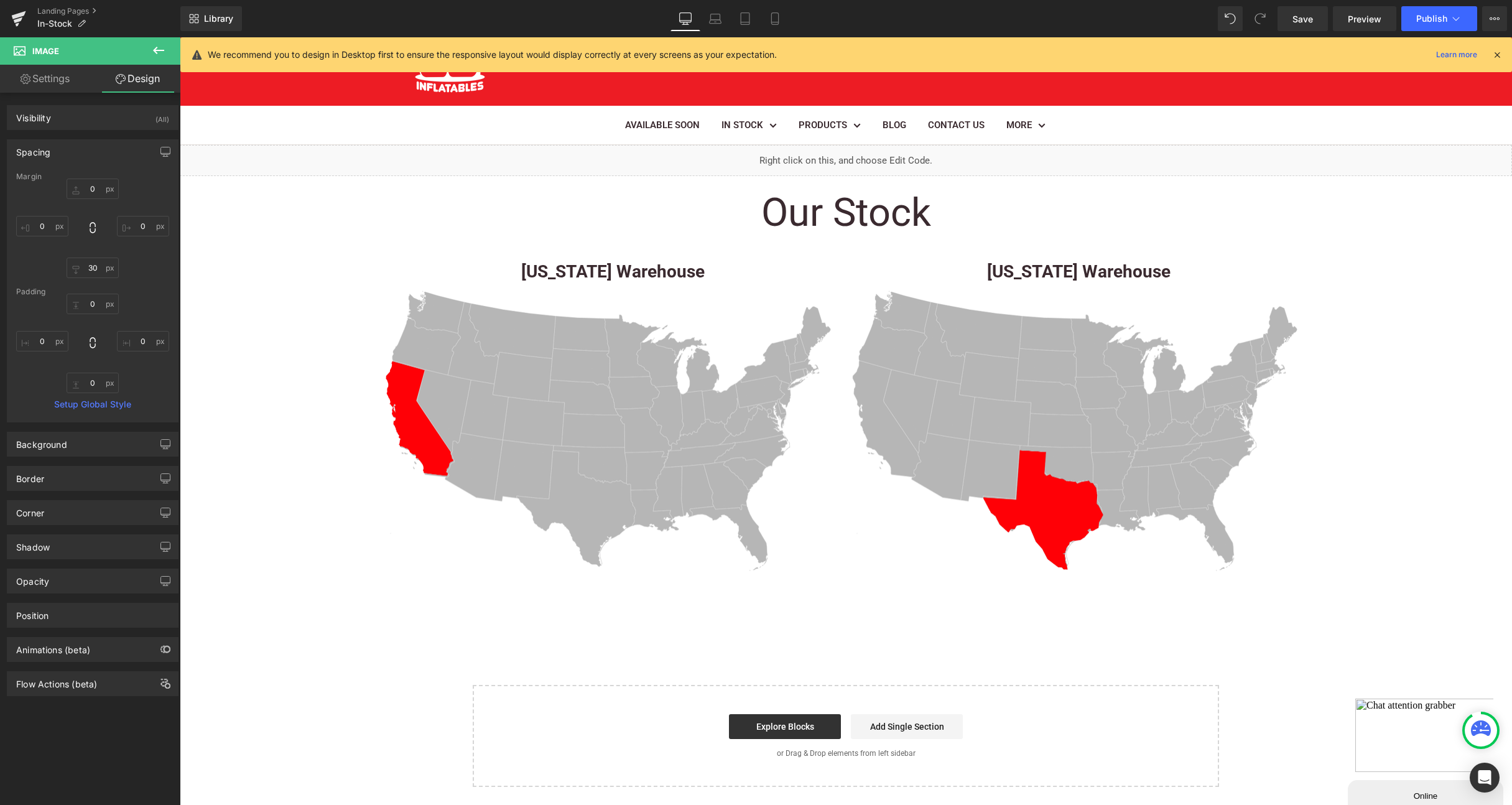
type input "0"
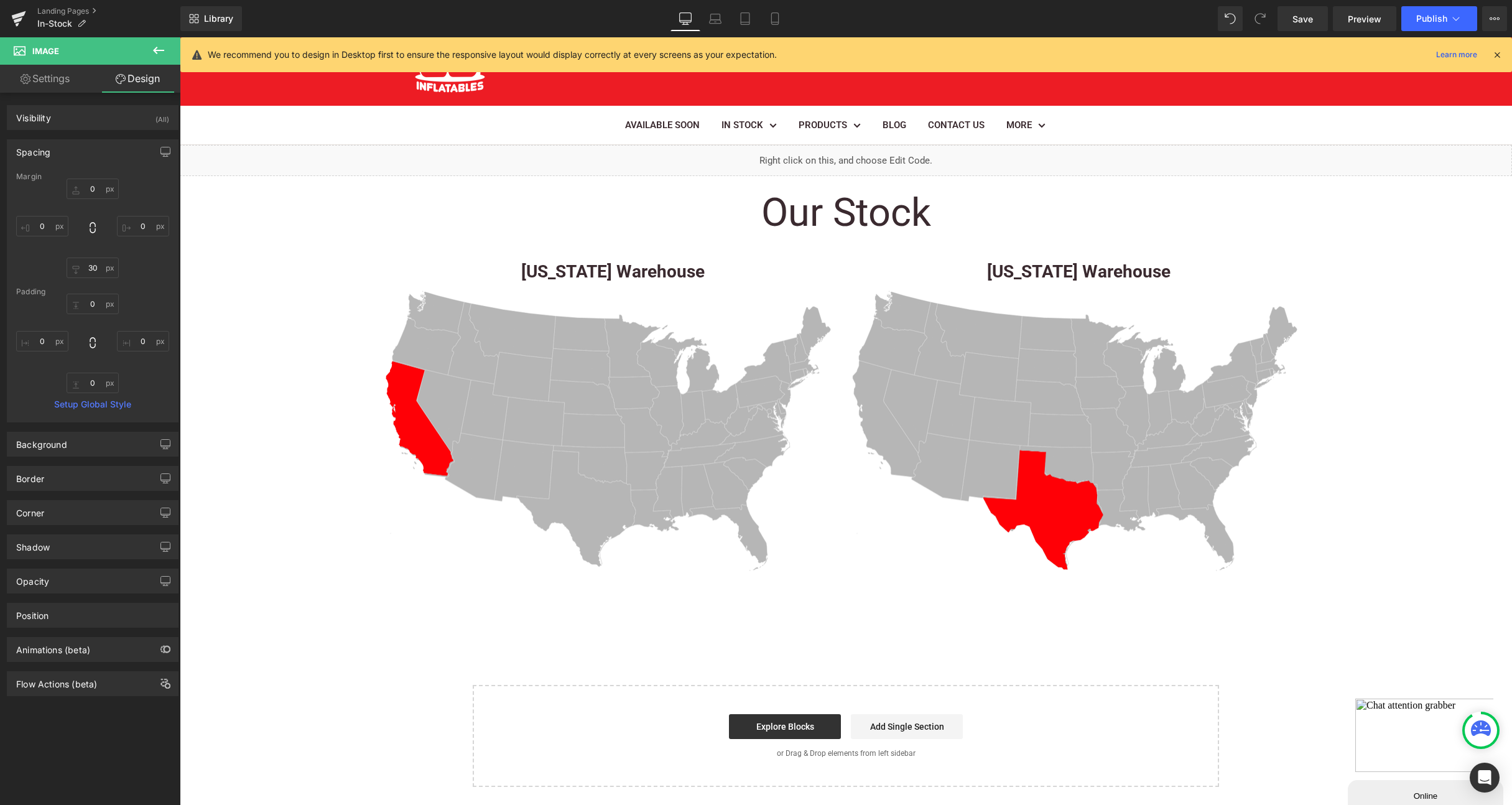
type input "0"
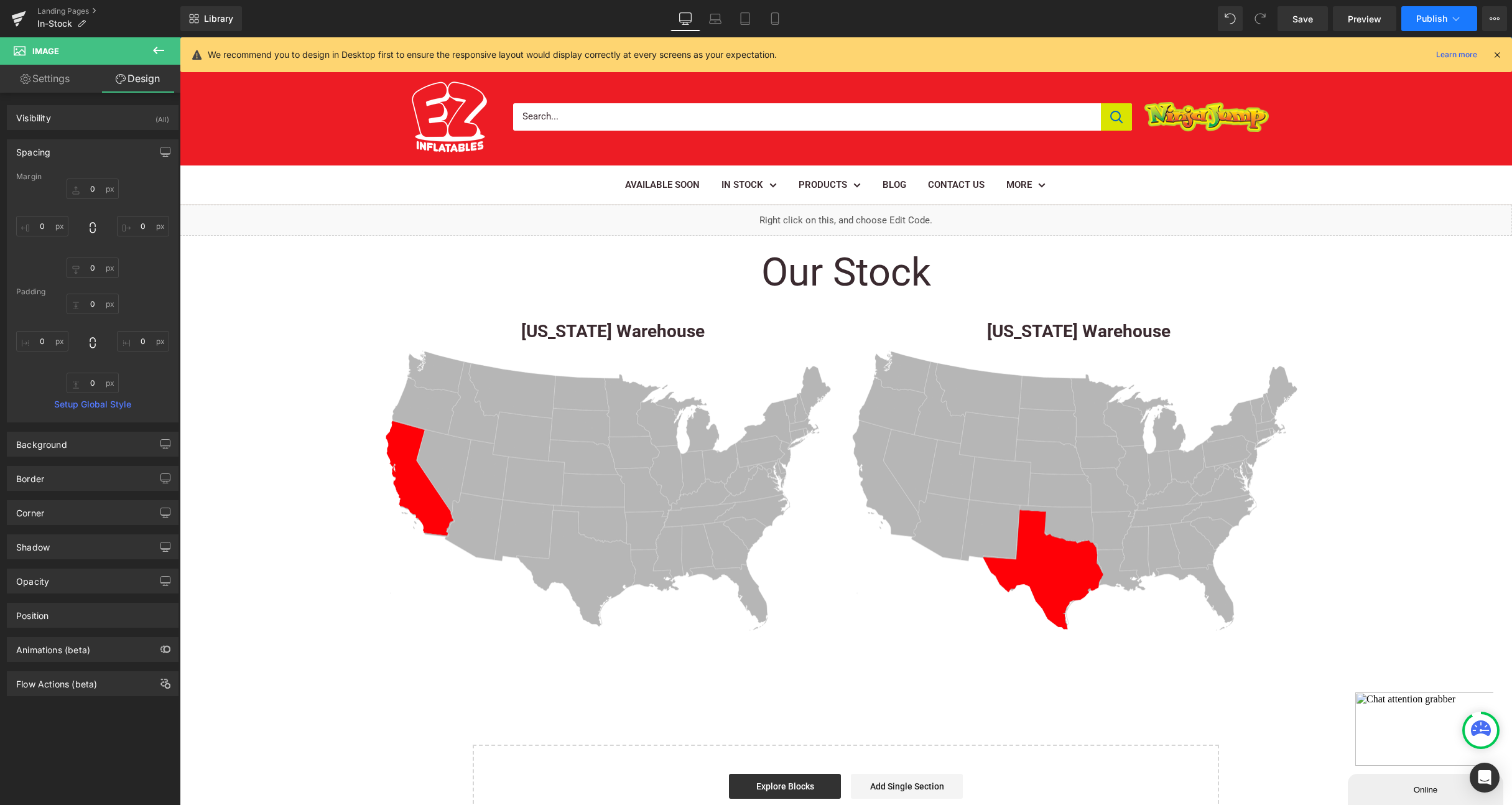
click at [1440, 19] on span "Publish" at bounding box center [1432, 18] width 31 height 10
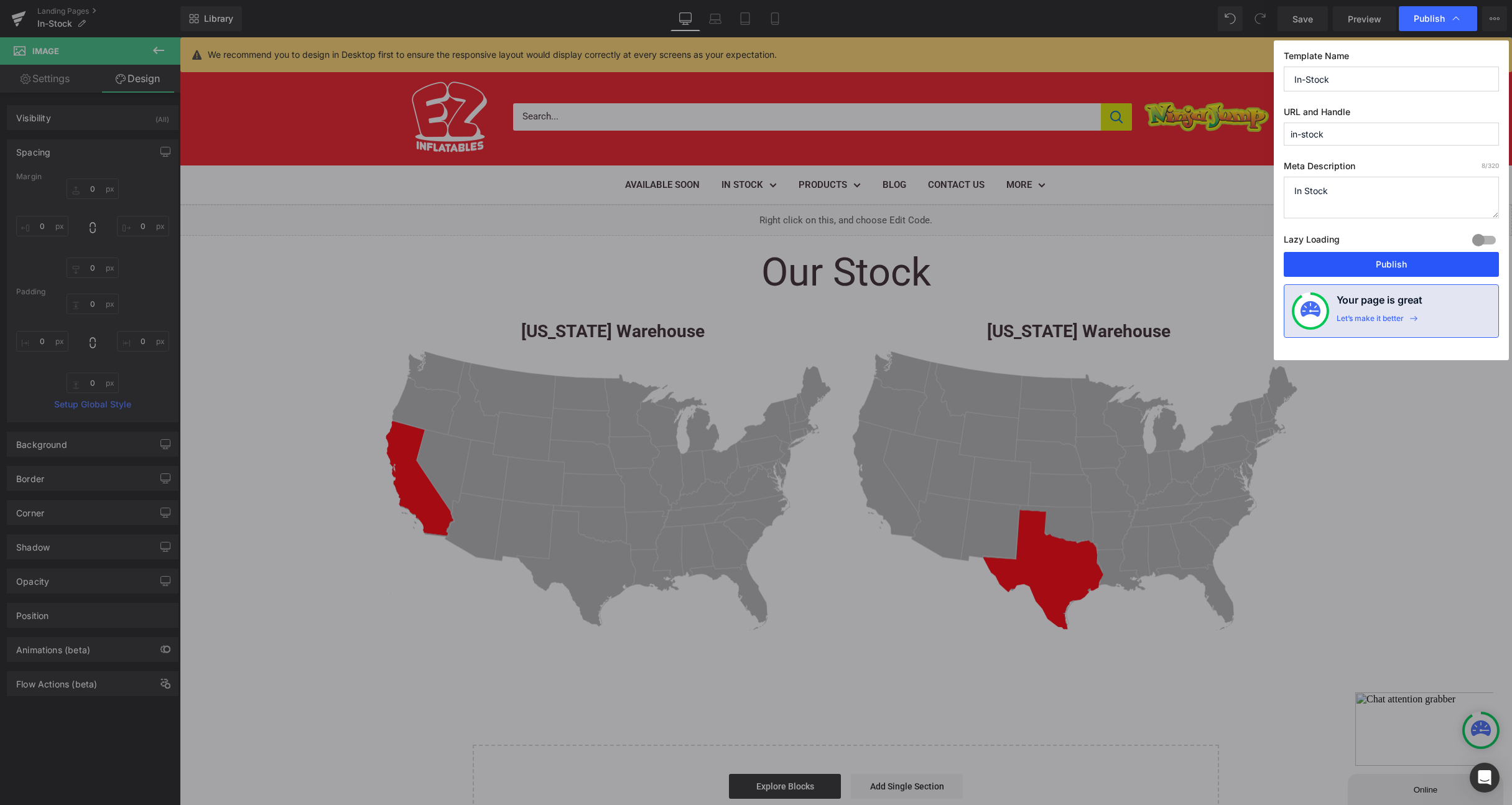
click at [1359, 262] on button "Publish" at bounding box center [1391, 264] width 215 height 25
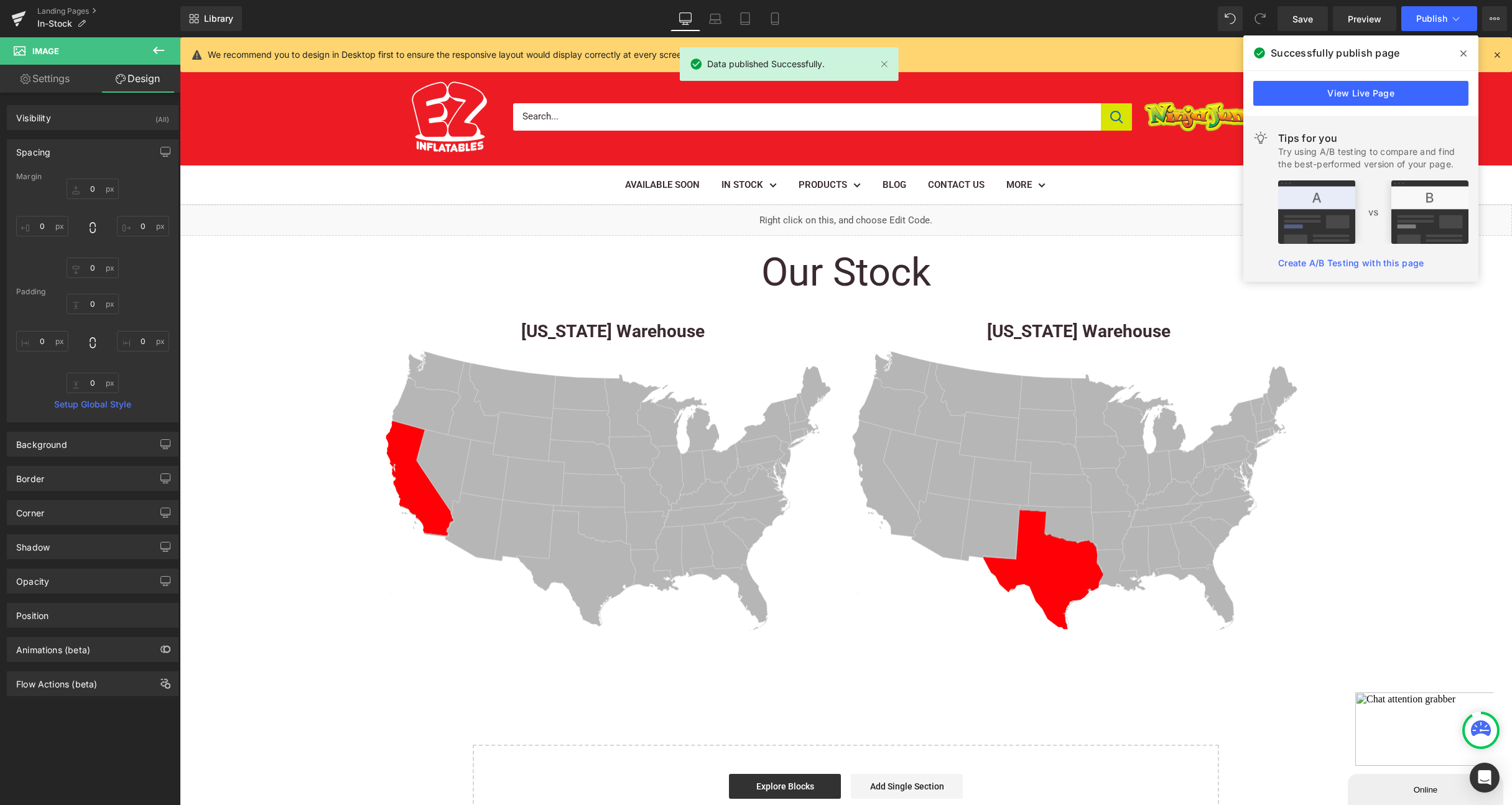
click at [1470, 51] on span at bounding box center [1463, 53] width 20 height 20
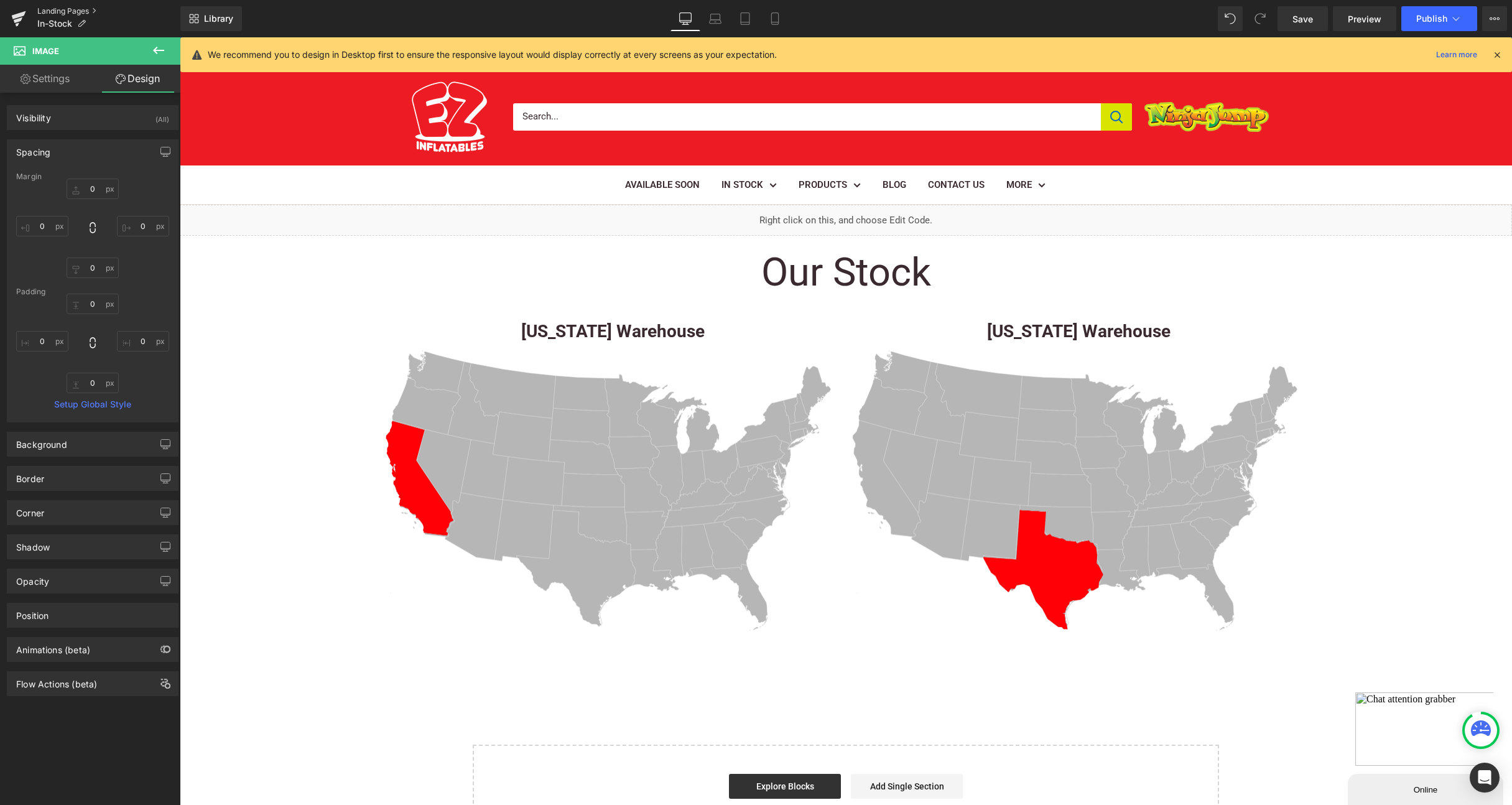
click at [73, 10] on link "Landing Pages" at bounding box center [109, 11] width 143 height 10
